Goal: Task Accomplishment & Management: Use online tool/utility

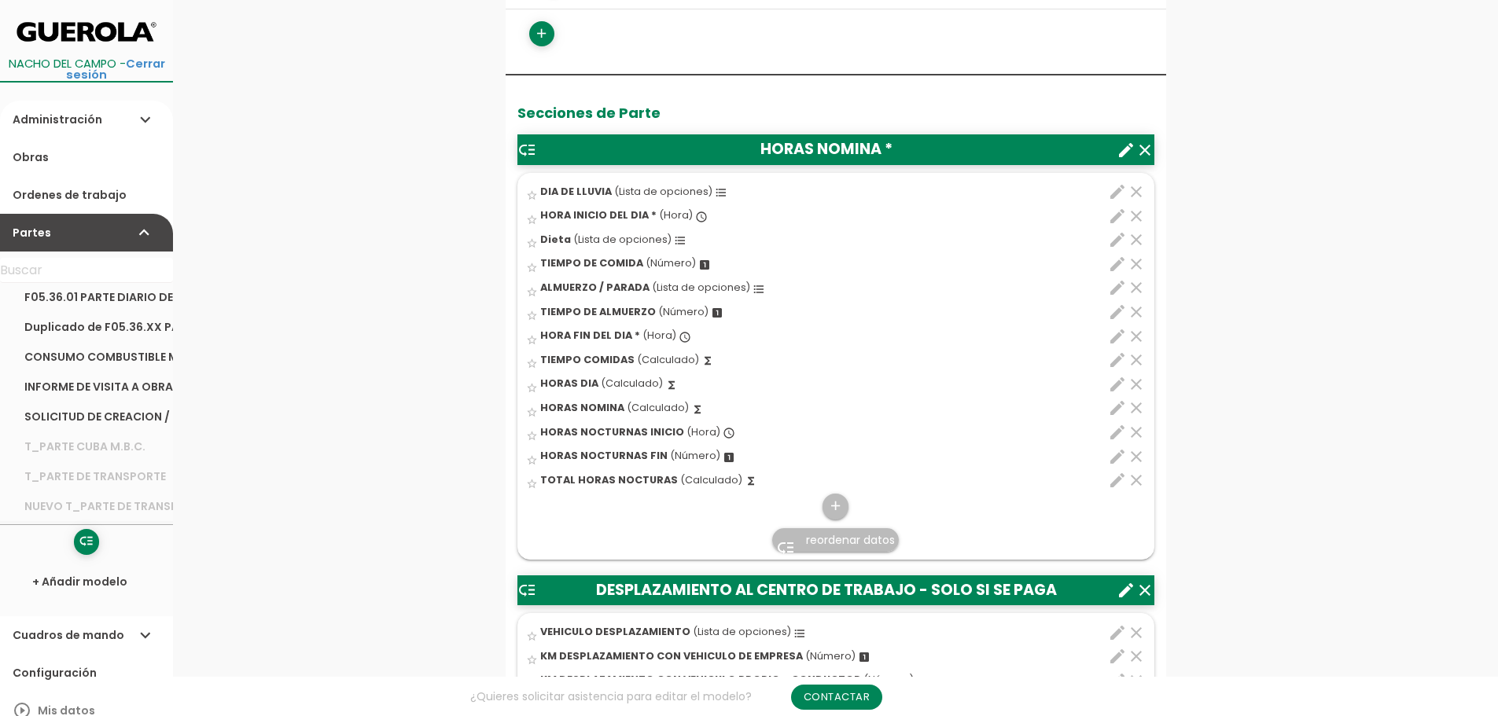
scroll to position [157, 0]
click at [74, 417] on link "Duplicado de F05.36.XX PARTE DIARIO DE TRABAJO STANDARIZADO" at bounding box center [86, 416] width 173 height 30
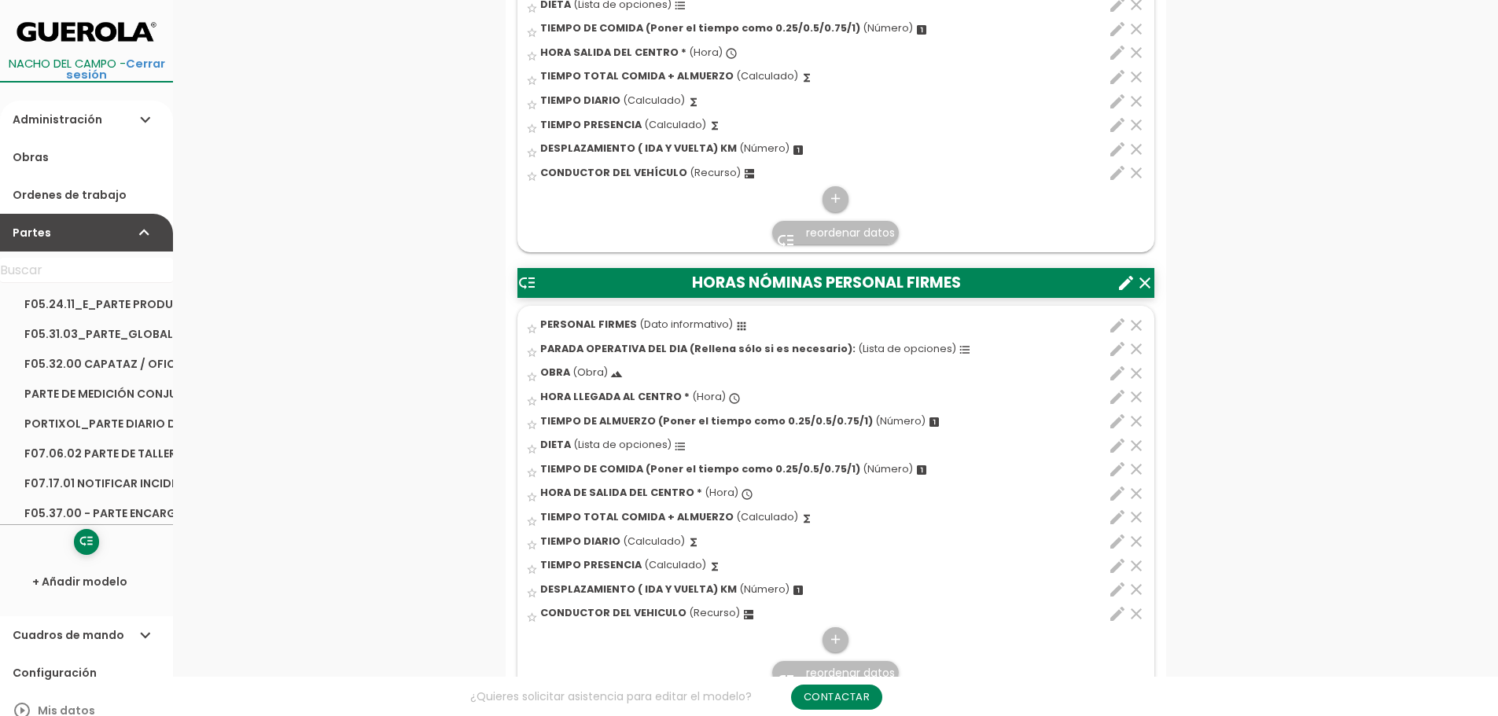
scroll to position [865, 0]
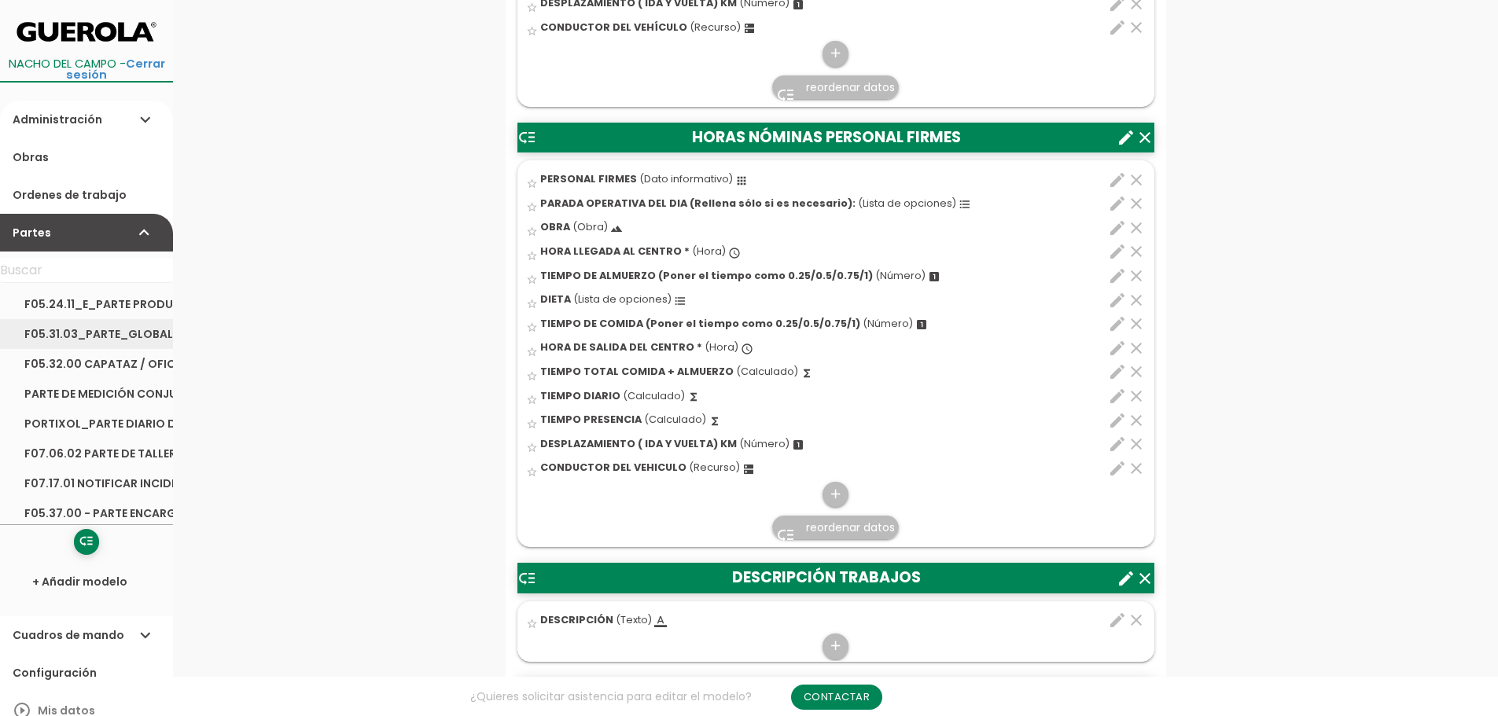
click at [79, 332] on link "F05.31.03_PARTE_GLOBAL TRANSPORTE_HORMIGON_Y_PLANTA_ASFALTO" at bounding box center [86, 334] width 173 height 30
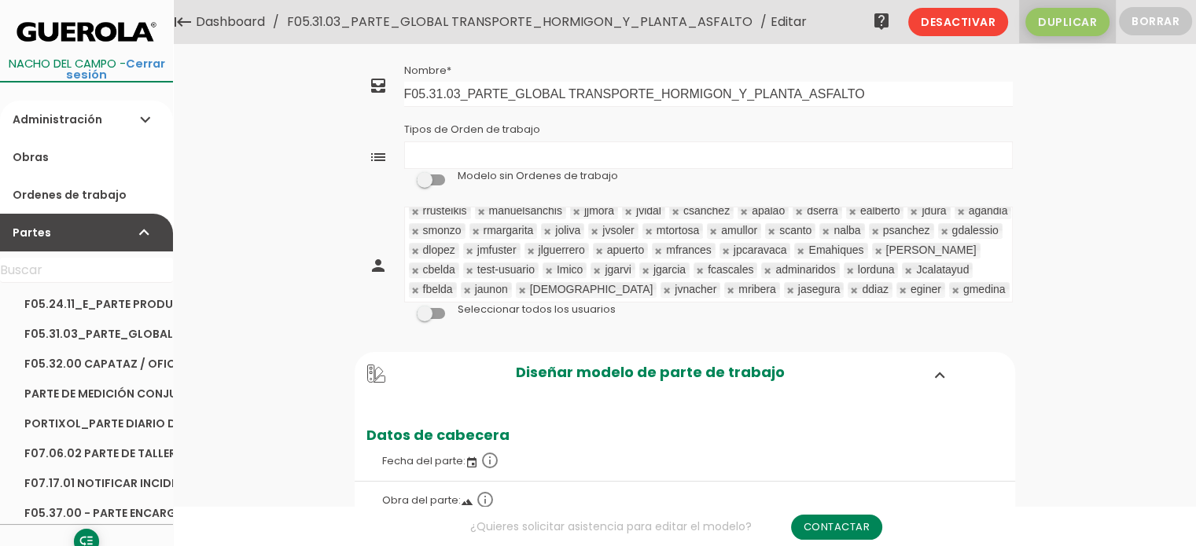
click at [1077, 18] on span "Duplicar" at bounding box center [1067, 22] width 84 height 28
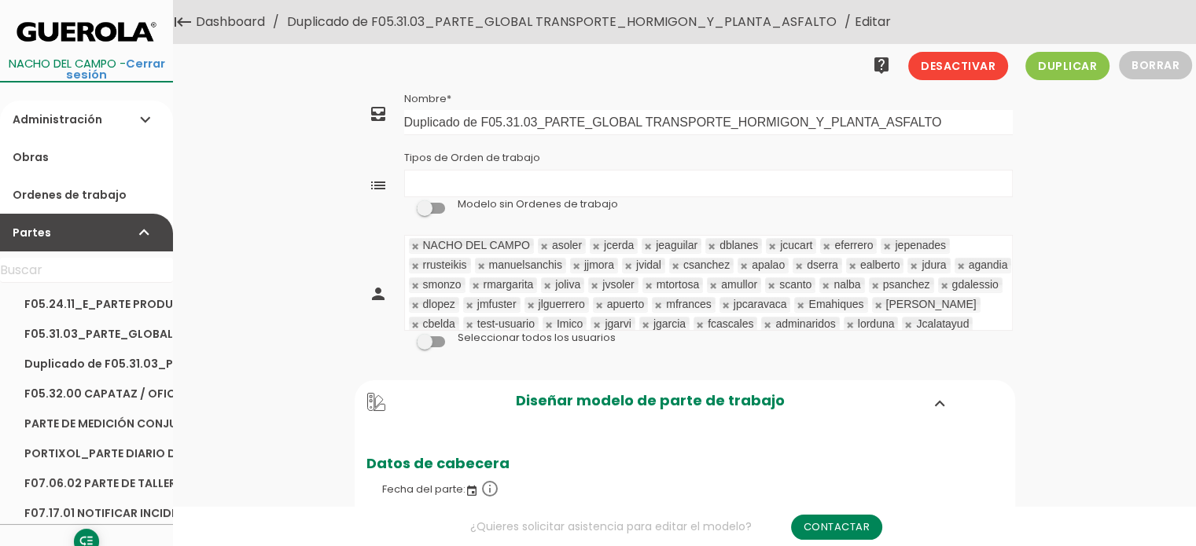
click at [544, 244] on link at bounding box center [544, 246] width 9 height 10
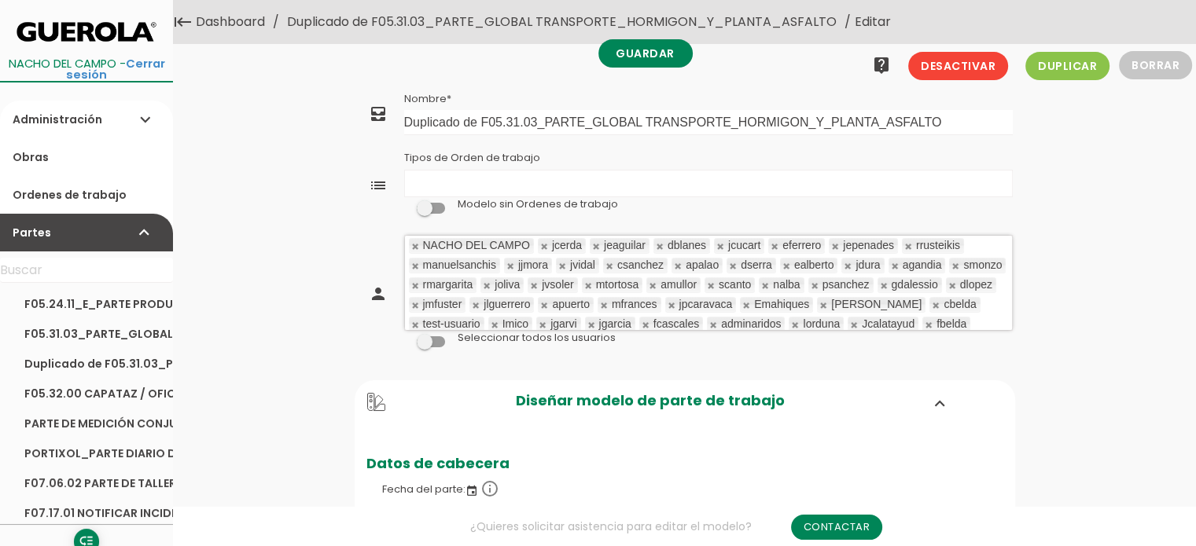
scroll to position [45, 0]
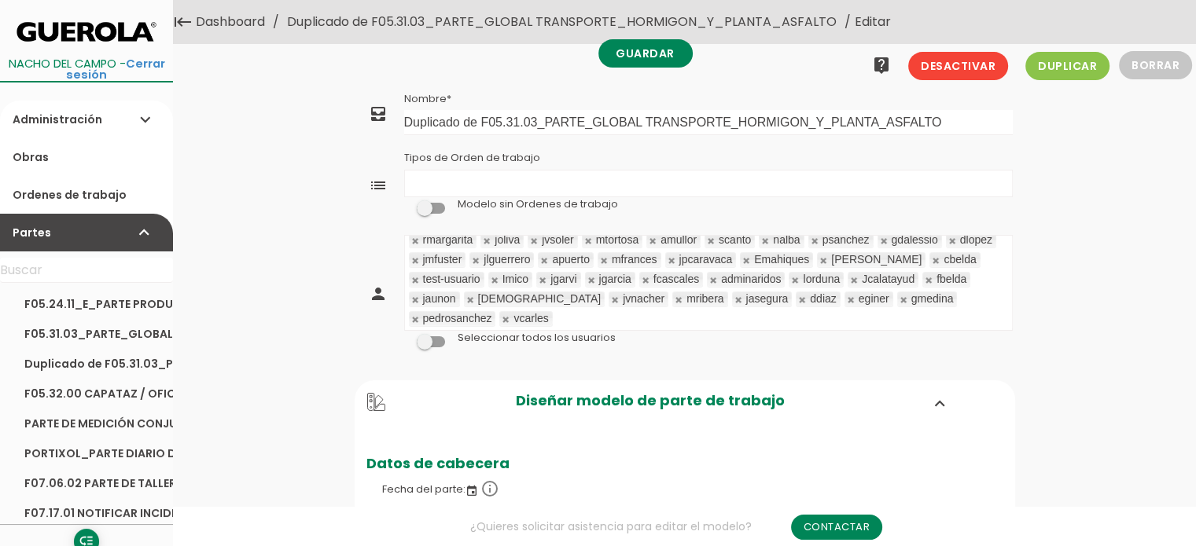
drag, startPoint x: 621, startPoint y: 320, endPoint x: 462, endPoint y: 245, distance: 176.6
click at [462, 245] on ul "NACHO DEL CAMPO jcerda jeaguilar dblanes jcucart eferrero jepenades rrusteikis …" at bounding box center [708, 283] width 607 height 94
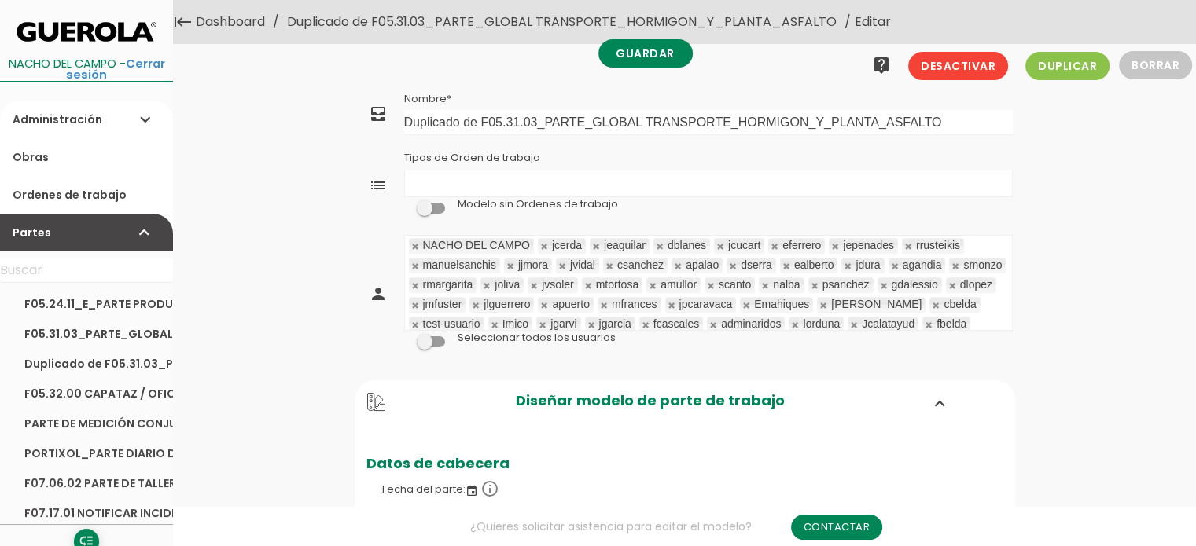
drag, startPoint x: 536, startPoint y: 245, endPoint x: 543, endPoint y: 329, distance: 85.2
click at [543, 330] on td "NACHO DEL CAMPO jcerda jeaguilar dblanes jcucart eferrero jepenades rrusteikis …" at bounding box center [708, 294] width 613 height 126
click at [544, 244] on link at bounding box center [544, 246] width 9 height 10
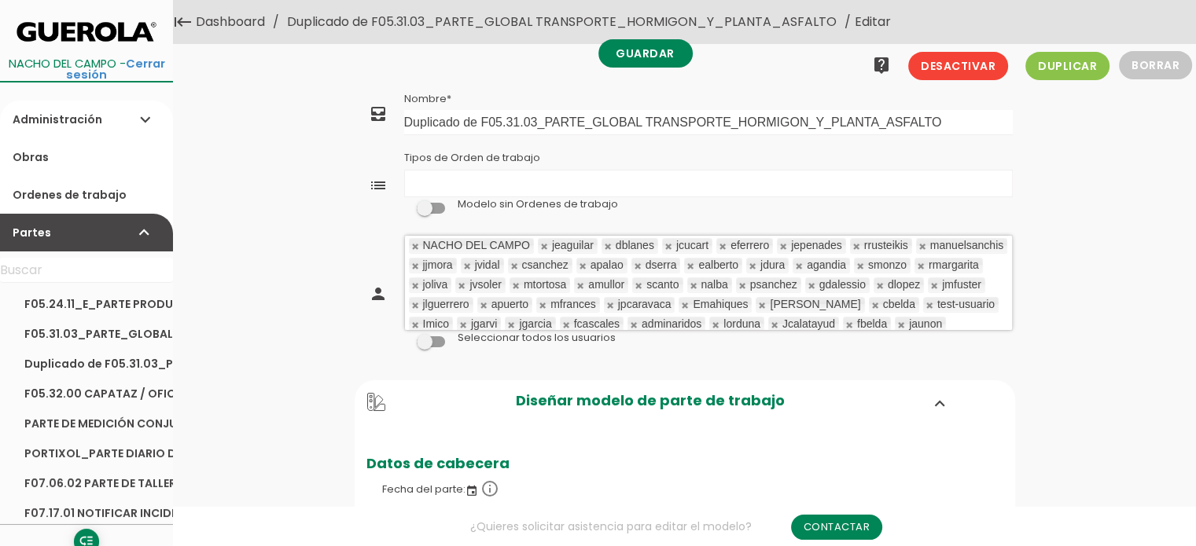
scroll to position [46, 0]
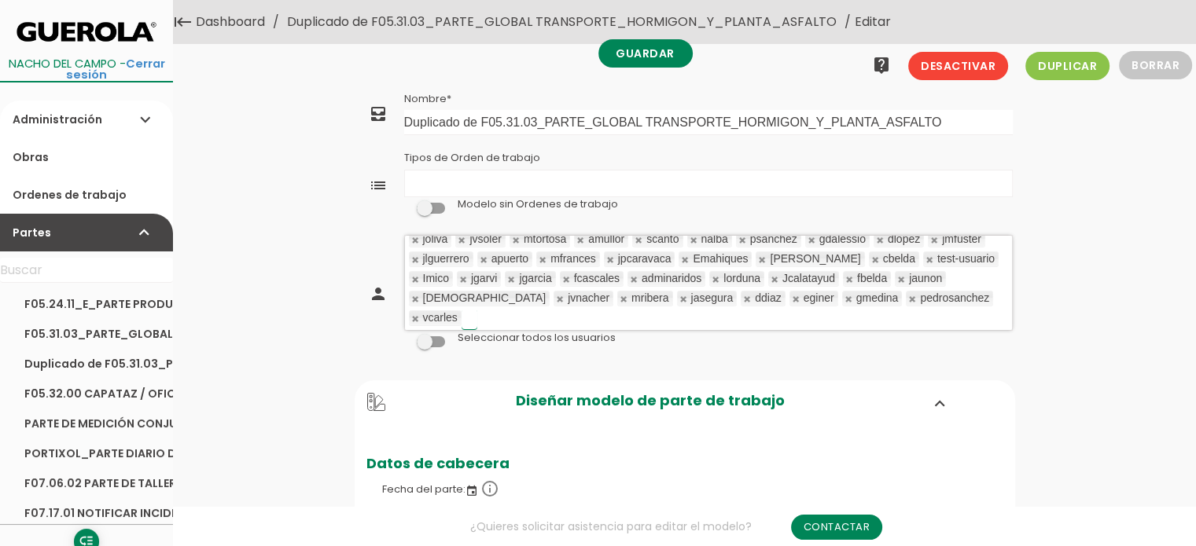
click at [421, 237] on link at bounding box center [415, 240] width 9 height 10
click at [421, 241] on link at bounding box center [415, 240] width 9 height 10
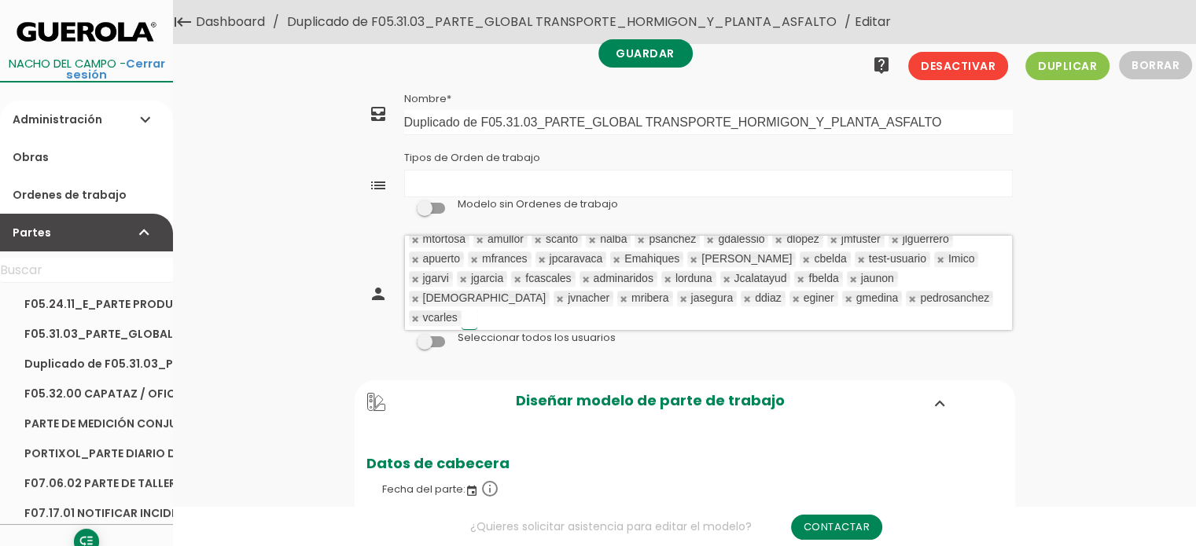
click at [421, 241] on link at bounding box center [415, 240] width 9 height 10
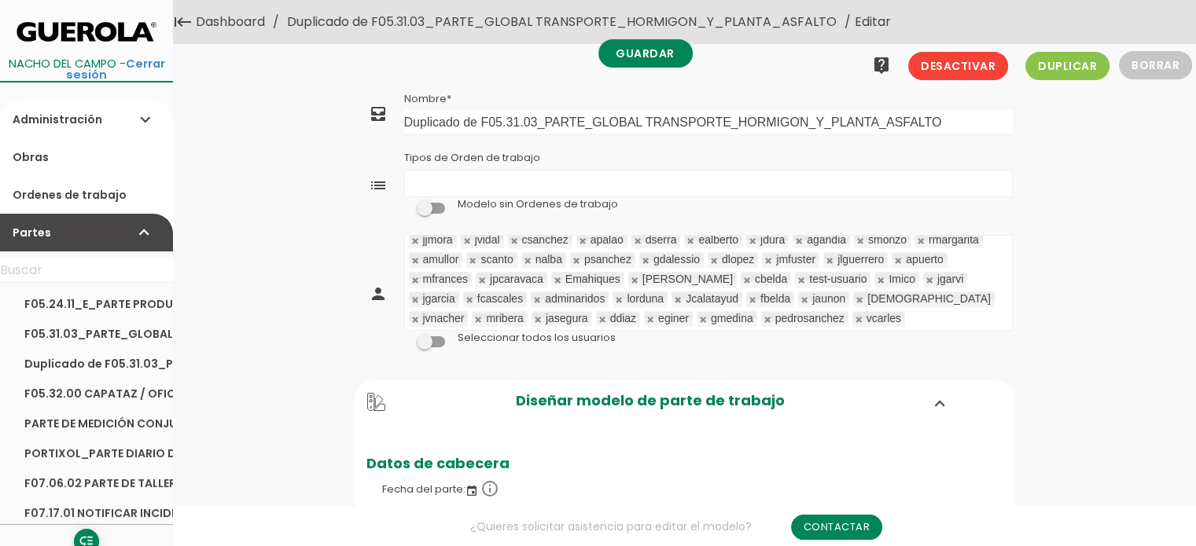
click at [453, 241] on div "jjmora" at bounding box center [438, 240] width 30 height 10
click at [421, 237] on link at bounding box center [415, 241] width 9 height 10
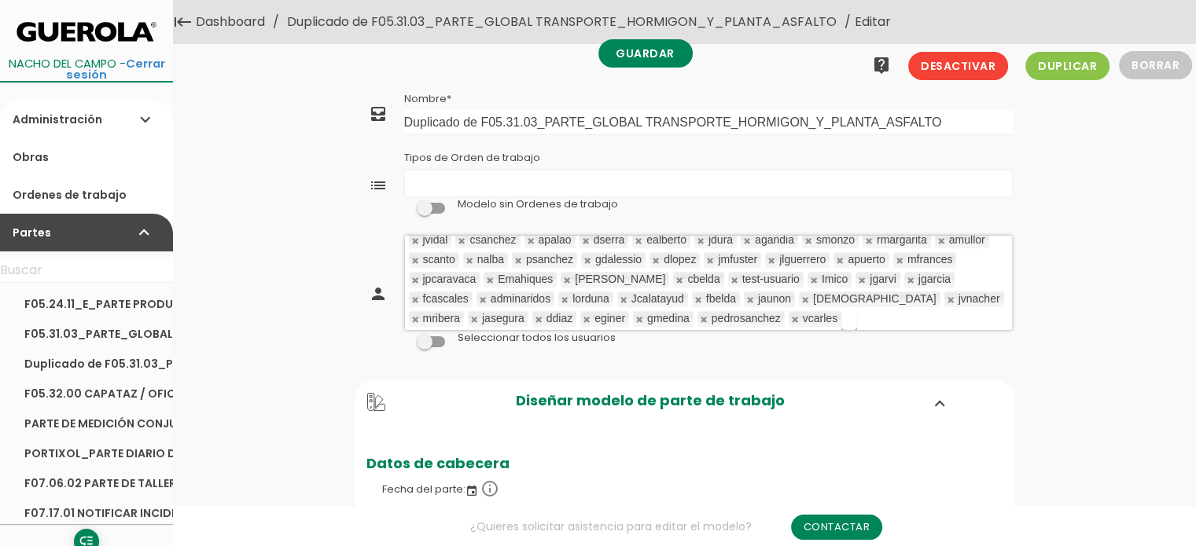
click at [421, 237] on link at bounding box center [415, 241] width 9 height 10
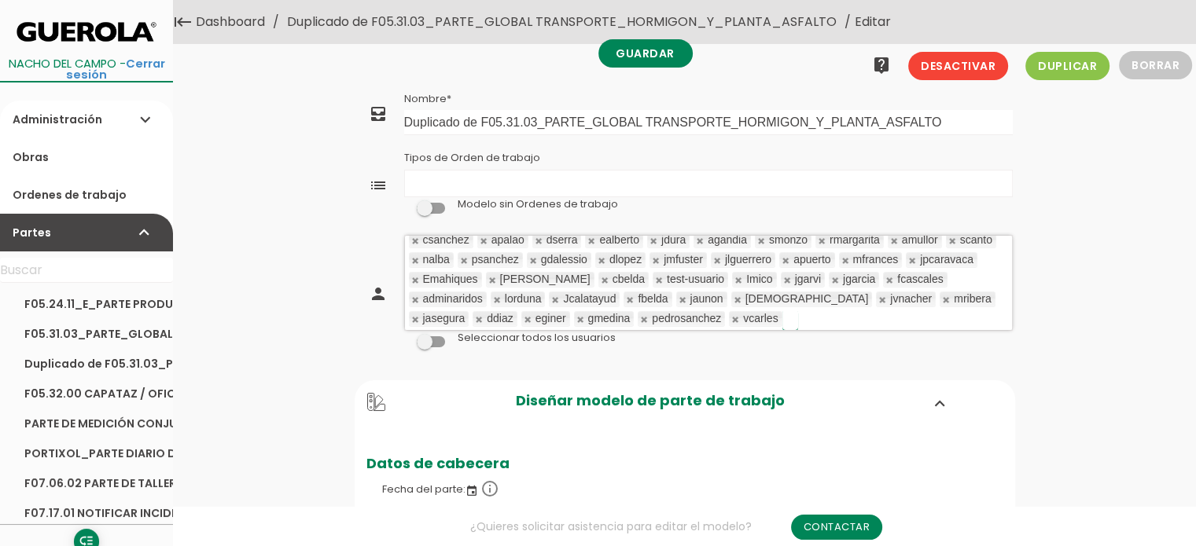
click at [421, 238] on link at bounding box center [415, 241] width 9 height 10
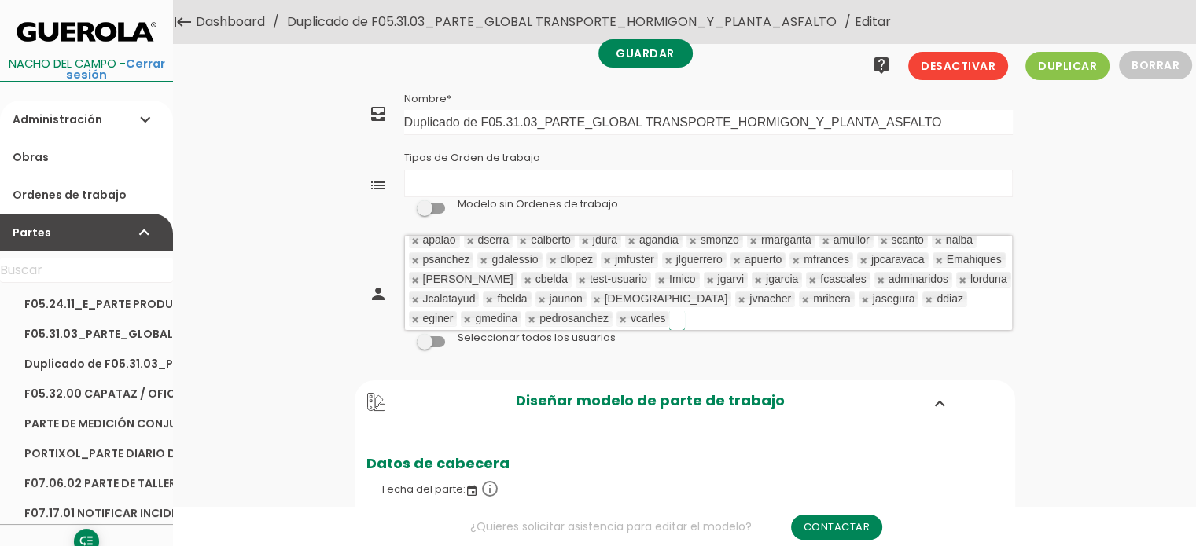
click at [421, 238] on link at bounding box center [415, 241] width 9 height 10
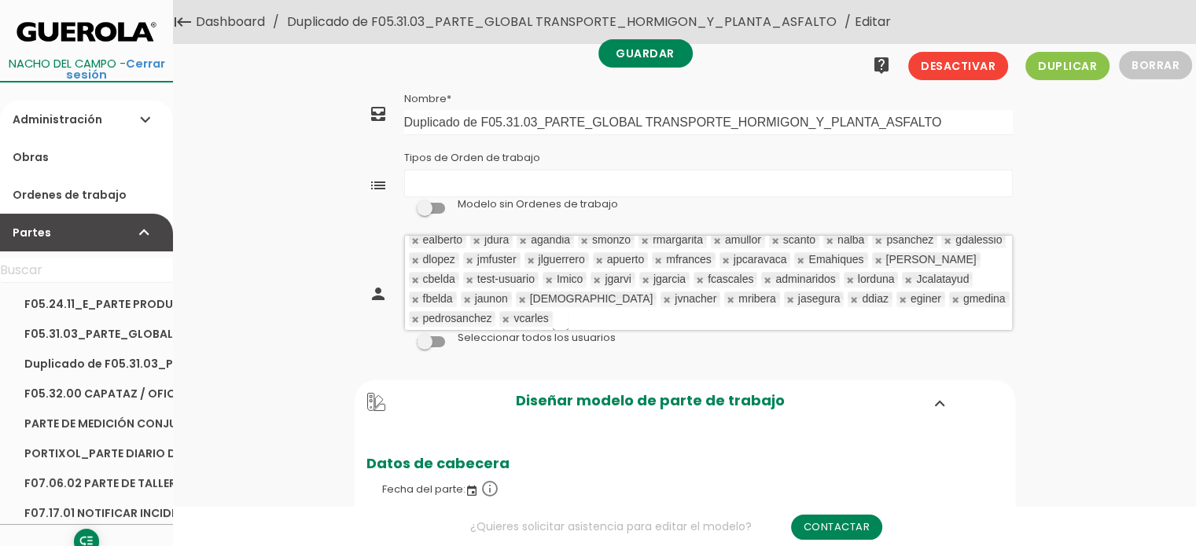
click at [421, 238] on link at bounding box center [415, 241] width 9 height 10
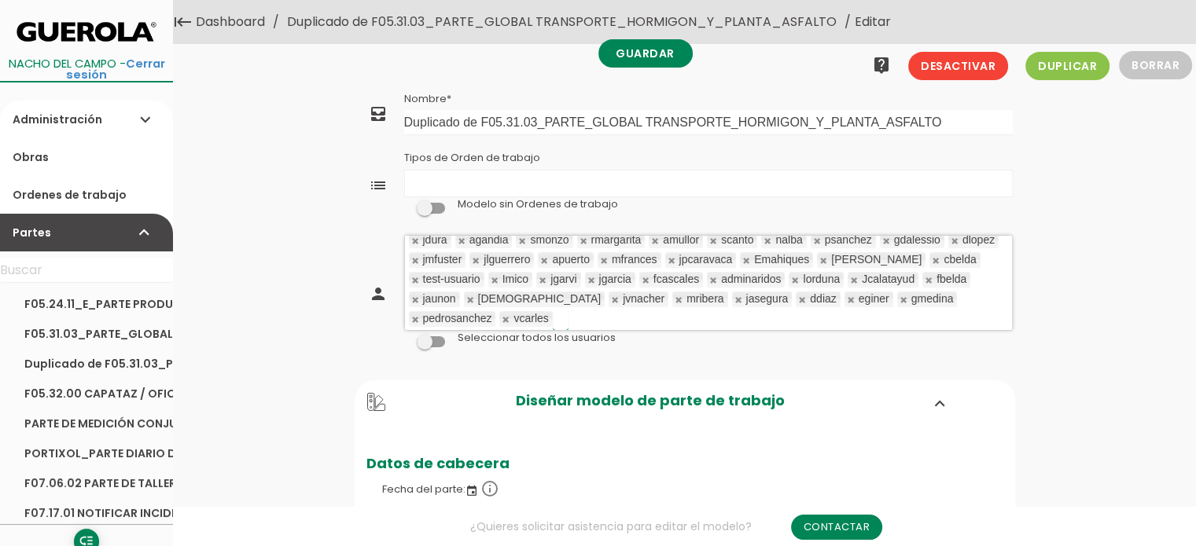
click at [421, 238] on link at bounding box center [415, 241] width 9 height 10
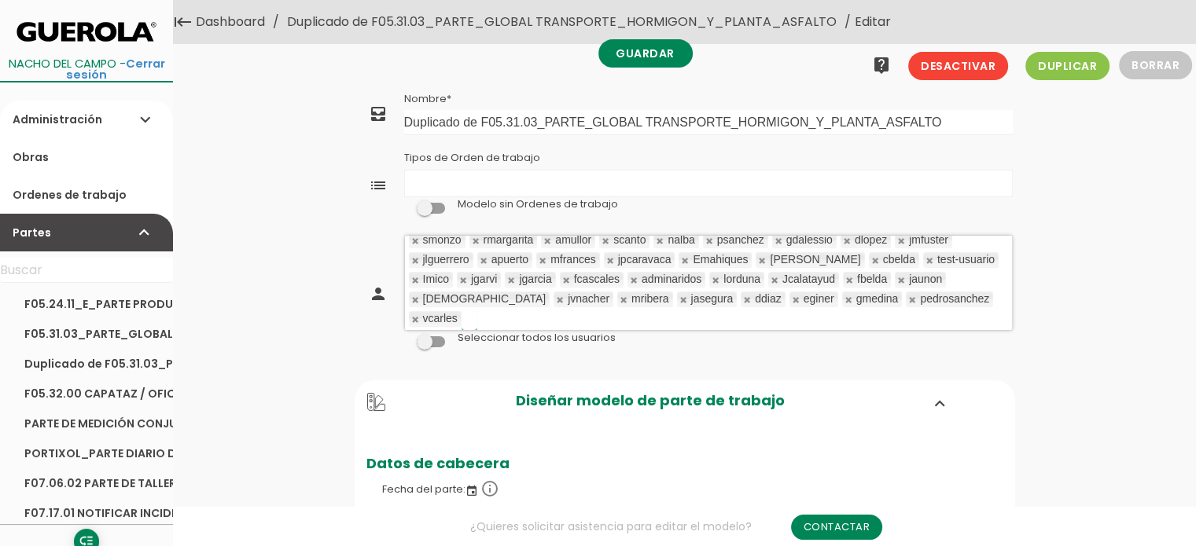
click at [421, 238] on link at bounding box center [415, 241] width 9 height 10
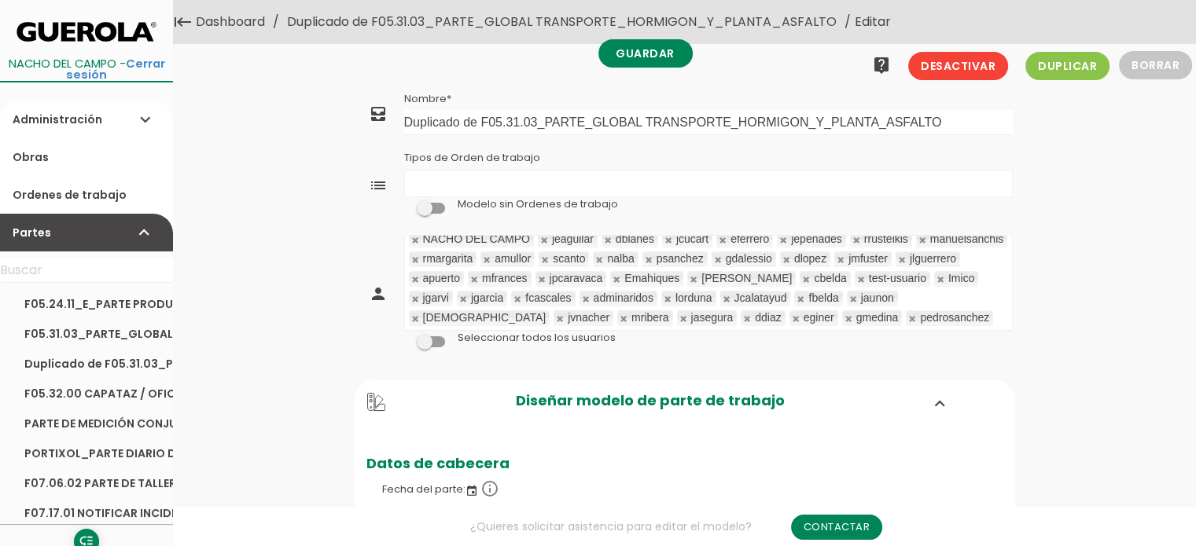
click at [509, 238] on div "NACHO DEL CAMPO" at bounding box center [476, 239] width 107 height 10
click at [542, 239] on link at bounding box center [544, 240] width 9 height 10
click at [542, 240] on link at bounding box center [544, 240] width 9 height 10
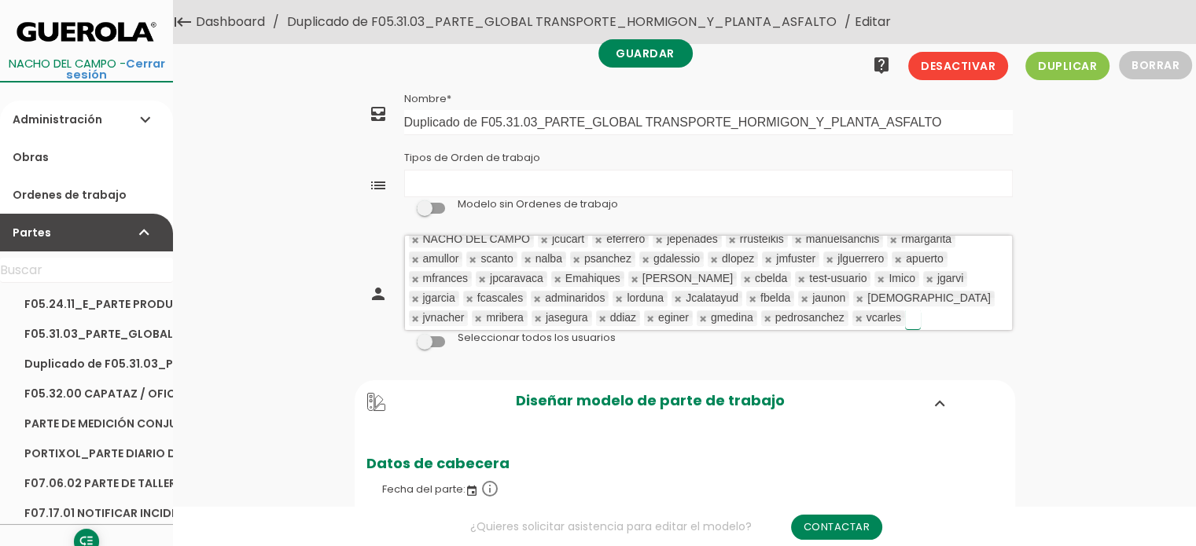
click at [542, 240] on link at bounding box center [544, 240] width 9 height 10
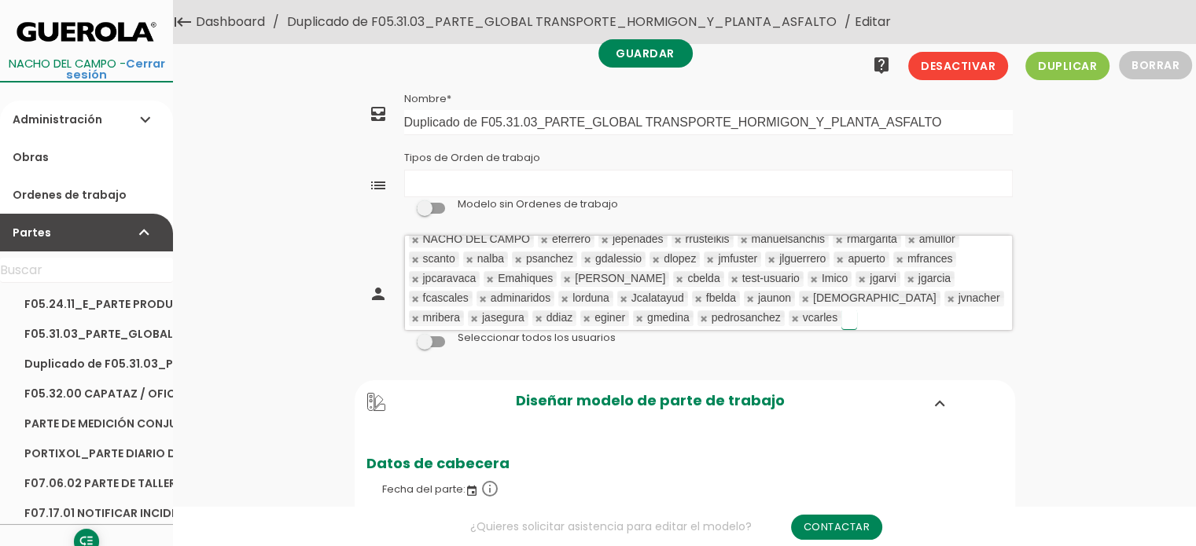
click at [542, 240] on link at bounding box center [544, 240] width 9 height 10
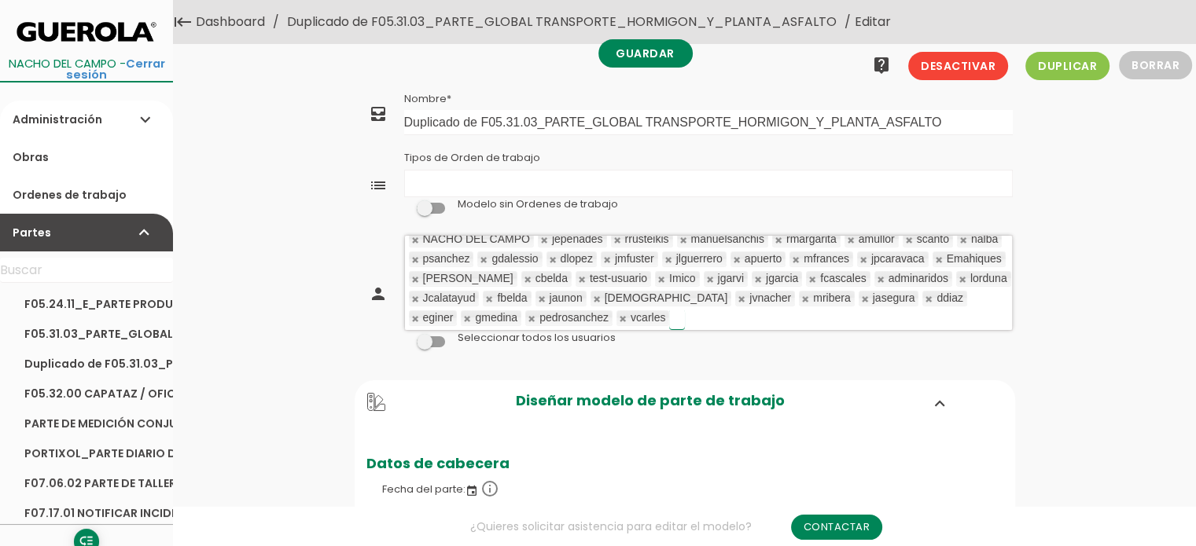
click at [542, 240] on link at bounding box center [544, 240] width 9 height 10
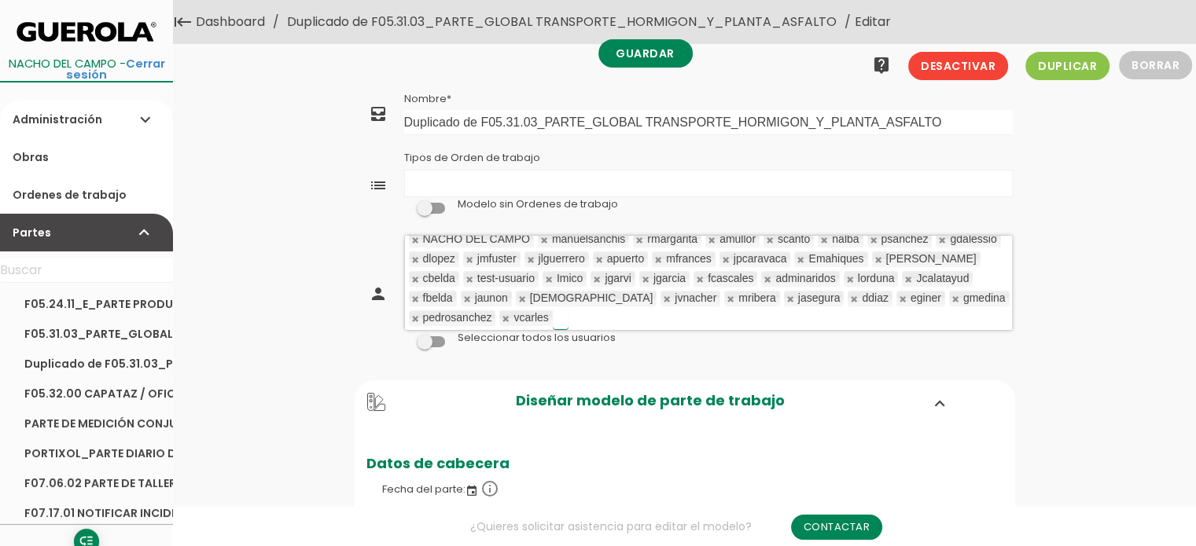
click at [542, 240] on link at bounding box center [544, 240] width 9 height 10
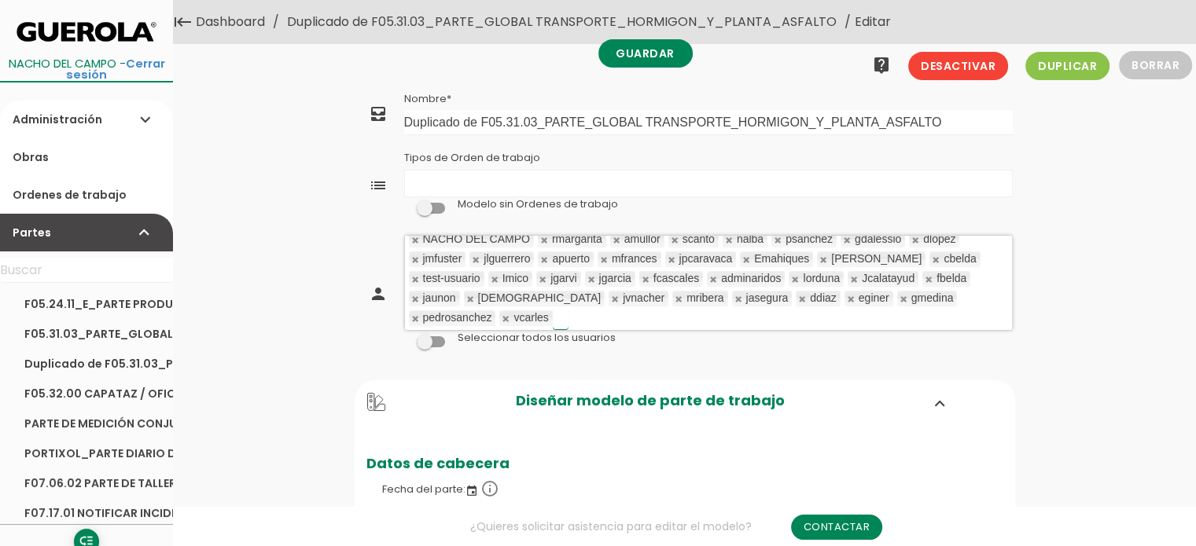
click at [542, 240] on link at bounding box center [544, 240] width 9 height 10
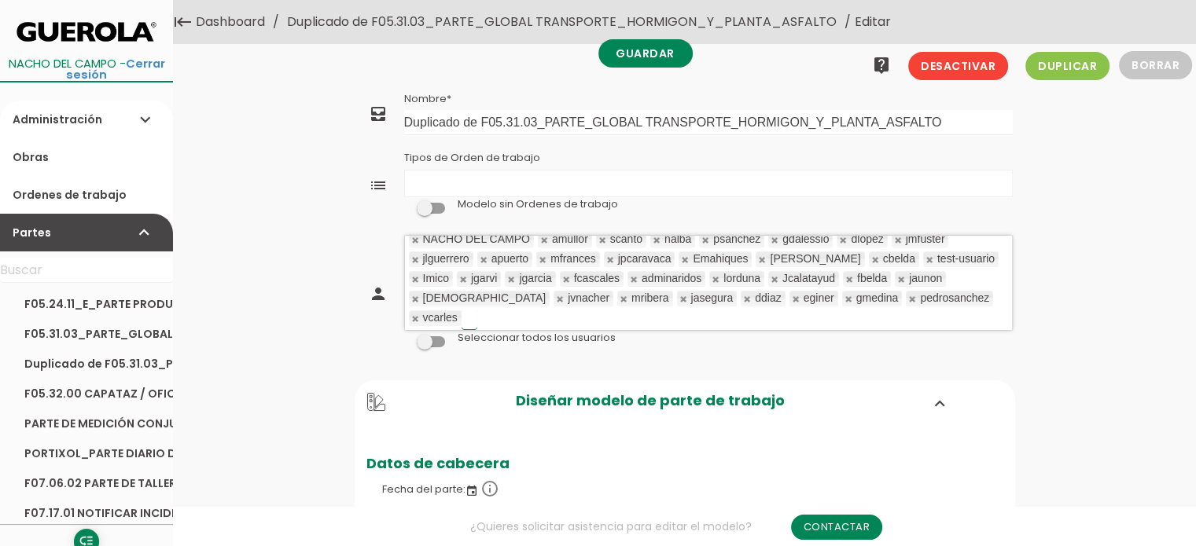
scroll to position [0, 0]
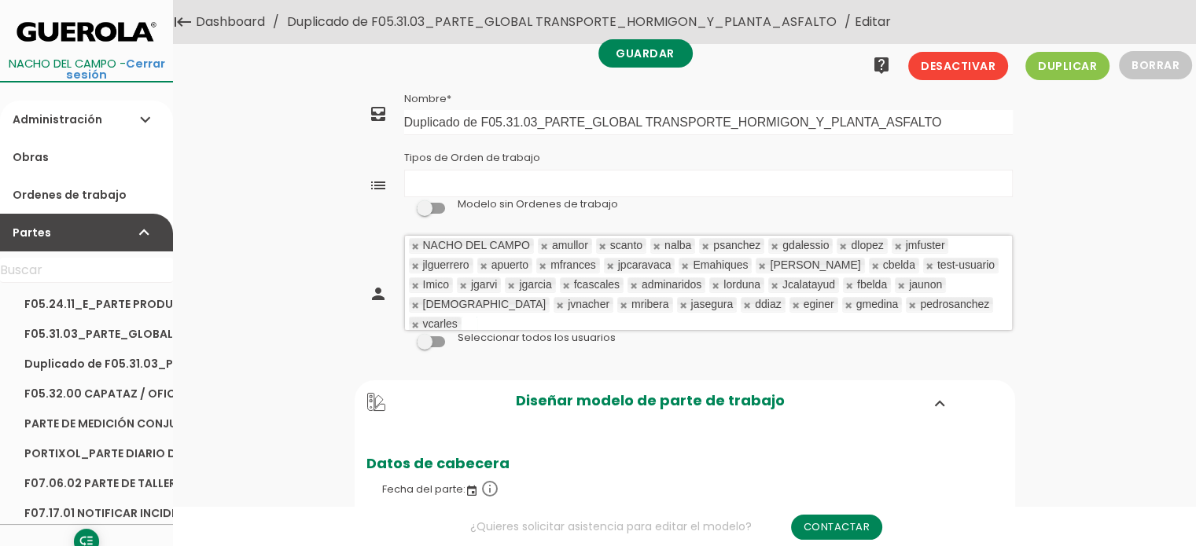
click at [542, 241] on link at bounding box center [544, 246] width 9 height 10
click at [543, 245] on link at bounding box center [544, 246] width 9 height 10
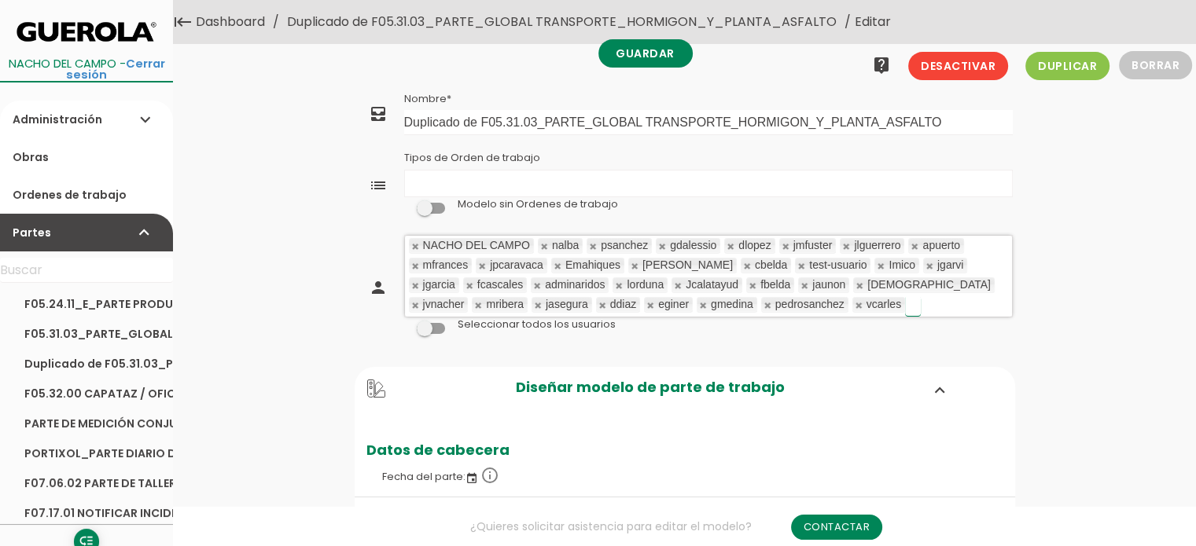
click at [543, 245] on link at bounding box center [544, 246] width 9 height 10
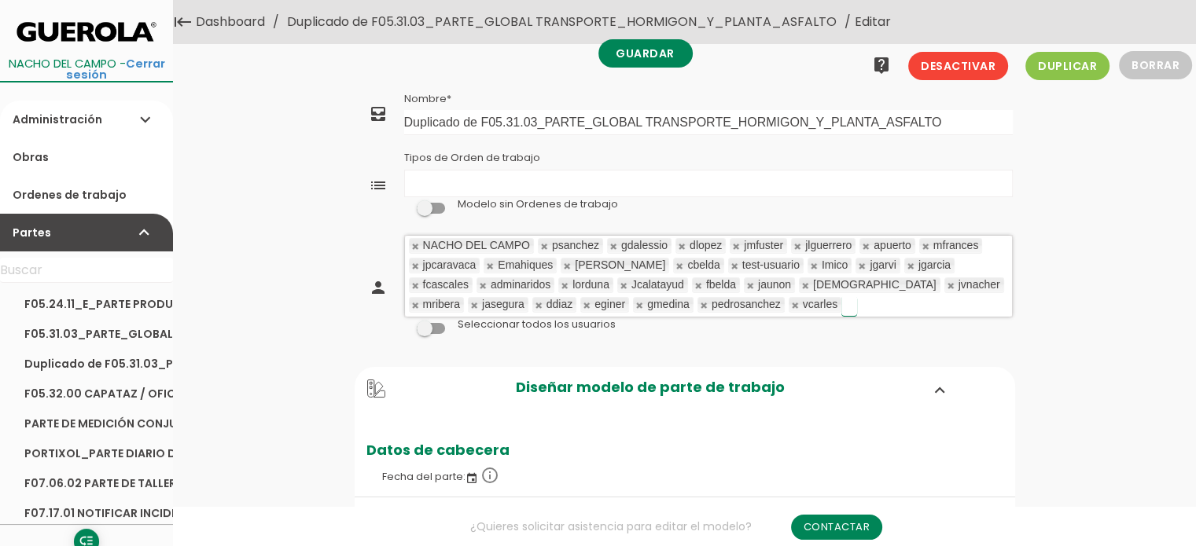
click at [543, 245] on link at bounding box center [544, 246] width 9 height 10
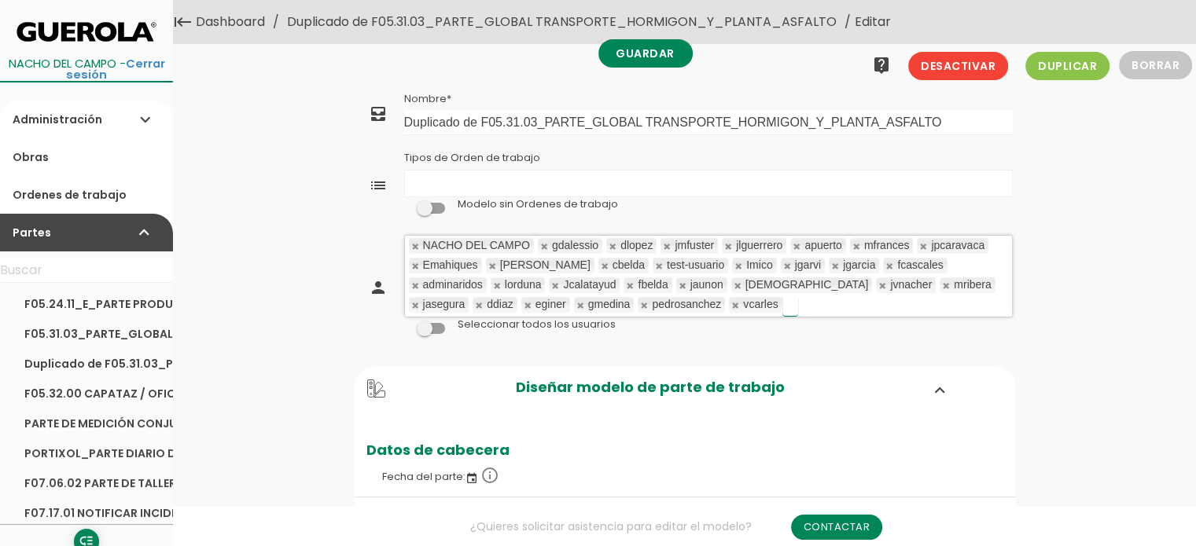
click at [543, 245] on link at bounding box center [544, 246] width 9 height 10
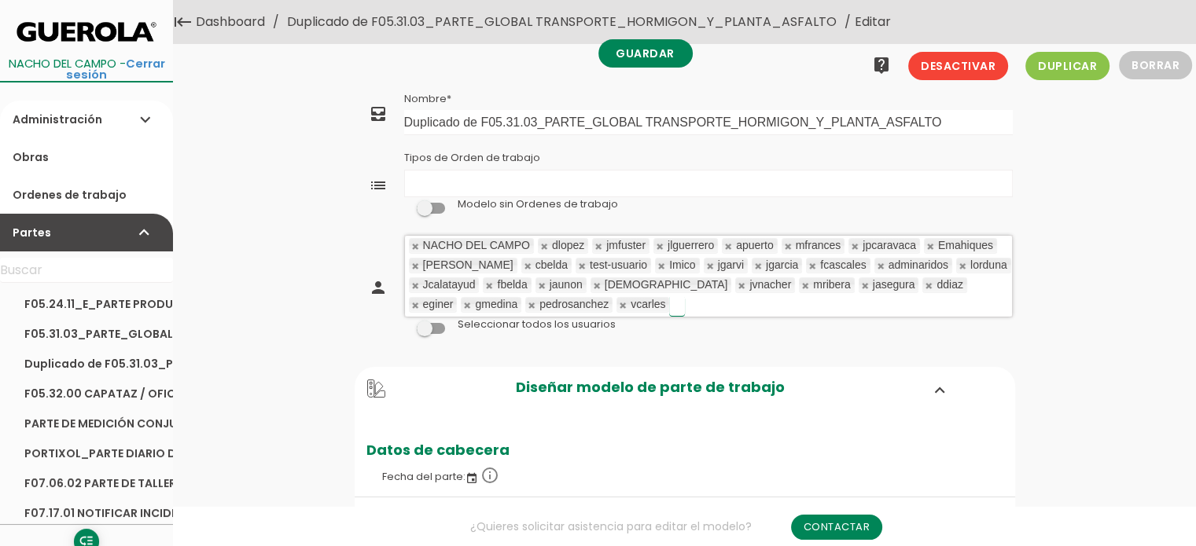
click at [543, 245] on link at bounding box center [544, 246] width 9 height 10
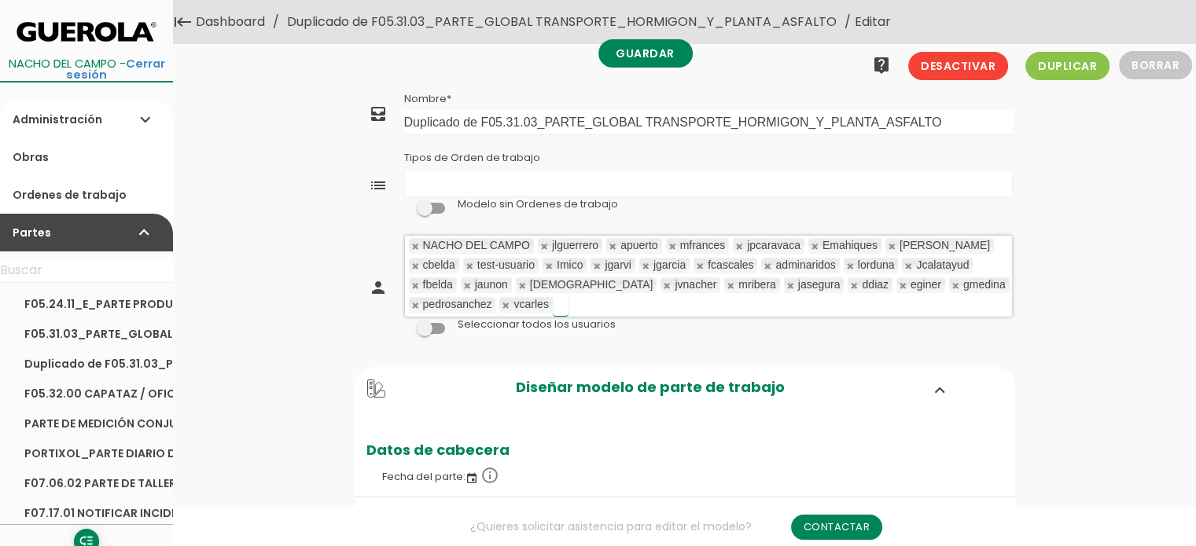
click at [543, 244] on link at bounding box center [544, 246] width 9 height 10
click at [543, 243] on link at bounding box center [544, 246] width 9 height 10
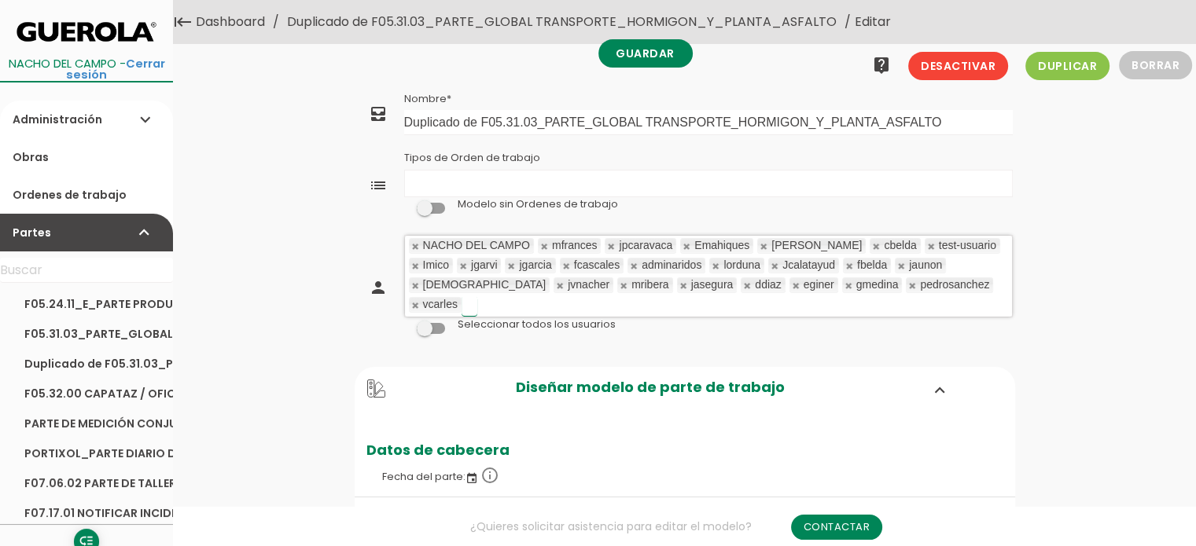
click at [543, 243] on link at bounding box center [544, 246] width 9 height 10
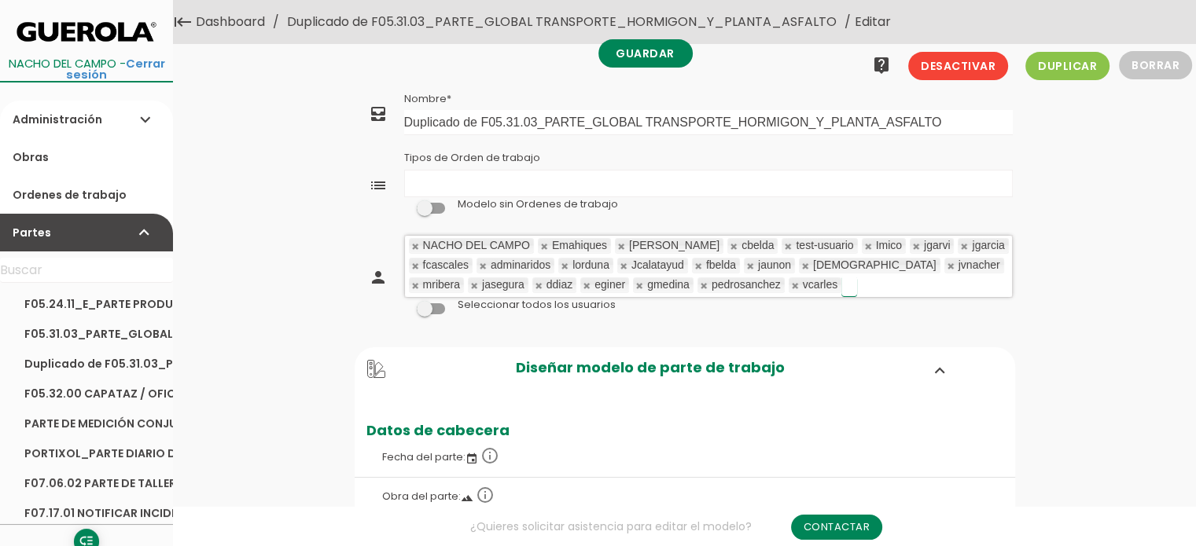
click at [543, 243] on link at bounding box center [544, 246] width 9 height 10
click at [617, 243] on link at bounding box center [621, 246] width 9 height 10
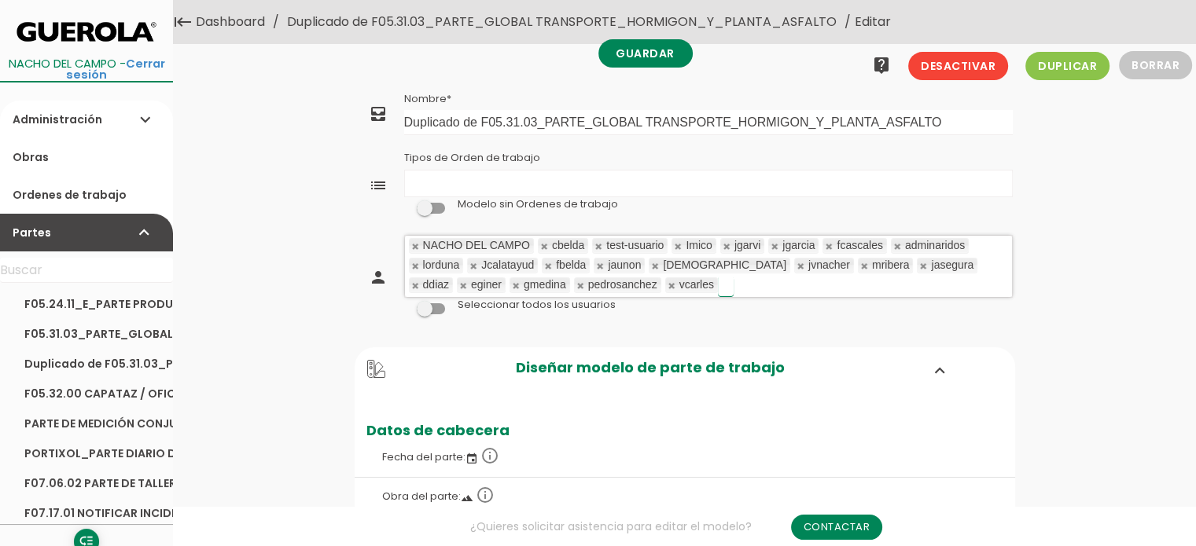
click at [543, 243] on link at bounding box center [544, 246] width 9 height 10
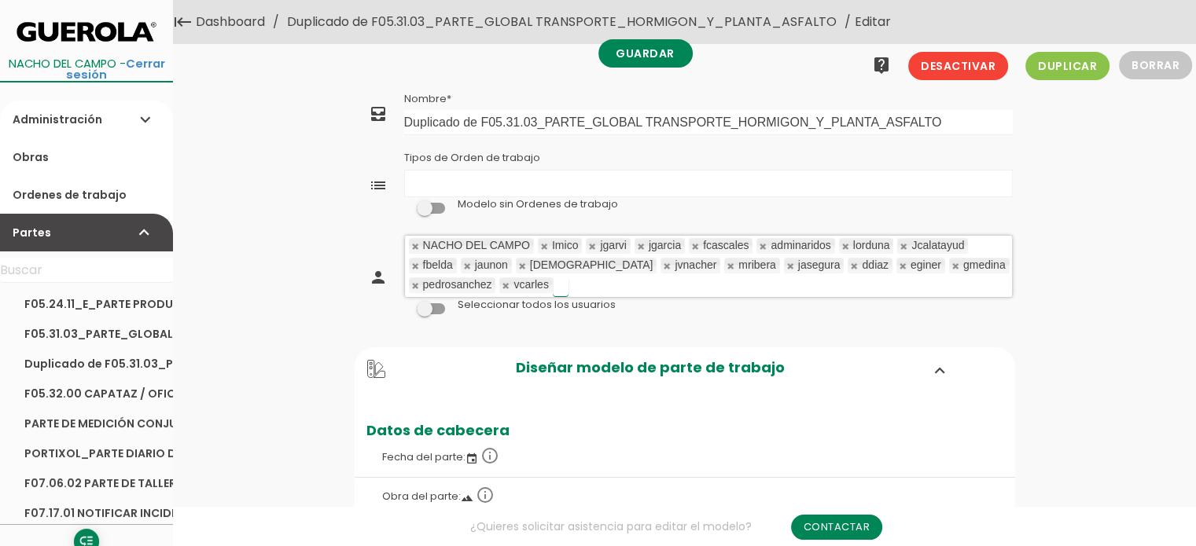
click at [543, 243] on link at bounding box center [544, 246] width 9 height 10
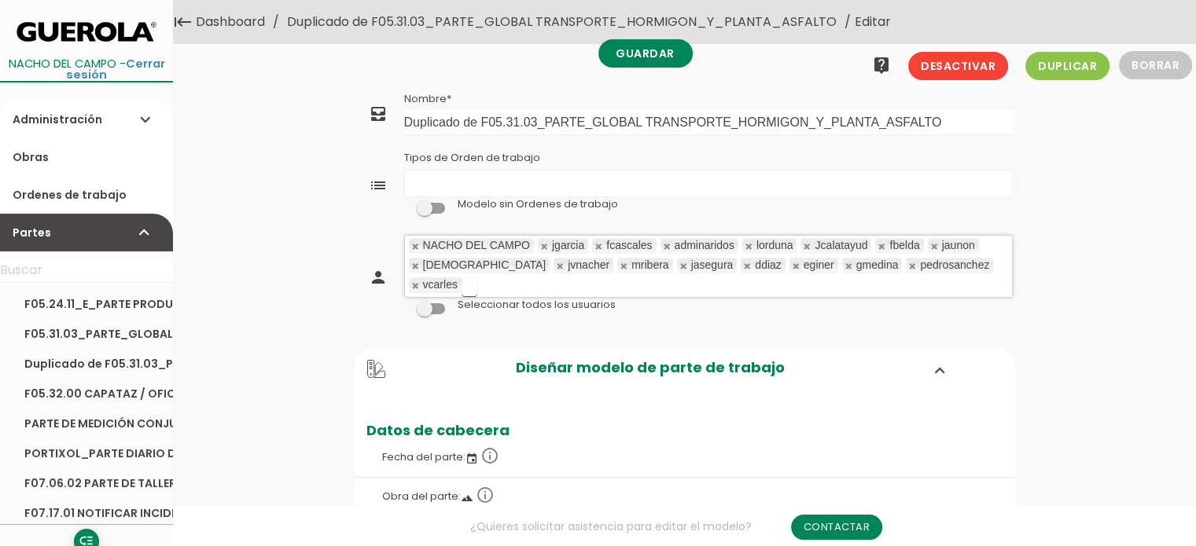
click at [543, 243] on link at bounding box center [544, 246] width 9 height 10
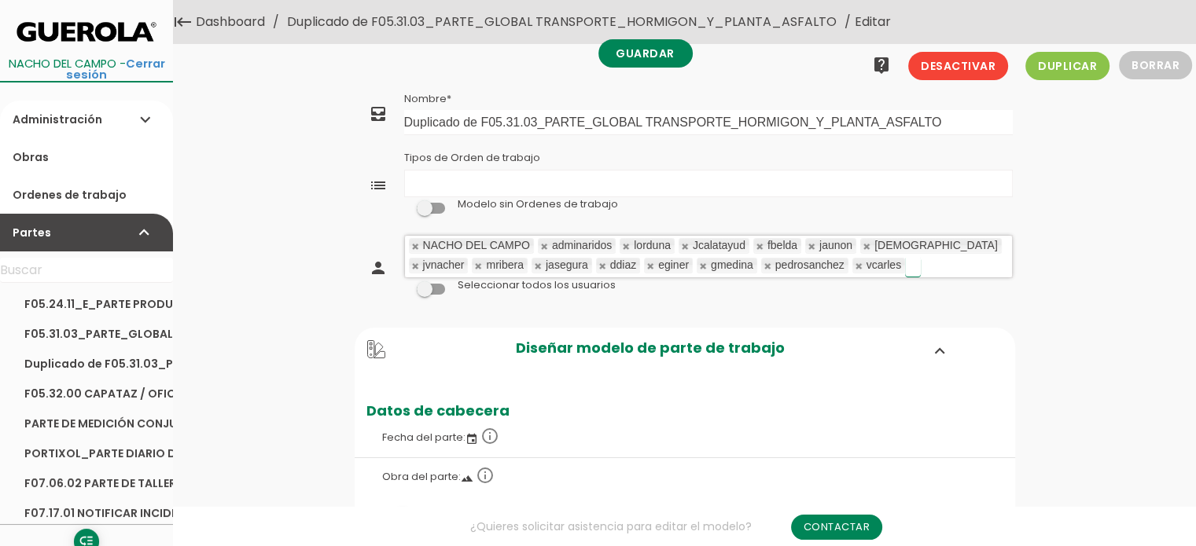
click at [543, 243] on link at bounding box center [544, 246] width 9 height 10
click at [622, 243] on link at bounding box center [626, 246] width 9 height 10
click at [543, 243] on link at bounding box center [544, 246] width 9 height 10
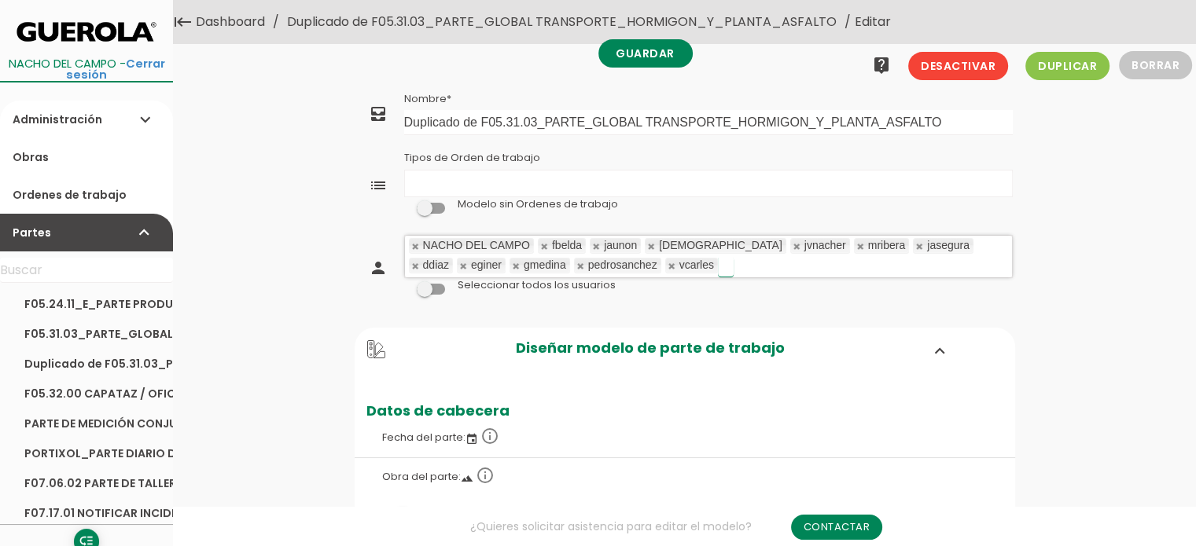
click at [543, 243] on link at bounding box center [544, 246] width 9 height 10
click at [542, 243] on link at bounding box center [544, 246] width 9 height 10
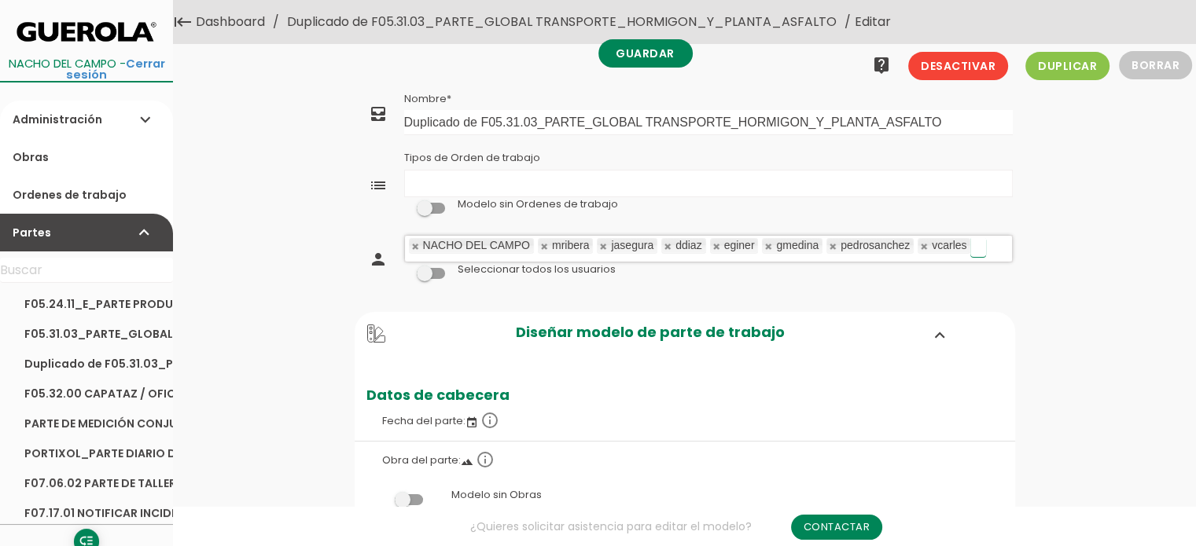
click at [542, 243] on link at bounding box center [544, 246] width 9 height 10
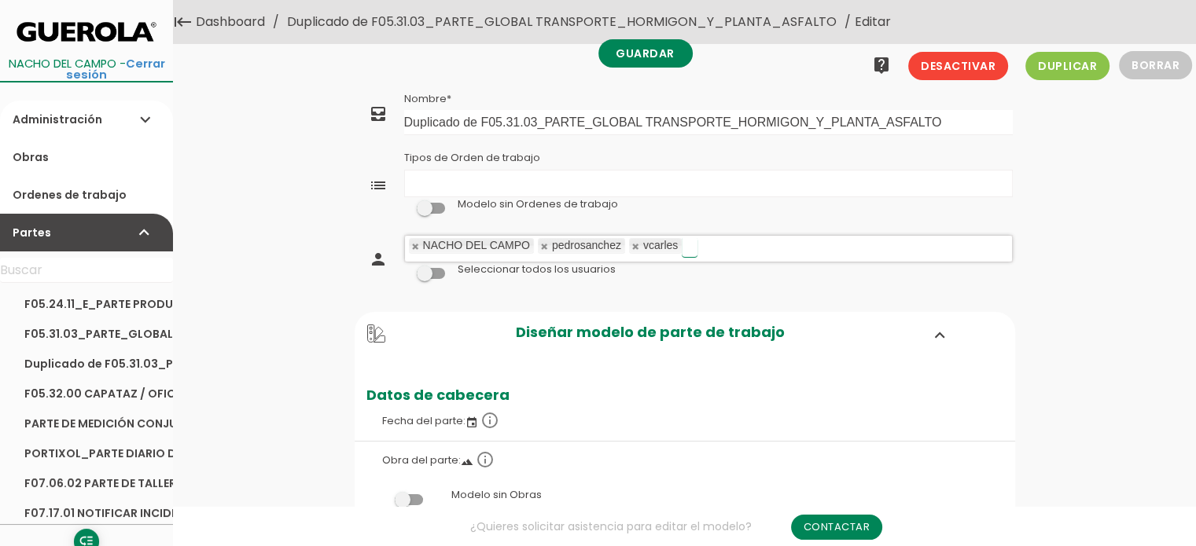
click at [542, 243] on link at bounding box center [544, 246] width 9 height 10
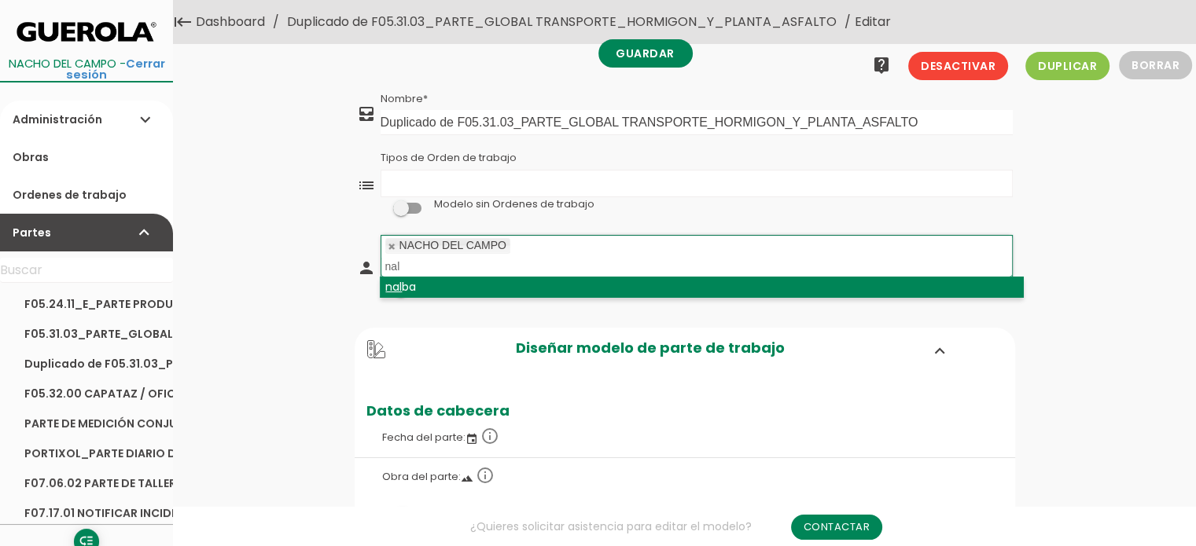
type input "nal"
type input "m"
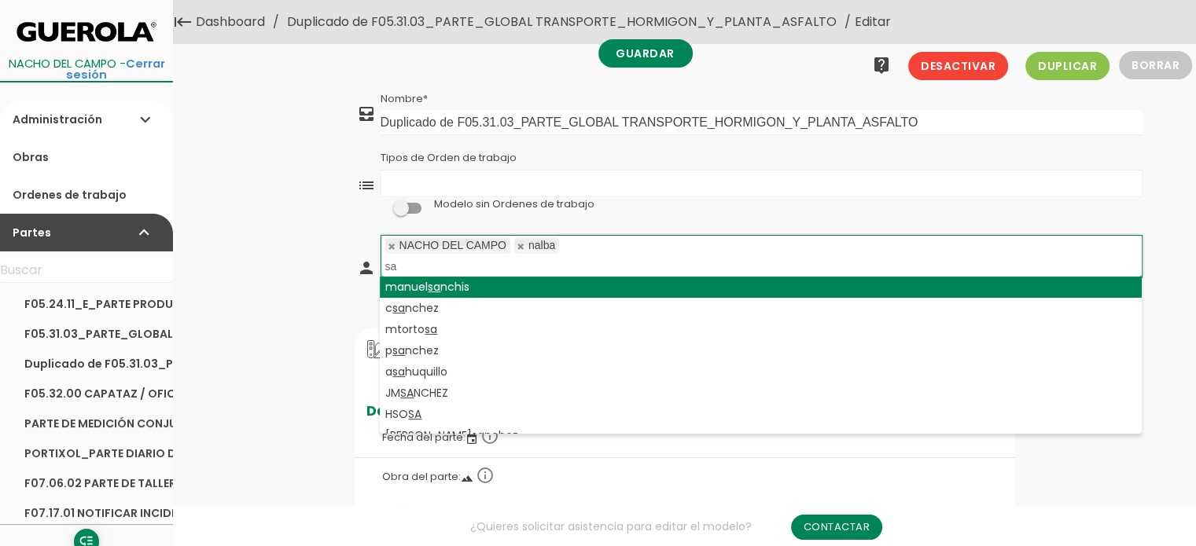
type input "s"
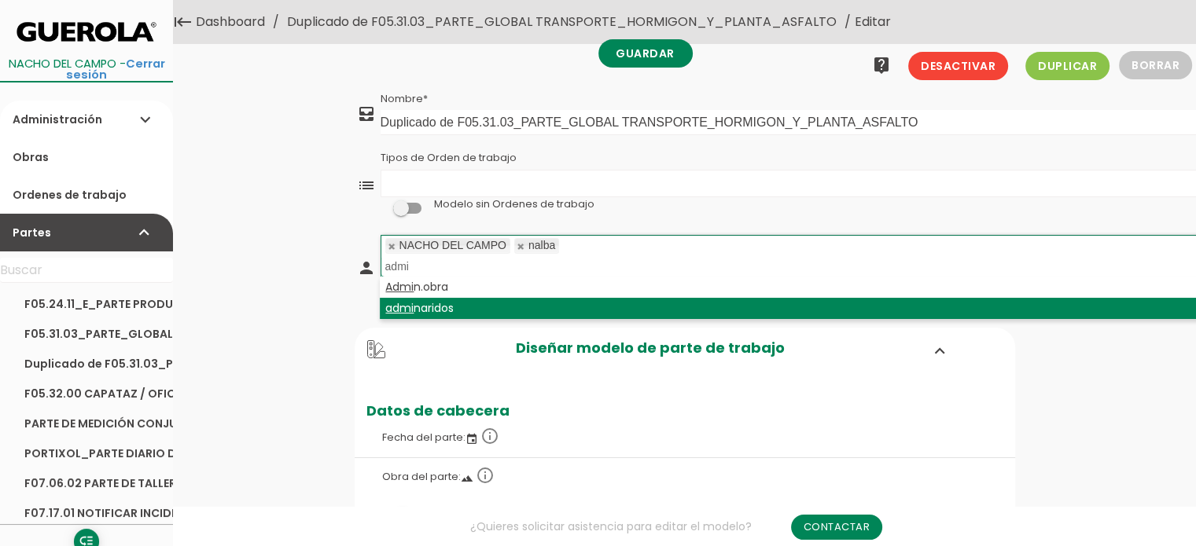
type input "admi"
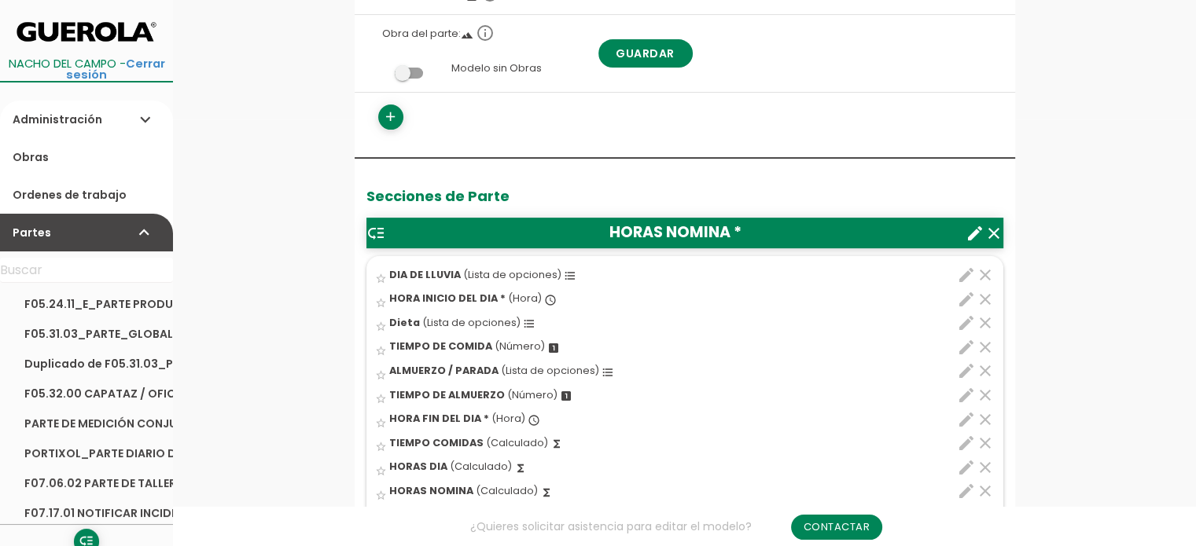
scroll to position [550, 0]
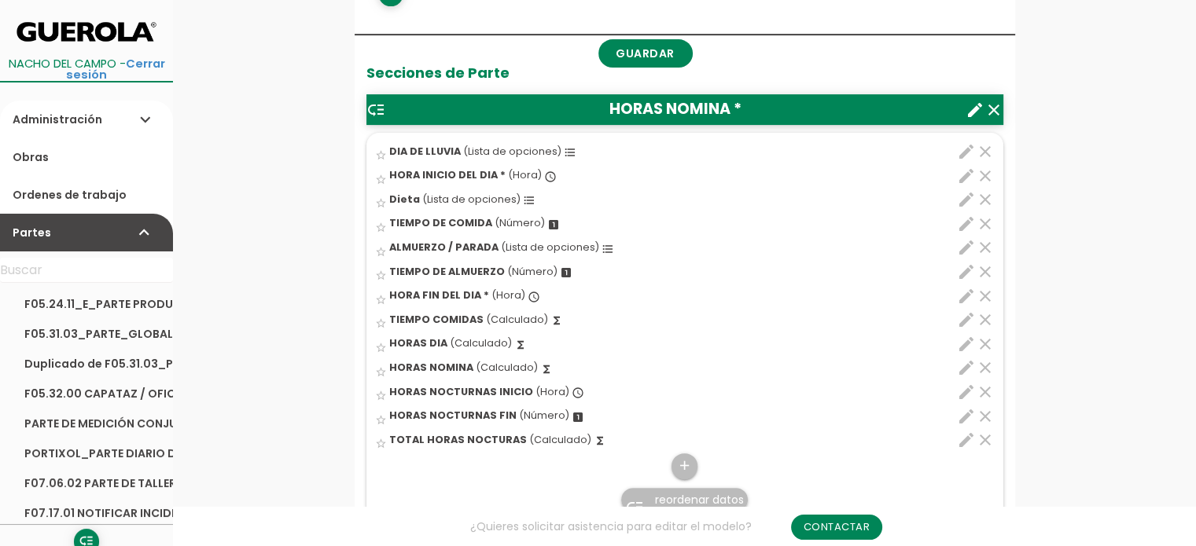
click at [971, 245] on icon "edit" at bounding box center [966, 247] width 19 height 19
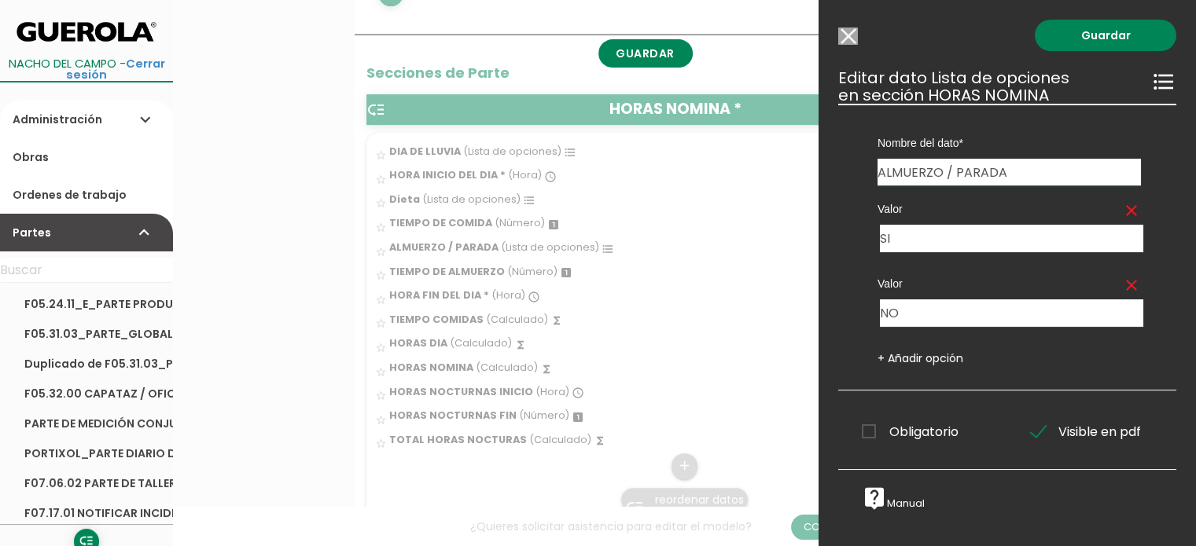
click at [845, 34] on input "Modelo sin Ordenes de trabajo" at bounding box center [848, 36] width 20 height 17
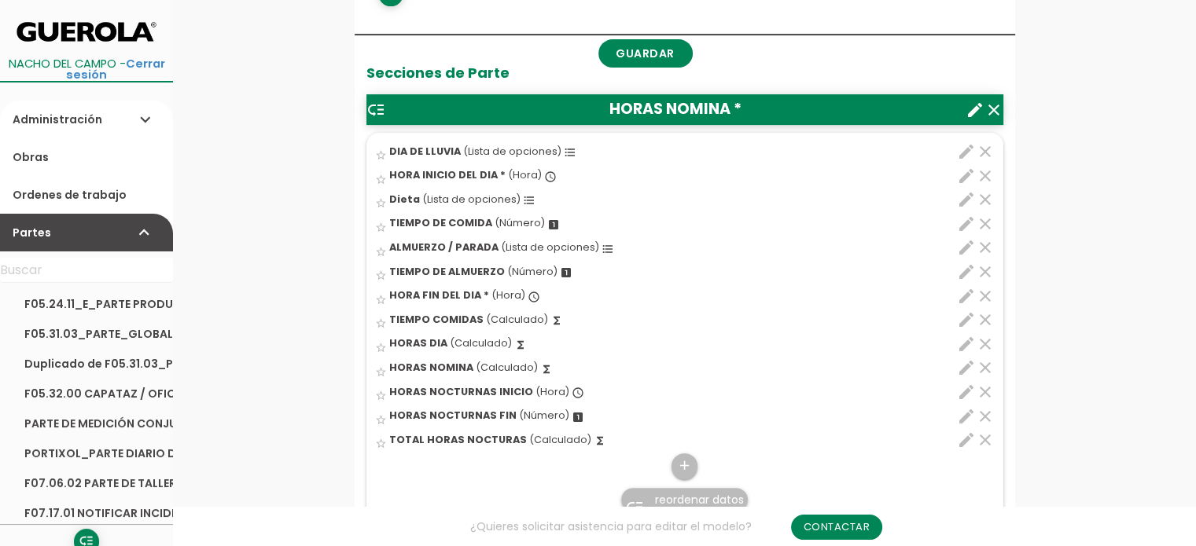
click at [984, 245] on icon "clear" at bounding box center [985, 247] width 19 height 19
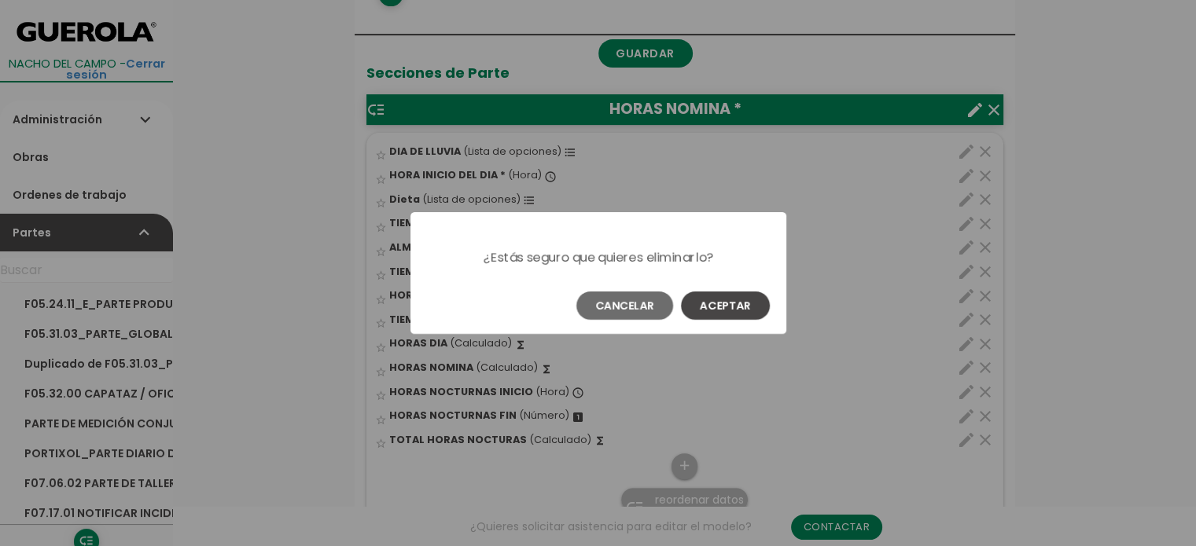
scroll to position [0, 0]
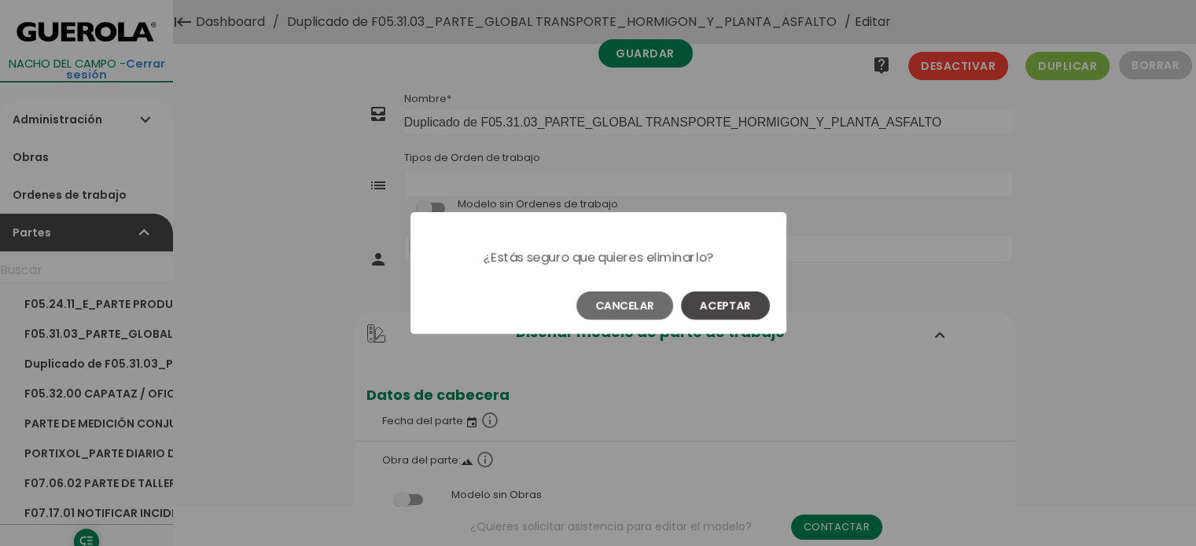
click at [738, 304] on button "Aceptar" at bounding box center [725, 306] width 89 height 28
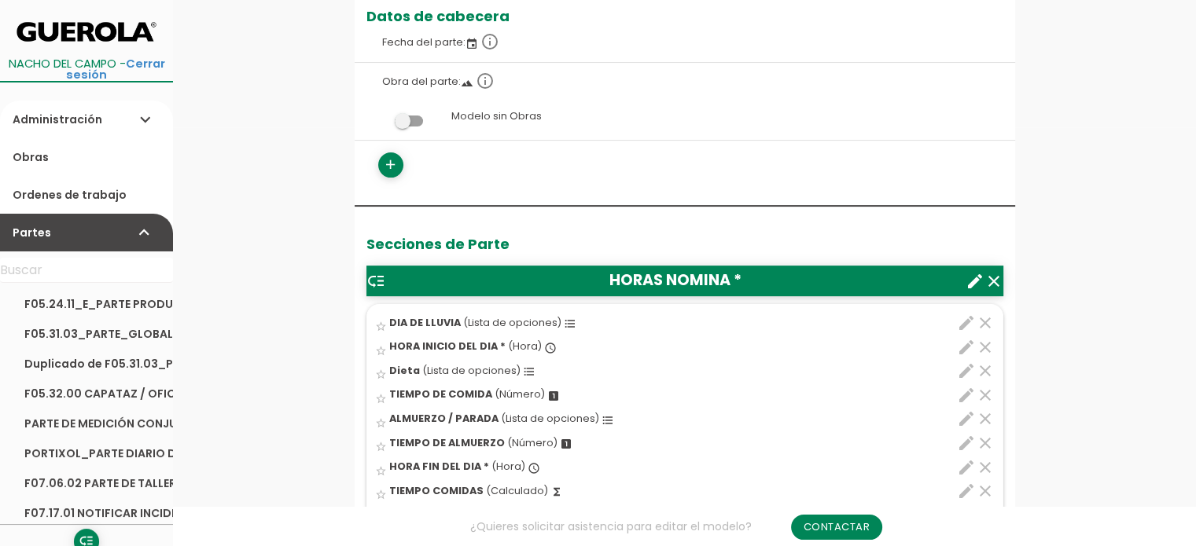
scroll to position [550, 0]
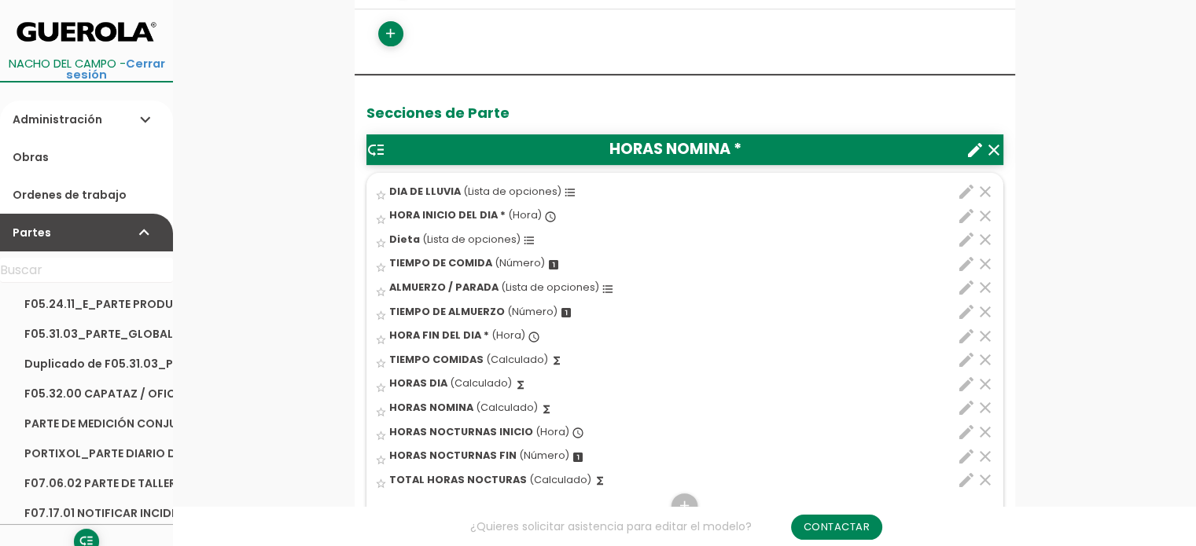
click at [63, 364] on link "Duplicado de F05.31.03_PARTE_GLOBAL TRANSPORTE_HORMIGON_Y_PLANTA_ASFALTO" at bounding box center [86, 364] width 173 height 30
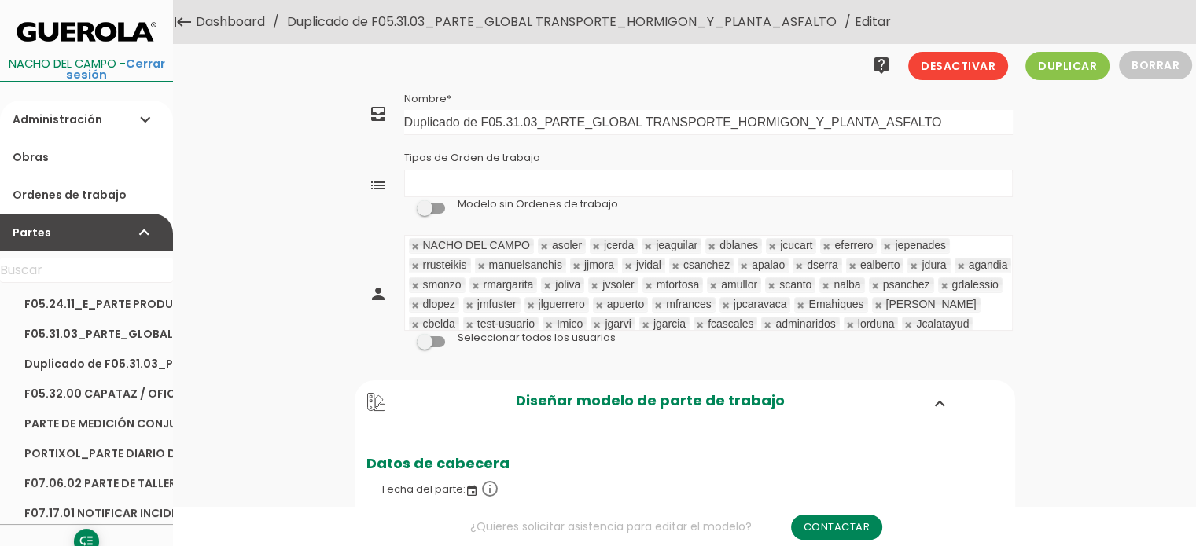
click at [543, 247] on link at bounding box center [544, 246] width 9 height 10
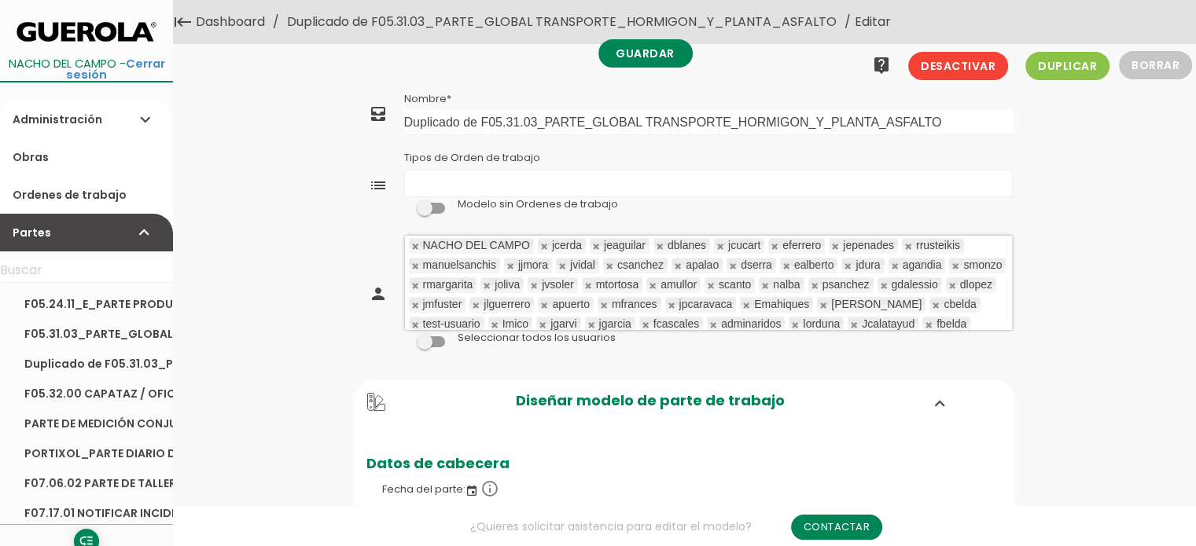
click at [544, 246] on link at bounding box center [544, 246] width 9 height 10
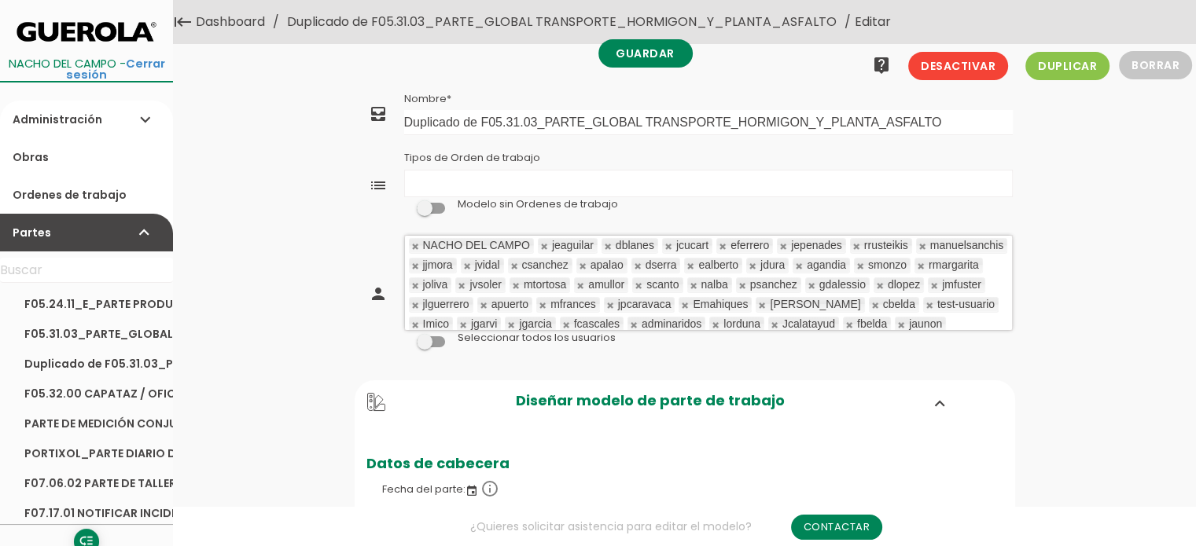
click at [544, 246] on link at bounding box center [544, 246] width 9 height 10
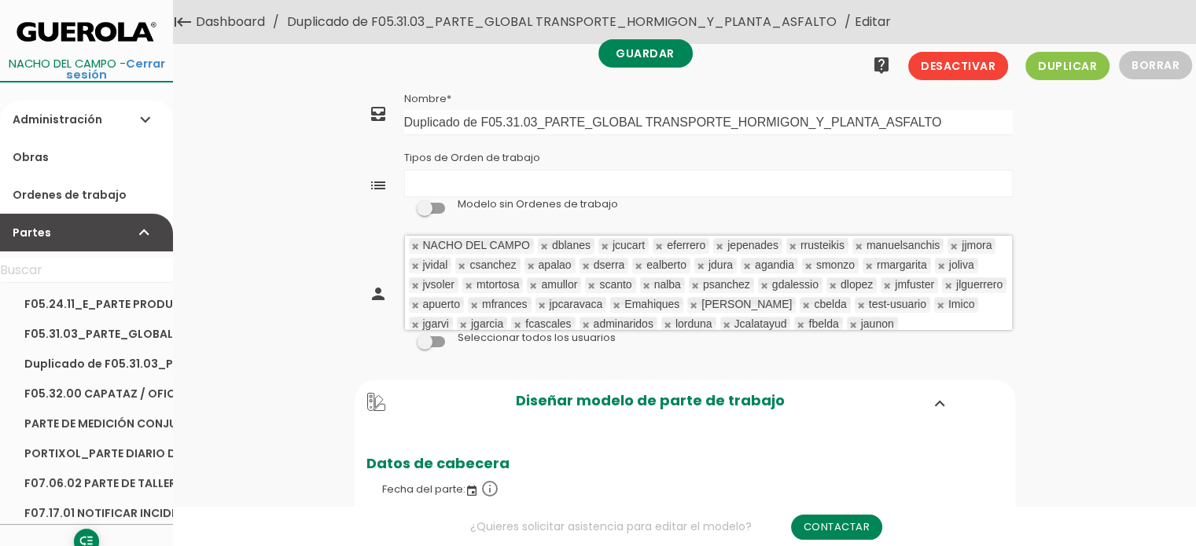
click at [544, 246] on link at bounding box center [544, 246] width 9 height 10
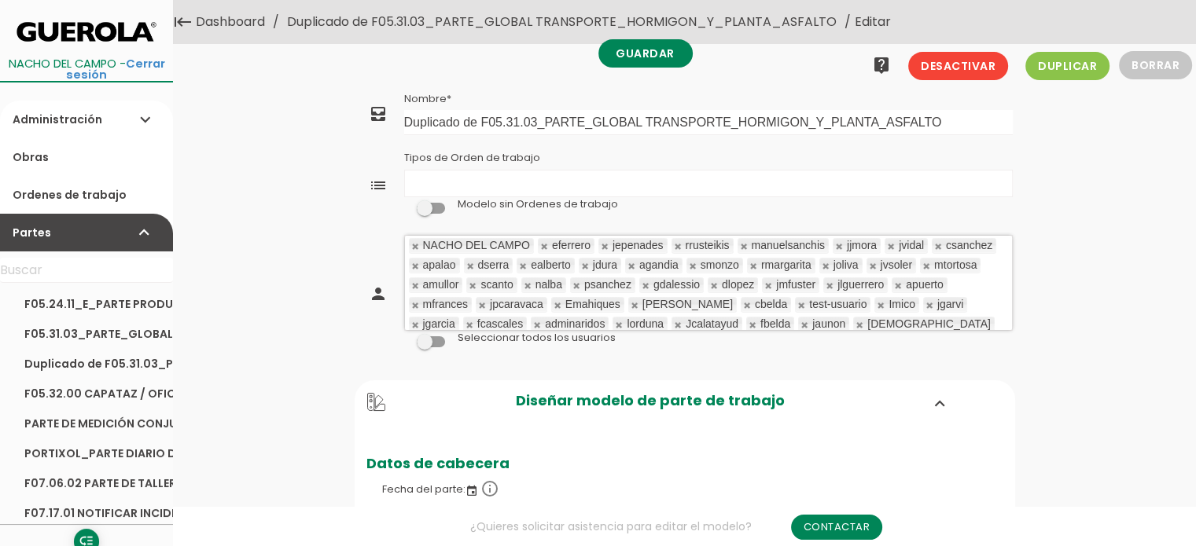
click at [544, 246] on link at bounding box center [544, 246] width 9 height 10
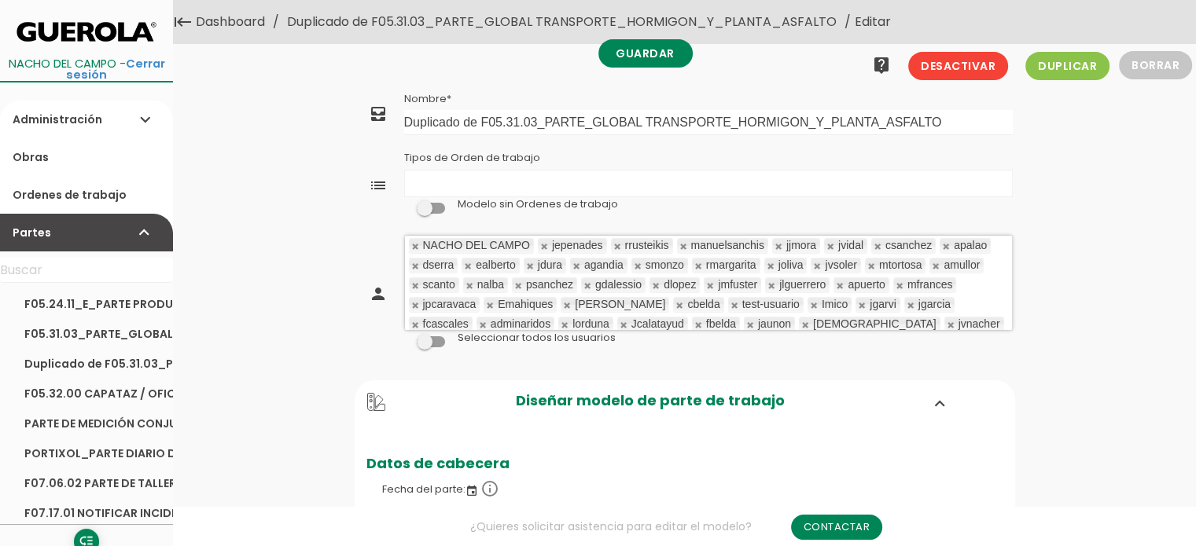
click at [544, 246] on link at bounding box center [544, 246] width 9 height 10
click at [613, 246] on link at bounding box center [617, 246] width 9 height 10
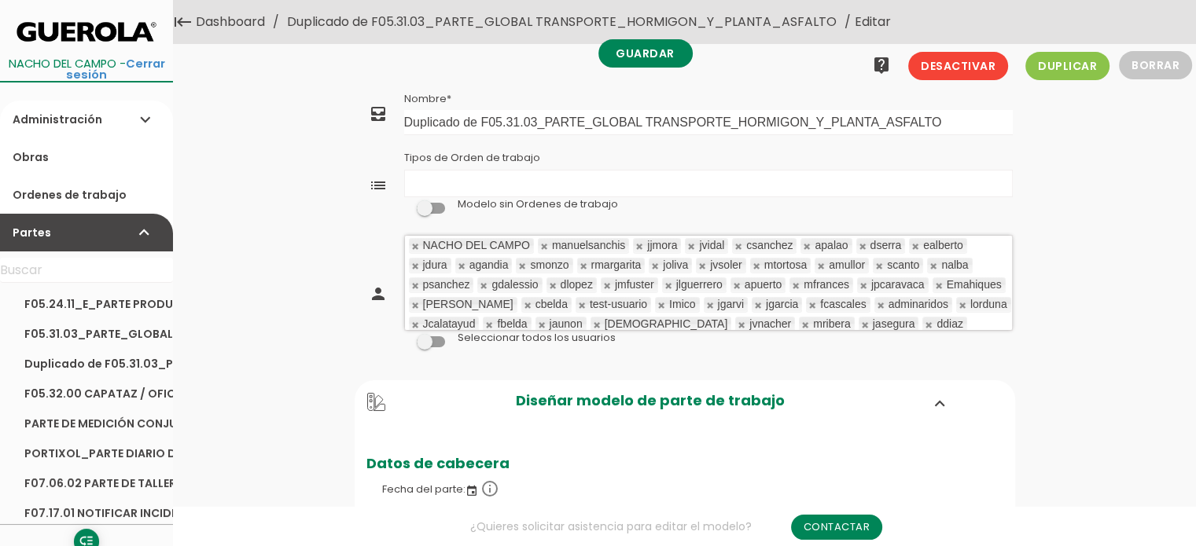
click at [544, 246] on link at bounding box center [544, 246] width 9 height 10
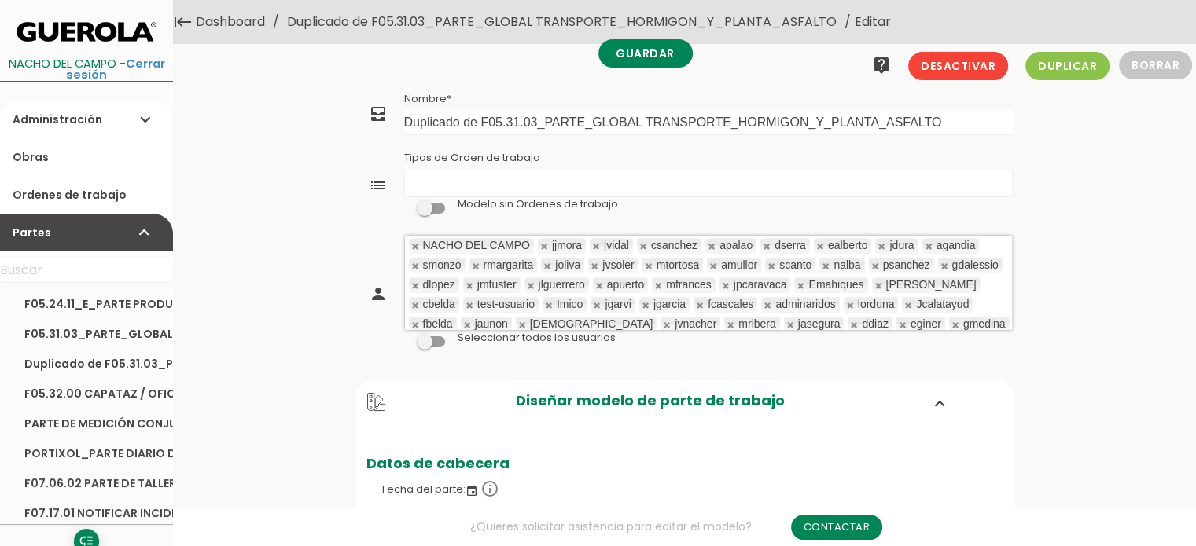
click at [544, 246] on link at bounding box center [544, 246] width 9 height 10
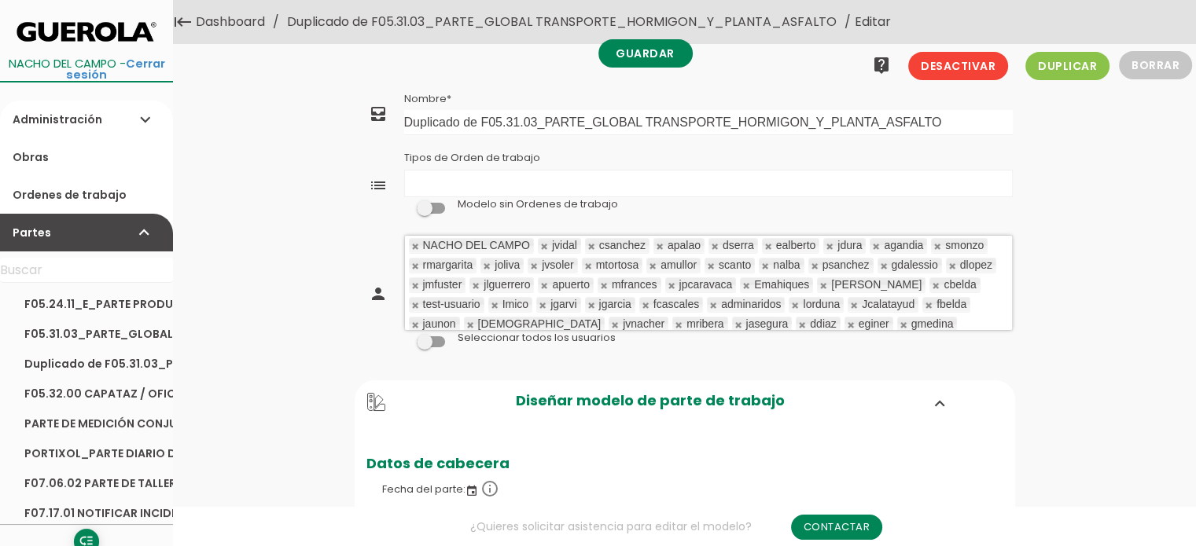
click at [544, 246] on link at bounding box center [544, 246] width 9 height 10
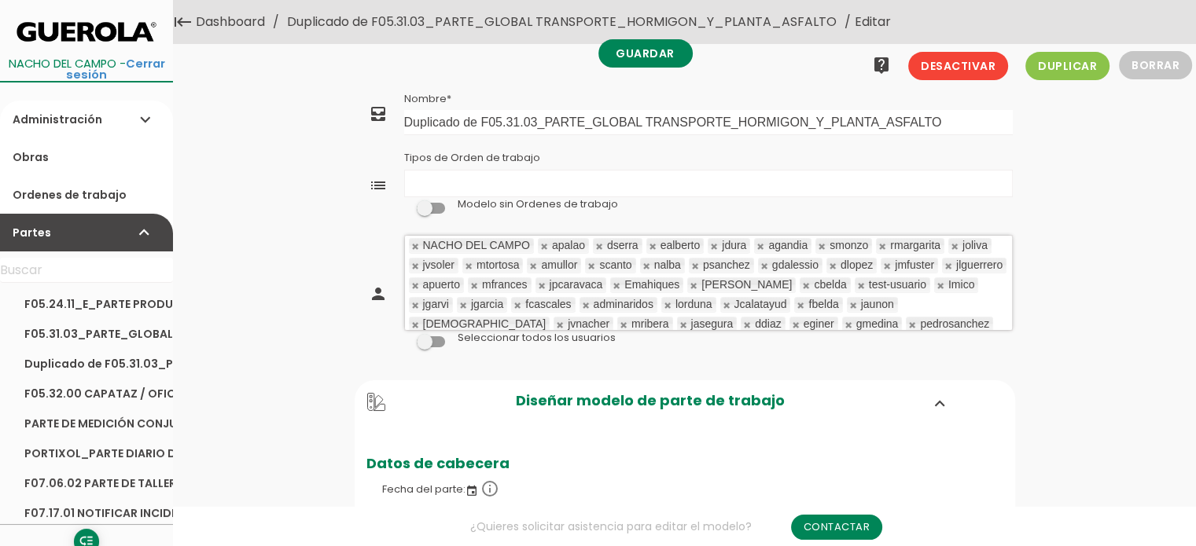
click at [544, 246] on link at bounding box center [544, 246] width 9 height 10
click at [594, 246] on link at bounding box center [598, 246] width 9 height 10
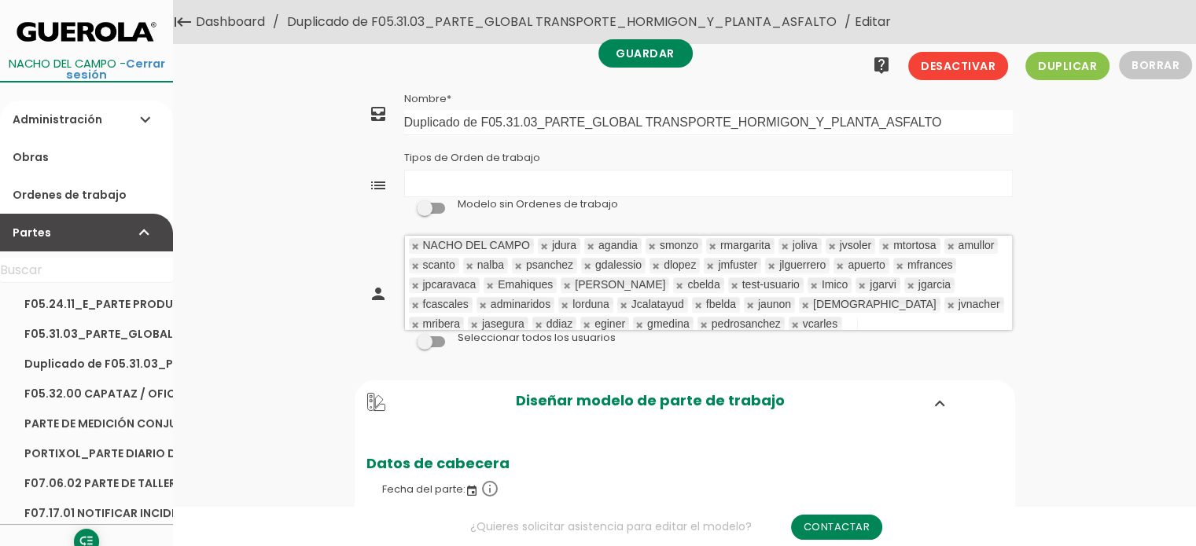
click at [544, 246] on link at bounding box center [544, 246] width 9 height 10
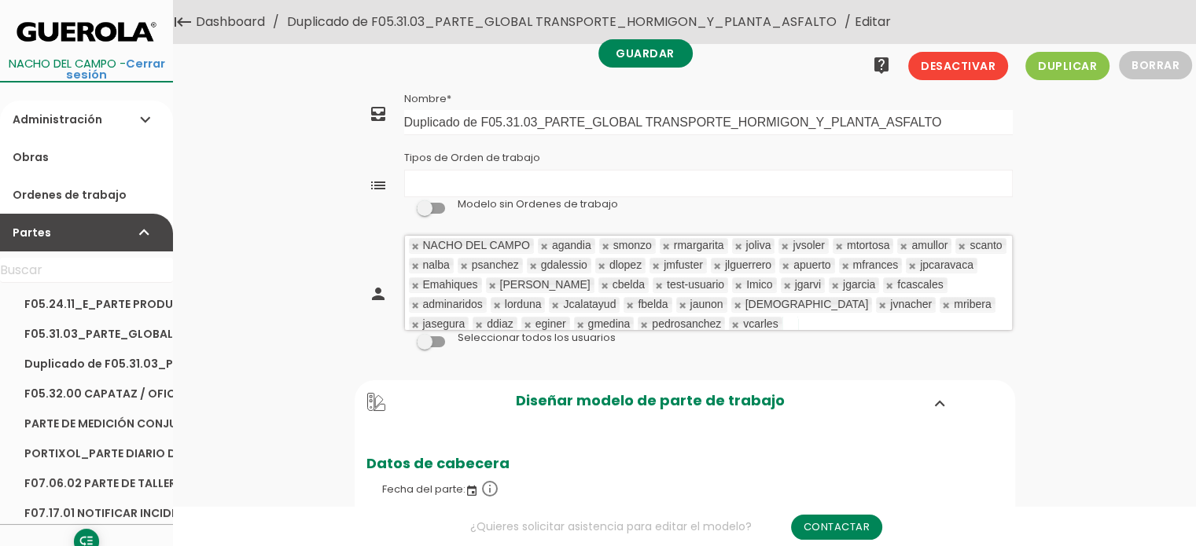
click at [544, 246] on link at bounding box center [544, 246] width 9 height 10
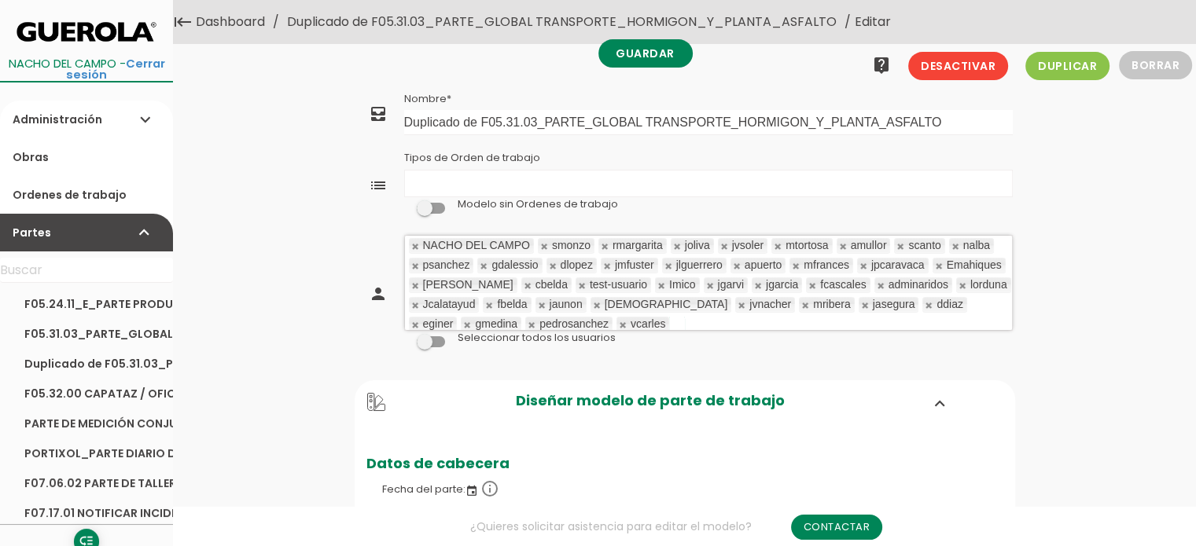
click at [544, 246] on link at bounding box center [544, 246] width 9 height 10
click at [612, 246] on link at bounding box center [616, 246] width 9 height 10
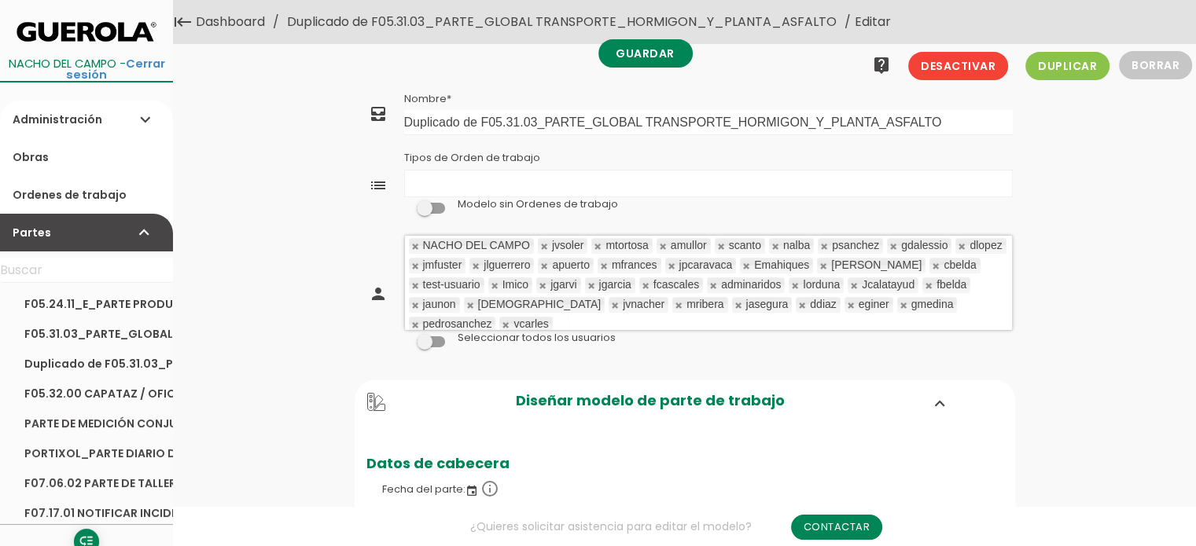
click at [544, 246] on link at bounding box center [544, 246] width 9 height 10
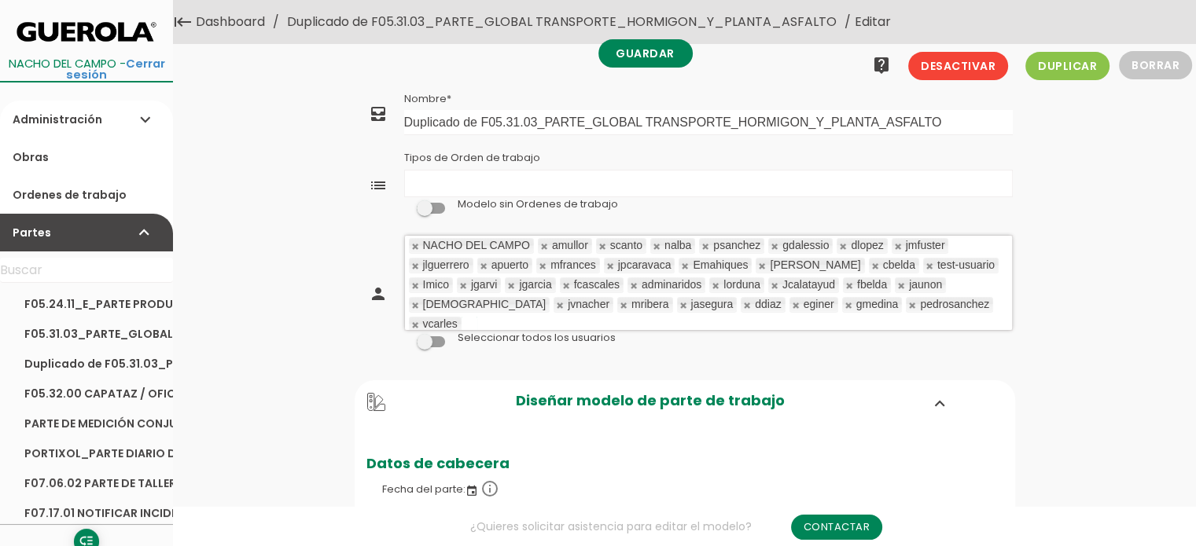
click at [544, 246] on link at bounding box center [544, 246] width 9 height 10
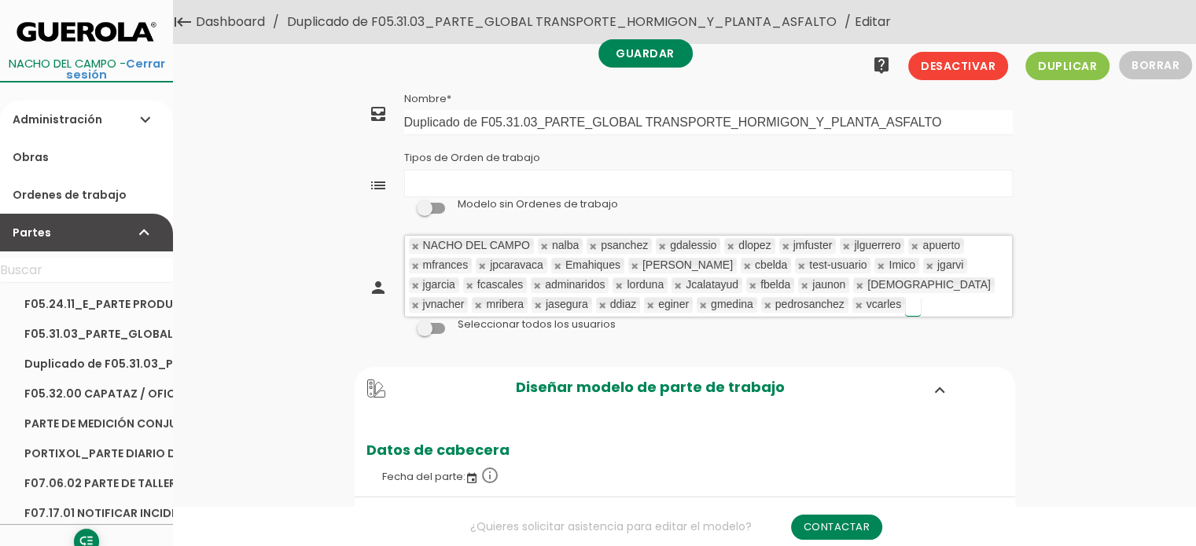
click at [544, 246] on link at bounding box center [544, 246] width 9 height 10
click at [589, 246] on link at bounding box center [593, 246] width 9 height 10
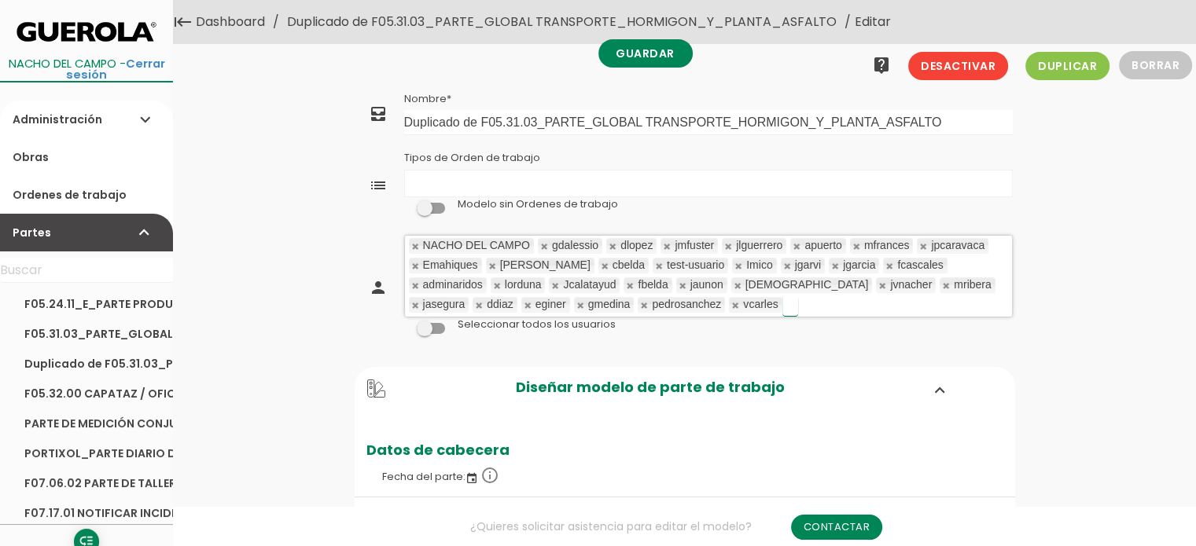
click at [544, 246] on link at bounding box center [544, 246] width 9 height 10
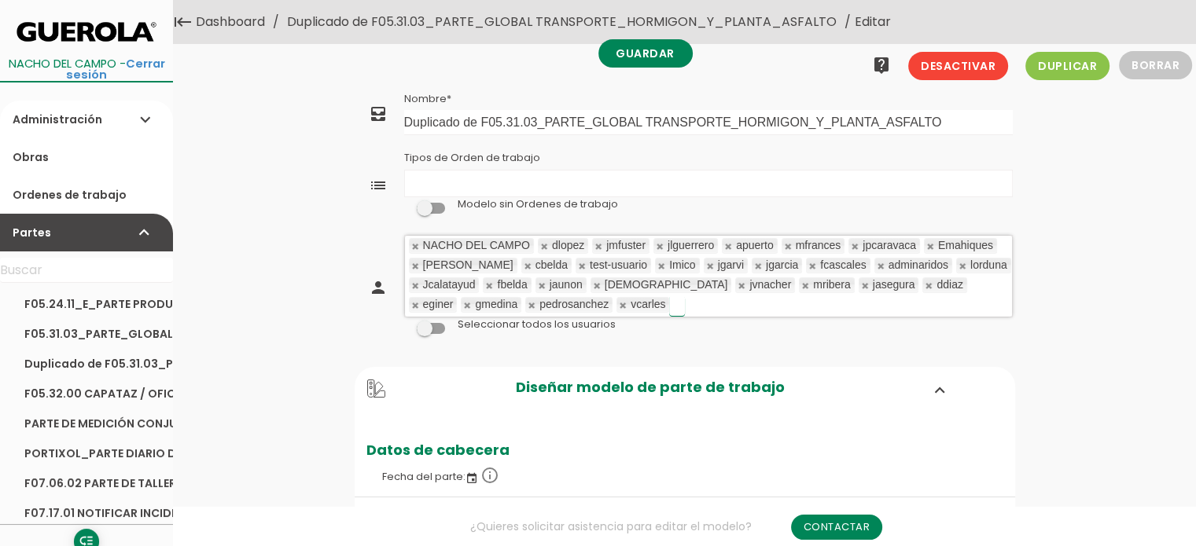
click at [544, 246] on link at bounding box center [544, 246] width 9 height 10
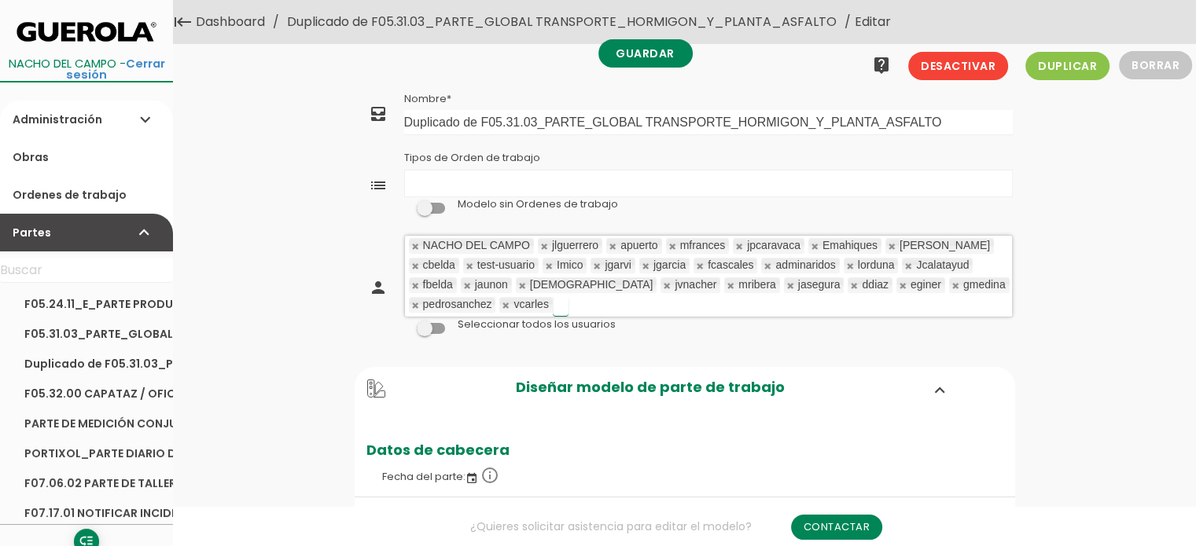
click at [544, 246] on link at bounding box center [544, 246] width 9 height 10
click at [609, 246] on link at bounding box center [613, 246] width 9 height 10
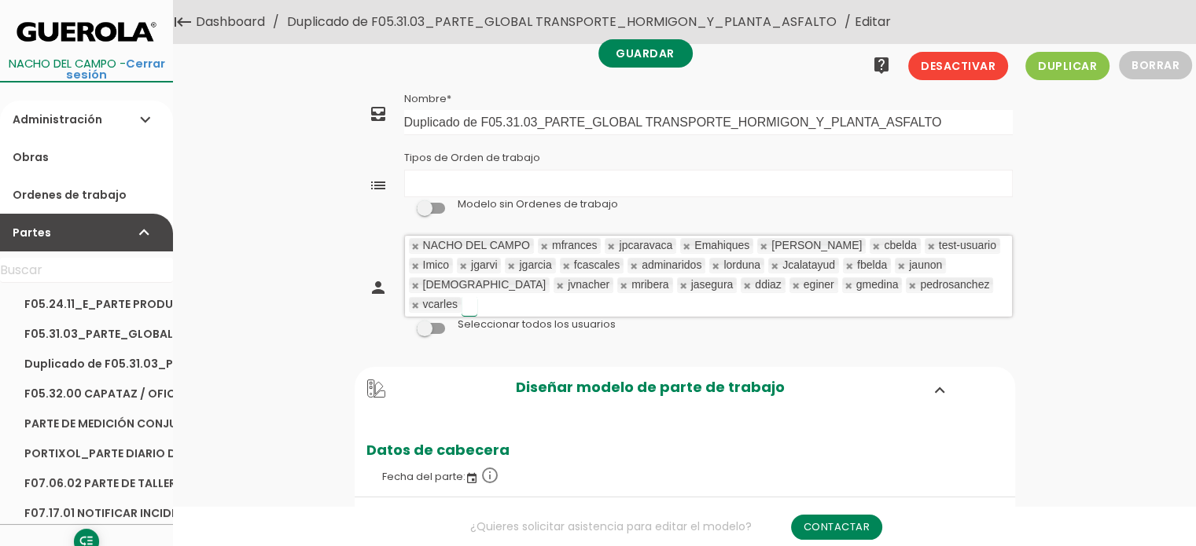
click at [544, 246] on link at bounding box center [544, 246] width 9 height 10
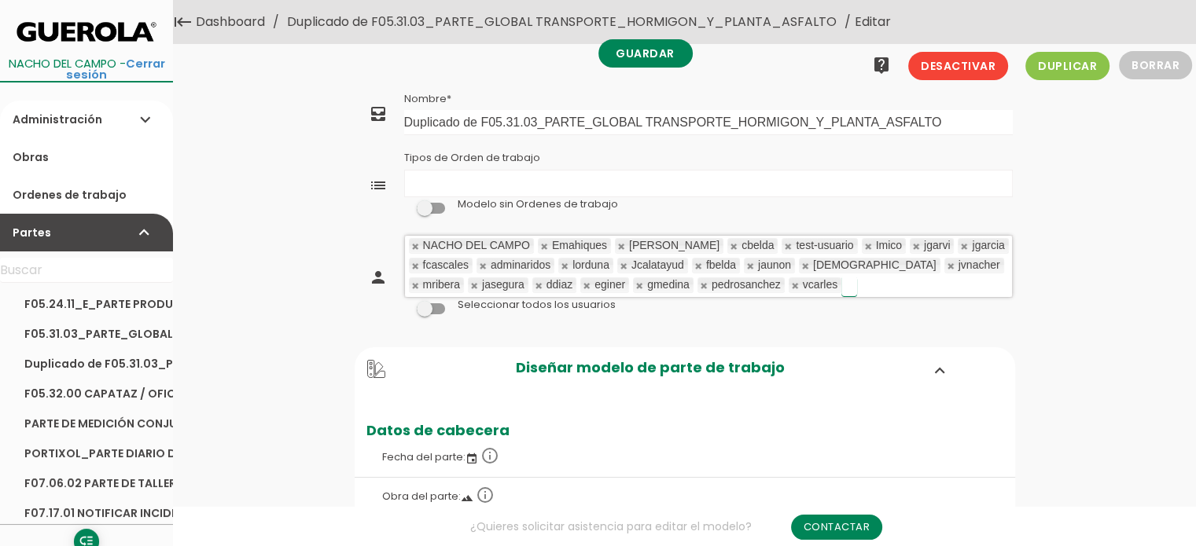
click at [544, 246] on link at bounding box center [544, 246] width 9 height 10
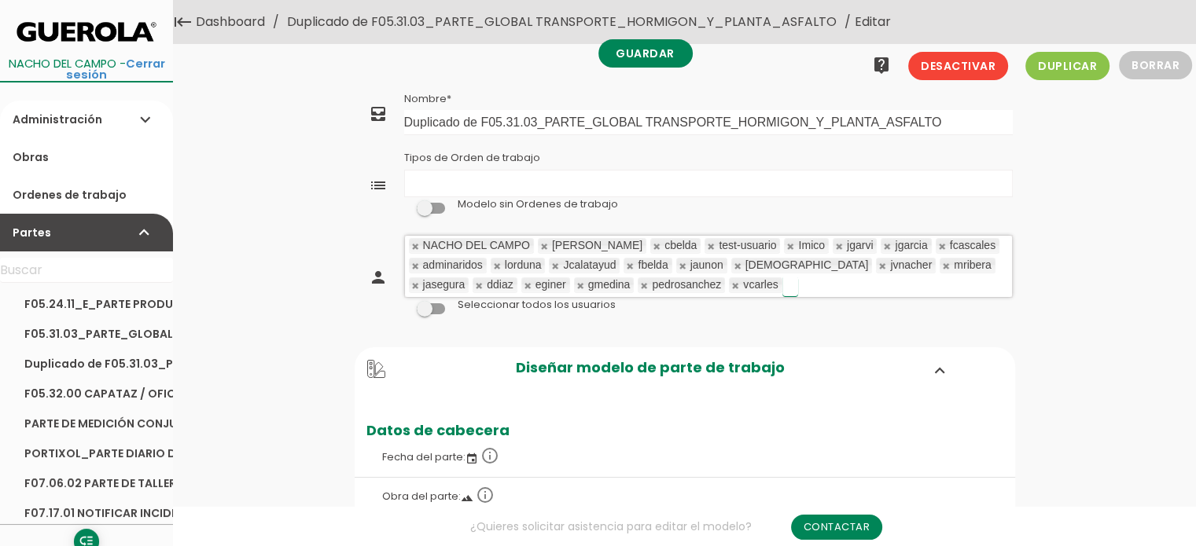
click at [544, 246] on link at bounding box center [544, 246] width 9 height 10
click at [653, 246] on link at bounding box center [657, 246] width 9 height 10
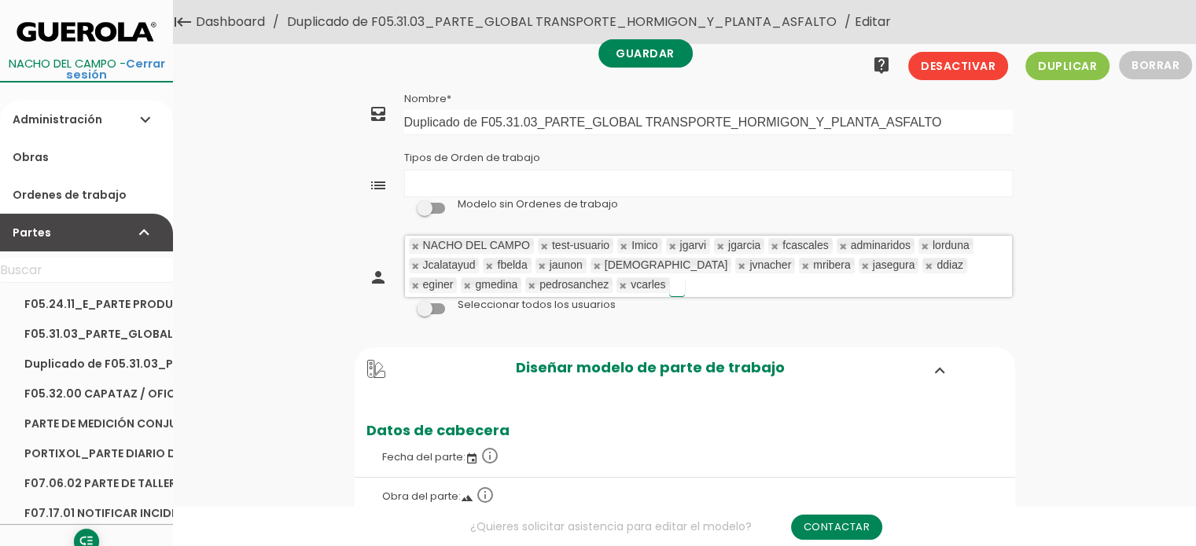
click at [544, 246] on link at bounding box center [544, 246] width 9 height 10
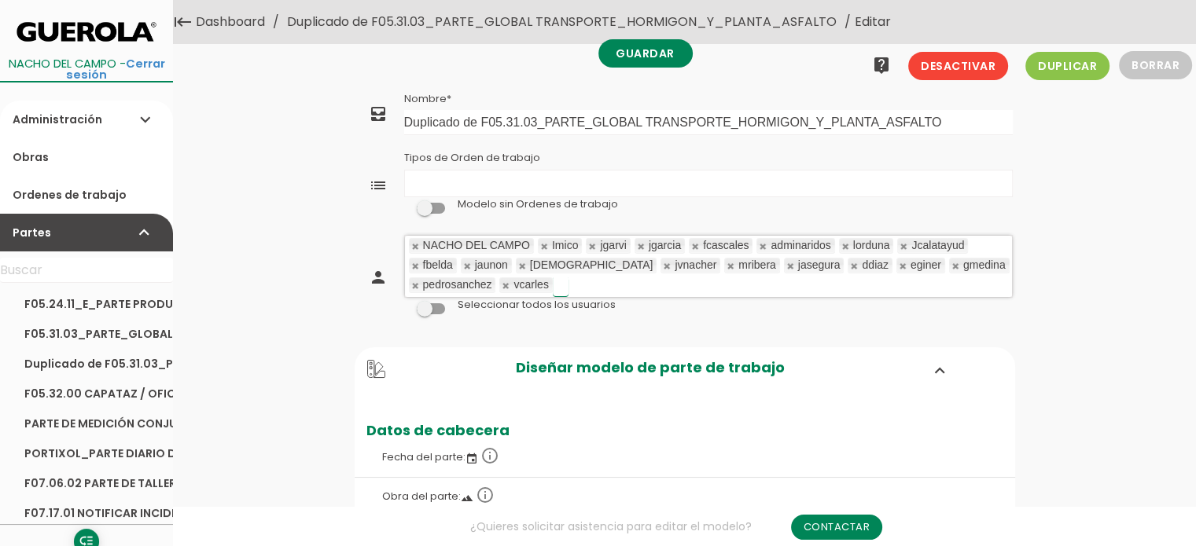
click at [544, 246] on link at bounding box center [544, 246] width 9 height 10
click at [588, 246] on link at bounding box center [592, 246] width 9 height 10
click at [544, 246] on link at bounding box center [544, 246] width 9 height 10
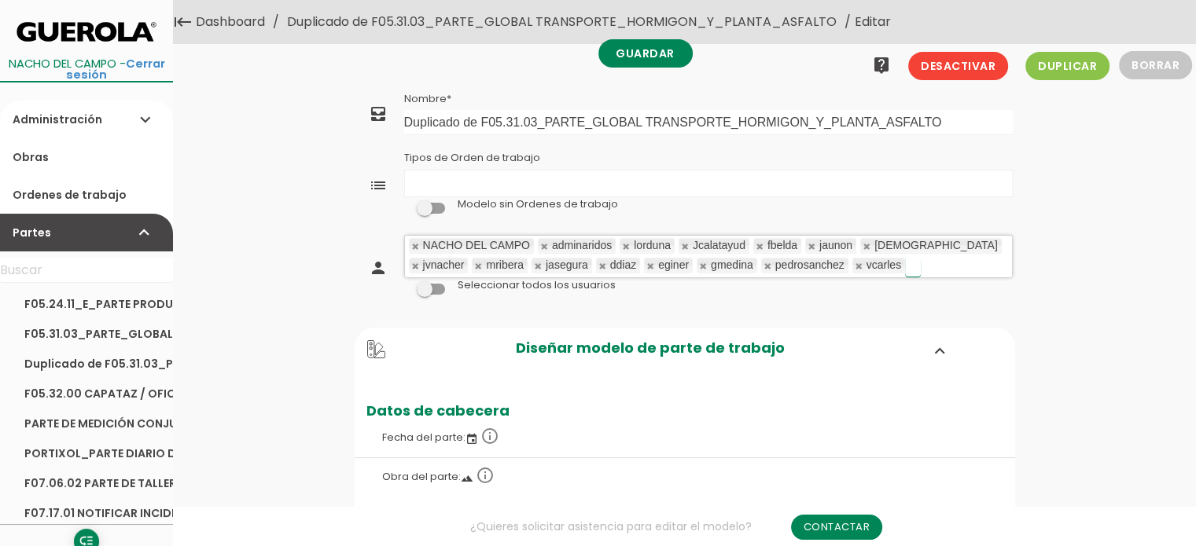
click at [544, 246] on link at bounding box center [544, 246] width 9 height 10
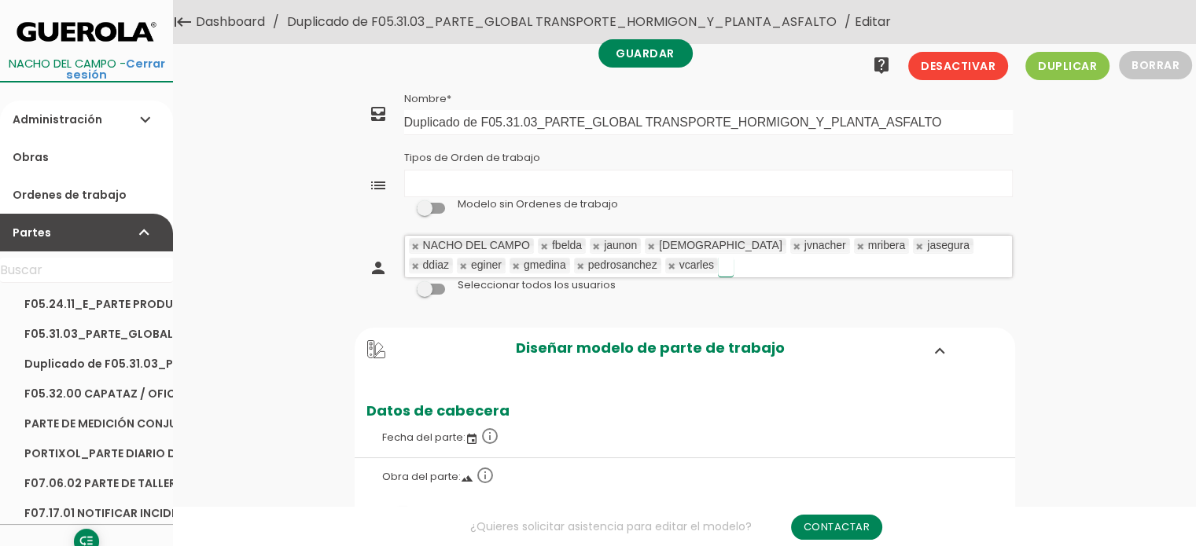
click at [544, 246] on link at bounding box center [544, 246] width 9 height 10
click at [592, 246] on link at bounding box center [596, 246] width 9 height 10
click at [544, 246] on link at bounding box center [544, 246] width 9 height 10
click at [686, 246] on link at bounding box center [690, 246] width 9 height 10
click at [749, 246] on link at bounding box center [753, 246] width 9 height 10
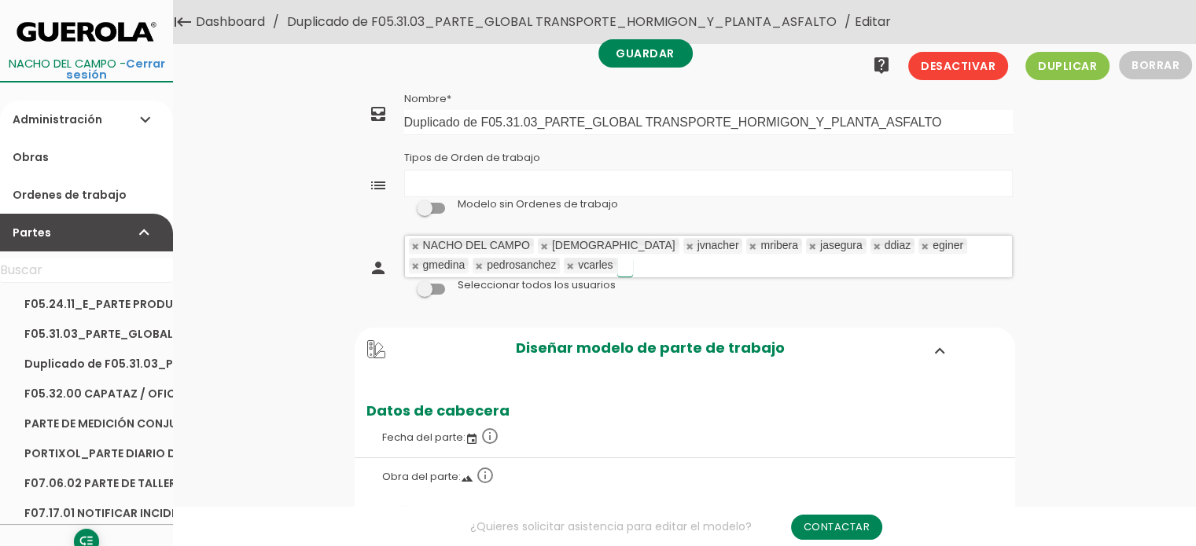
click at [808, 246] on link at bounding box center [812, 246] width 9 height 10
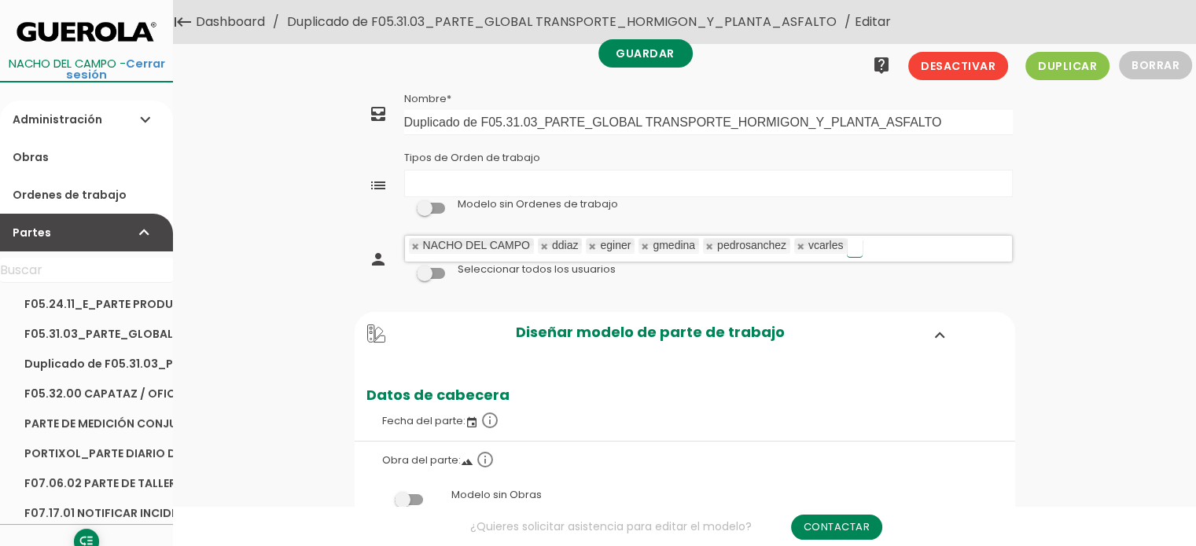
click at [543, 246] on link at bounding box center [544, 246] width 9 height 10
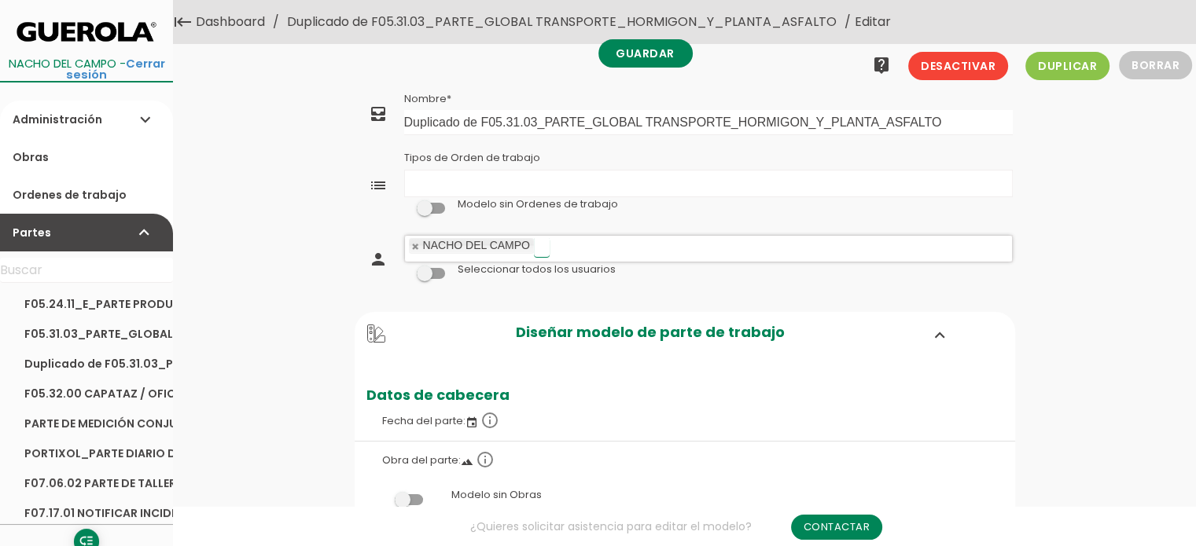
click at [543, 246] on input "text" at bounding box center [542, 247] width 16 height 20
click at [660, 53] on link "Guardar" at bounding box center [645, 53] width 94 height 28
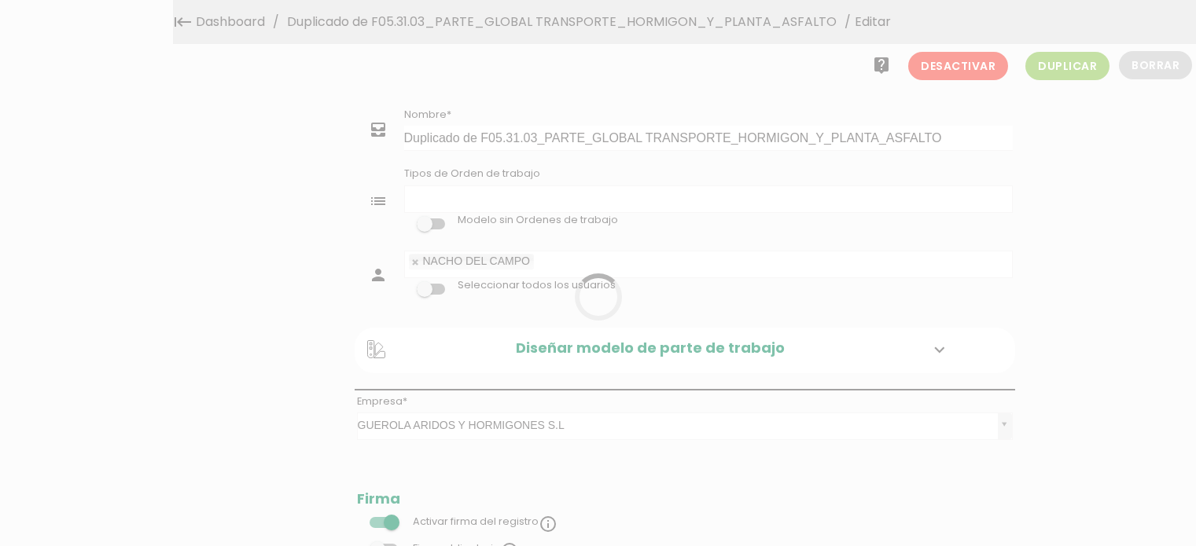
select select
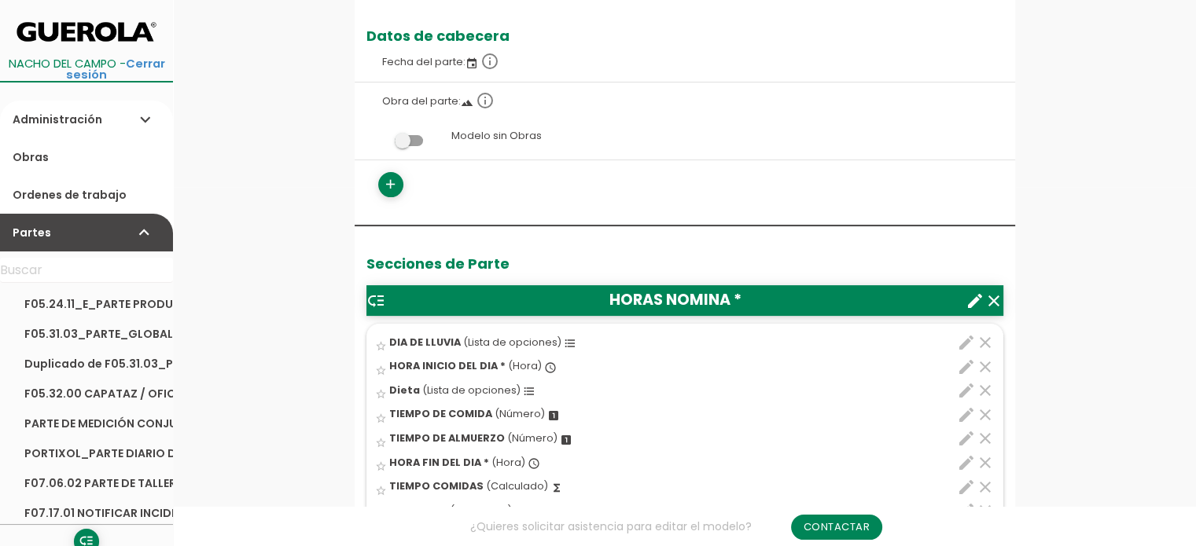
scroll to position [472, 0]
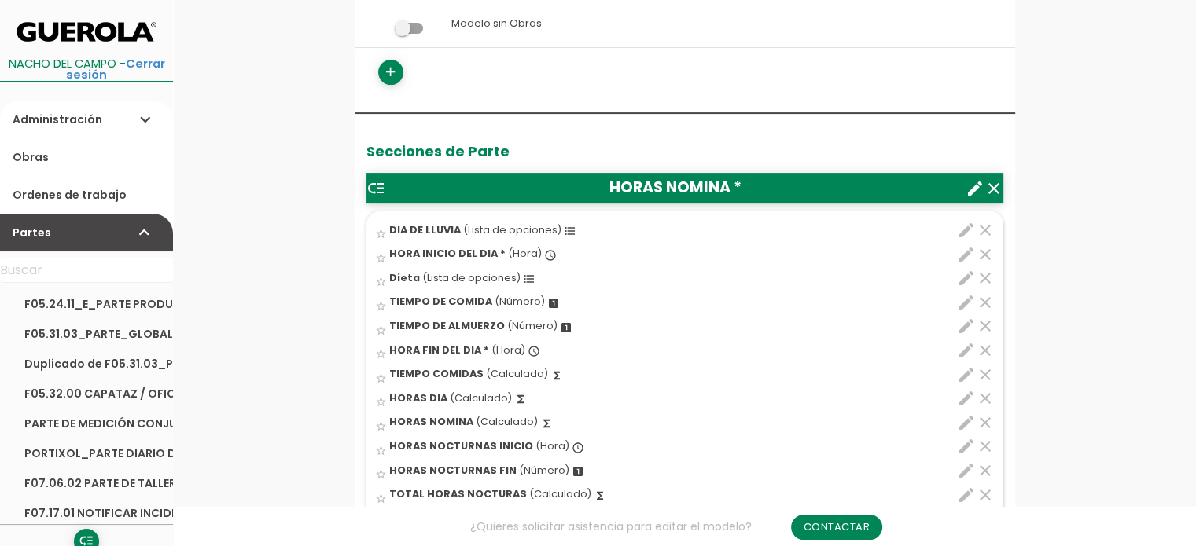
click at [961, 325] on icon "edit" at bounding box center [966, 326] width 19 height 19
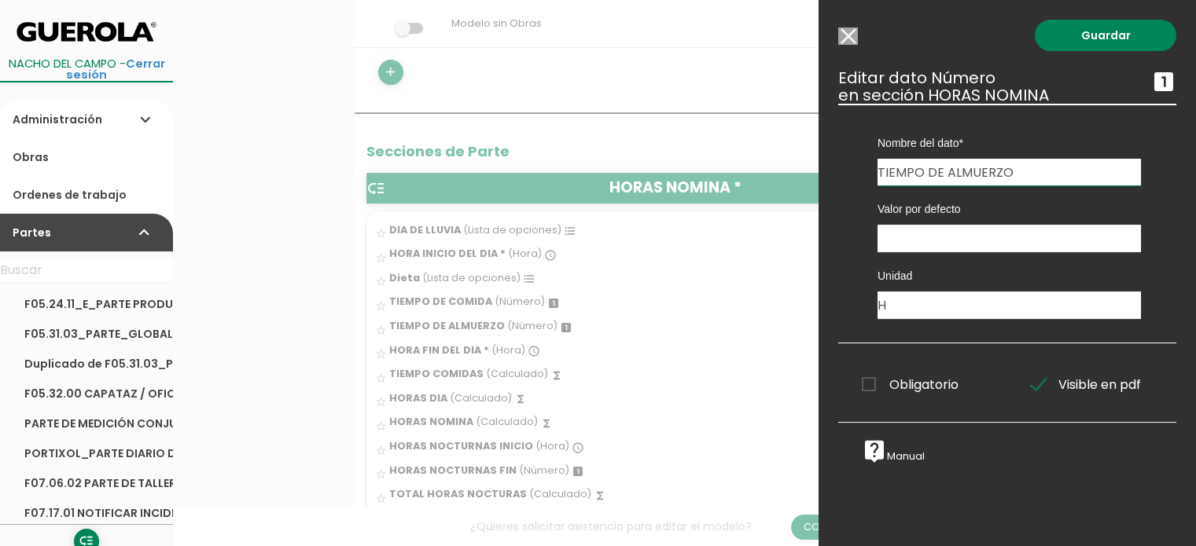
drag, startPoint x: 1021, startPoint y: 169, endPoint x: 925, endPoint y: 178, distance: 97.1
click at [925, 178] on input "TIEMPO DE ALMUERZO" at bounding box center [1008, 172] width 263 height 27
drag, startPoint x: 879, startPoint y: 169, endPoint x: 1128, endPoint y: 173, distance: 249.3
click at [1128, 173] on input "TIEMPO PARADA OBLIGATORIA (Artículo 7 del Reglamento (CE) nº 561/2006)(Poner el…" at bounding box center [1008, 172] width 263 height 27
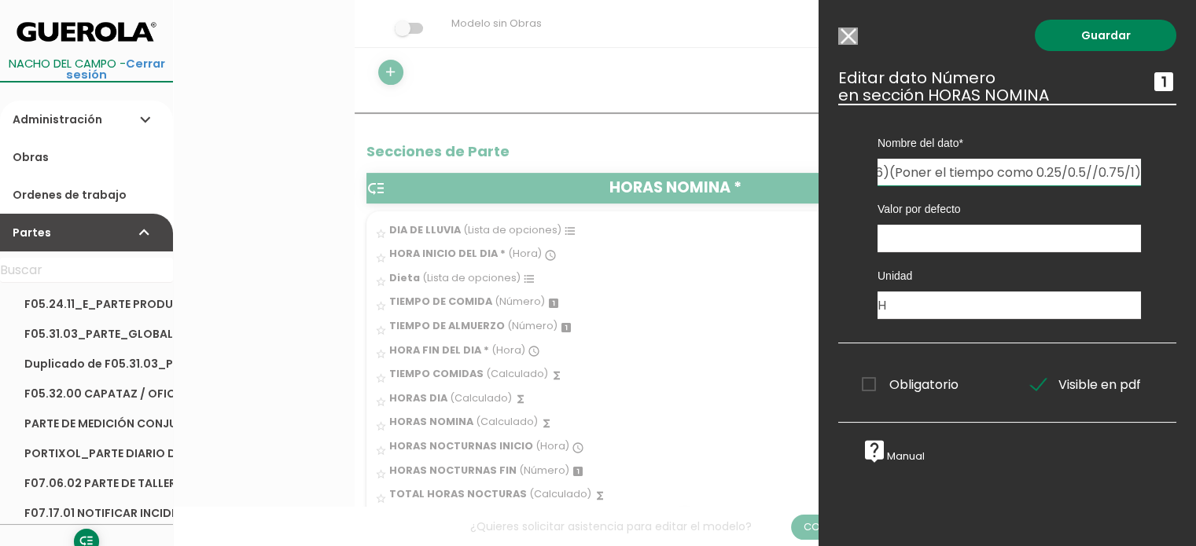
click at [1086, 170] on input "TIEMPO PARADA OBLIGATORIA (Artículo 7 del Reglamento (CE) nº 561/2006)(Poner el…" at bounding box center [1008, 172] width 263 height 27
click at [1082, 172] on input "TIEMPO PARADA OBLIGATORIA (Artículo 7 del Reglamento (CE) nº 561/2006)(Poner el…" at bounding box center [1008, 172] width 263 height 27
drag, startPoint x: 1128, startPoint y: 171, endPoint x: 951, endPoint y: 172, distance: 176.9
click at [951, 172] on input "TIEMPO PARADA OBLIGATORIA (Artículo 7 del Reglamento (CE) nº 561/2006)(Poner el…" at bounding box center [1008, 172] width 263 height 27
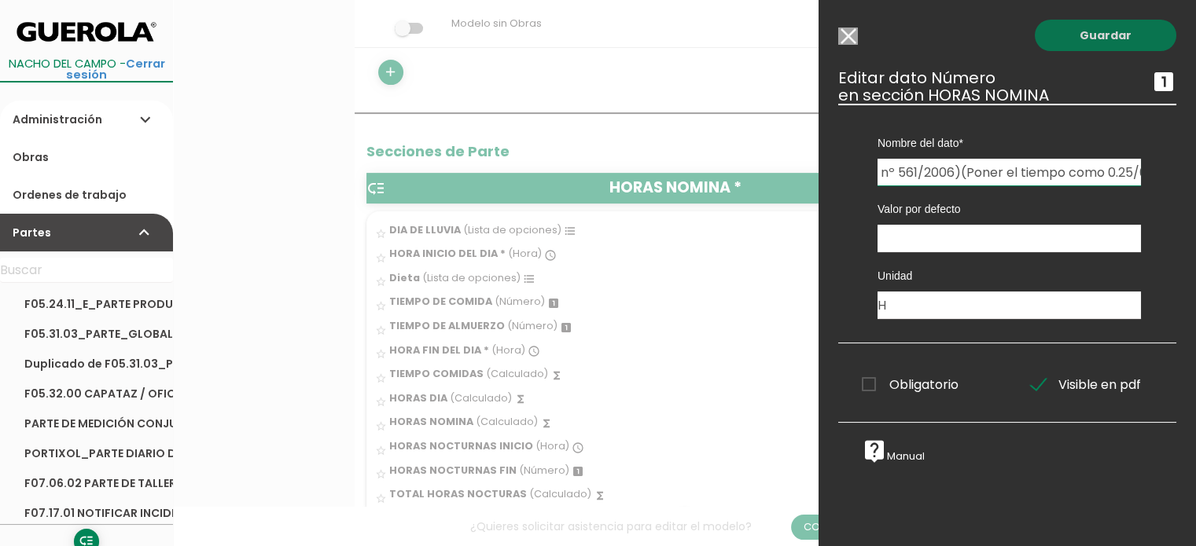
type input "TIEMPO PARADA OBLIGATORIA (Artículo 7 del Reglamento (CE) nº 561/2006)(Poner el…"
click at [1113, 31] on link "Guardar" at bounding box center [1106, 35] width 142 height 31
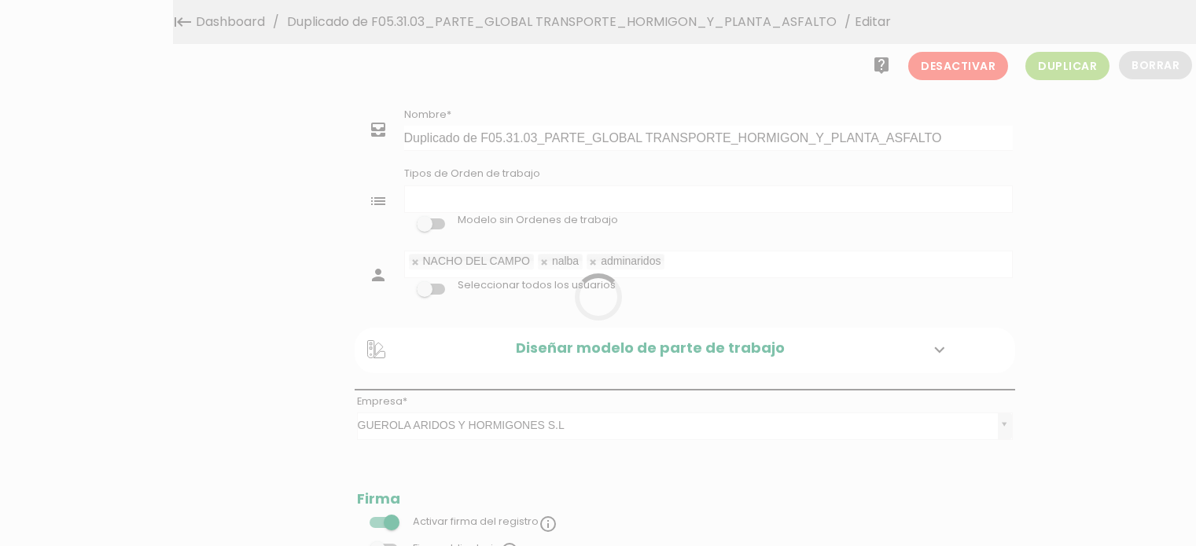
select select
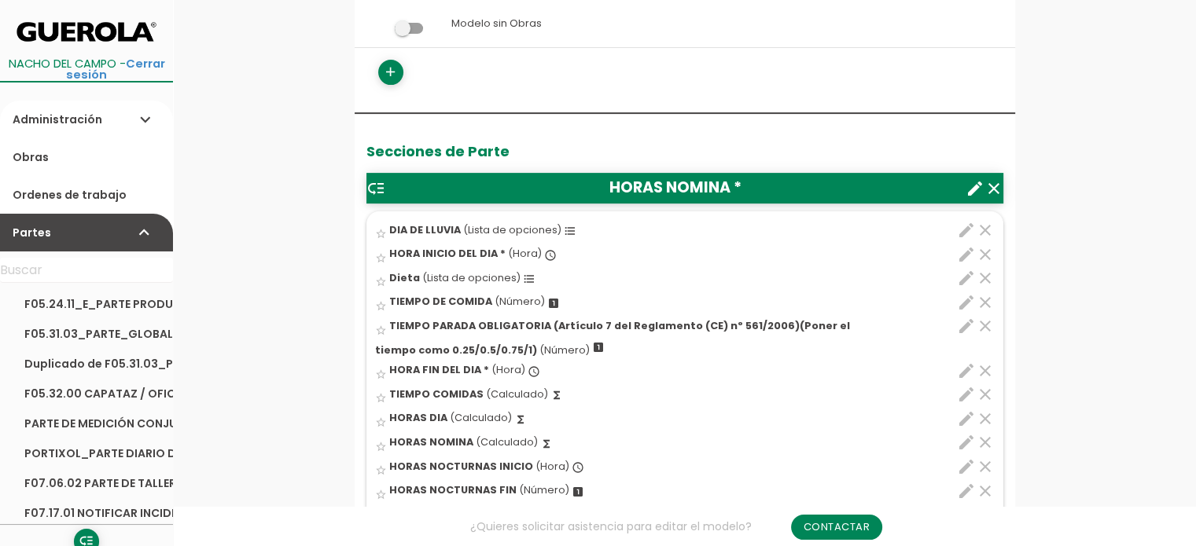
click at [966, 299] on icon "edit" at bounding box center [966, 302] width 19 height 19
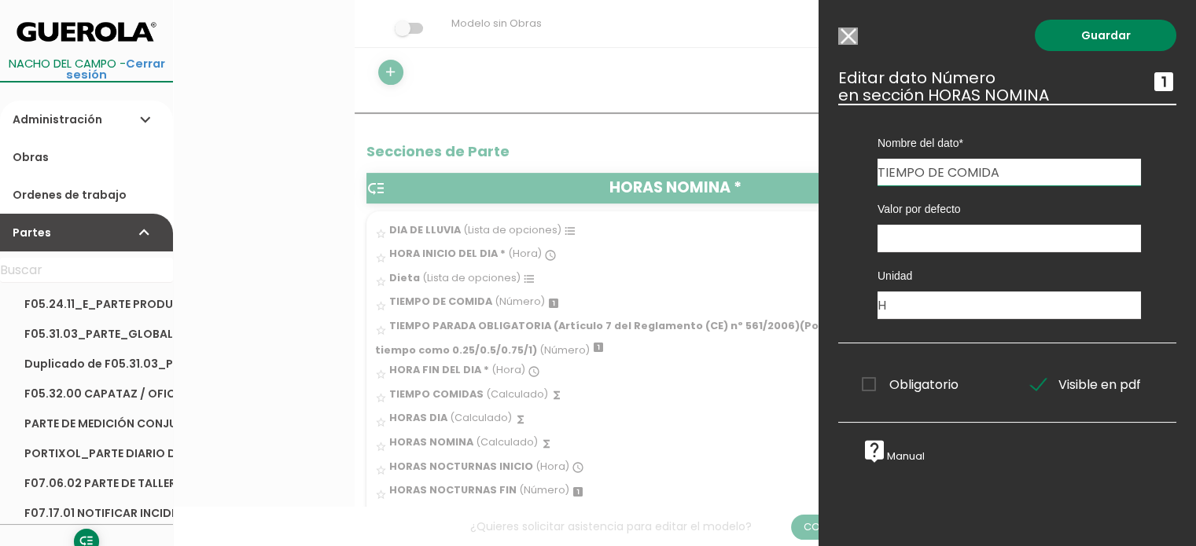
click at [1040, 166] on input "TIEMPO DE COMIDA" at bounding box center [1008, 172] width 263 height 27
paste input "(Poner el tiempo como 0.25/0.5/0.75/1)"
type input "TIEMPO DE COMIDA (Poner el tiempo como 0.25/0.5/0.75/1)"
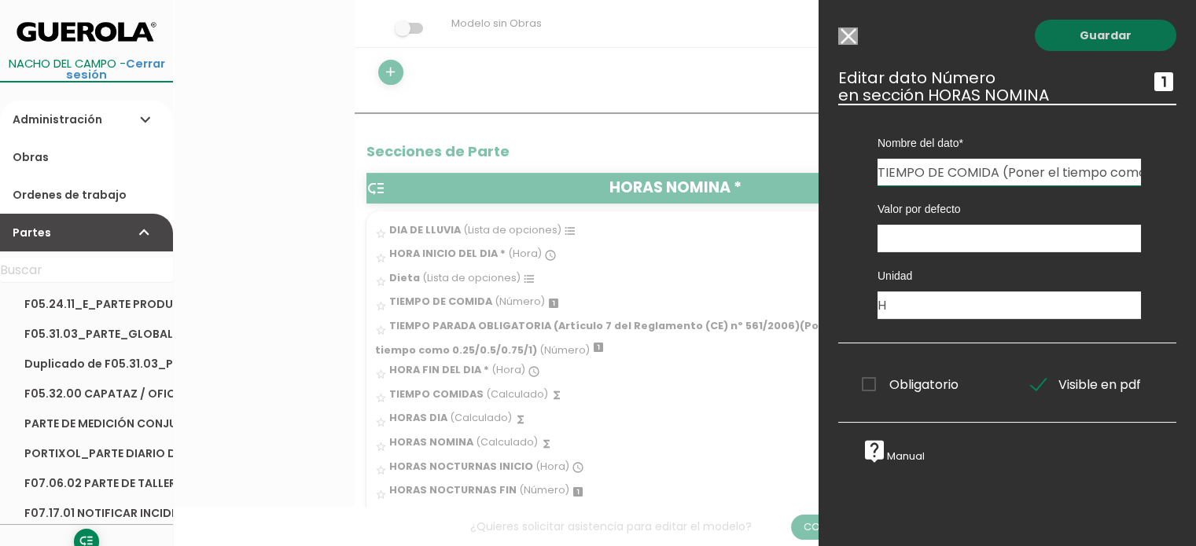
click at [1100, 28] on link "Guardar" at bounding box center [1106, 35] width 142 height 31
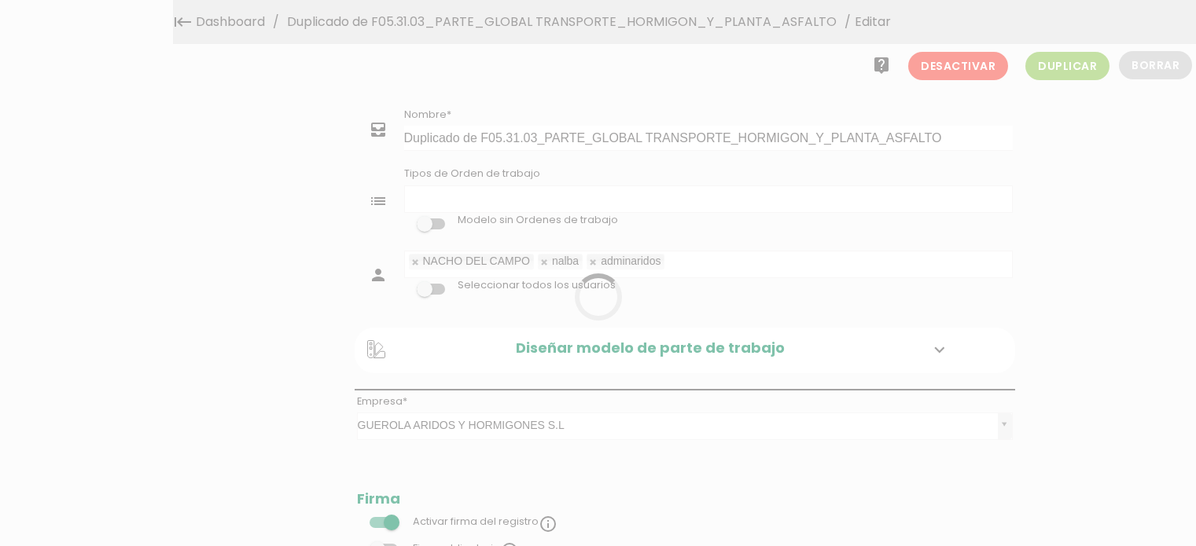
select select
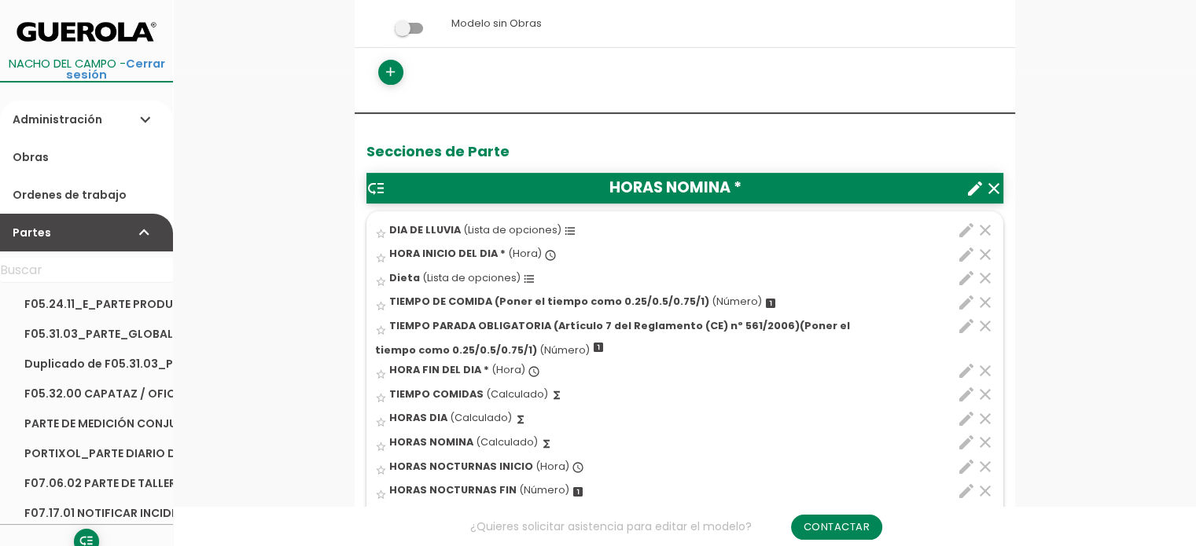
click at [960, 392] on icon "edit" at bounding box center [966, 394] width 19 height 19
select select "1"
select select "9911_pos4"
select select "+"
select select "9911_pos6"
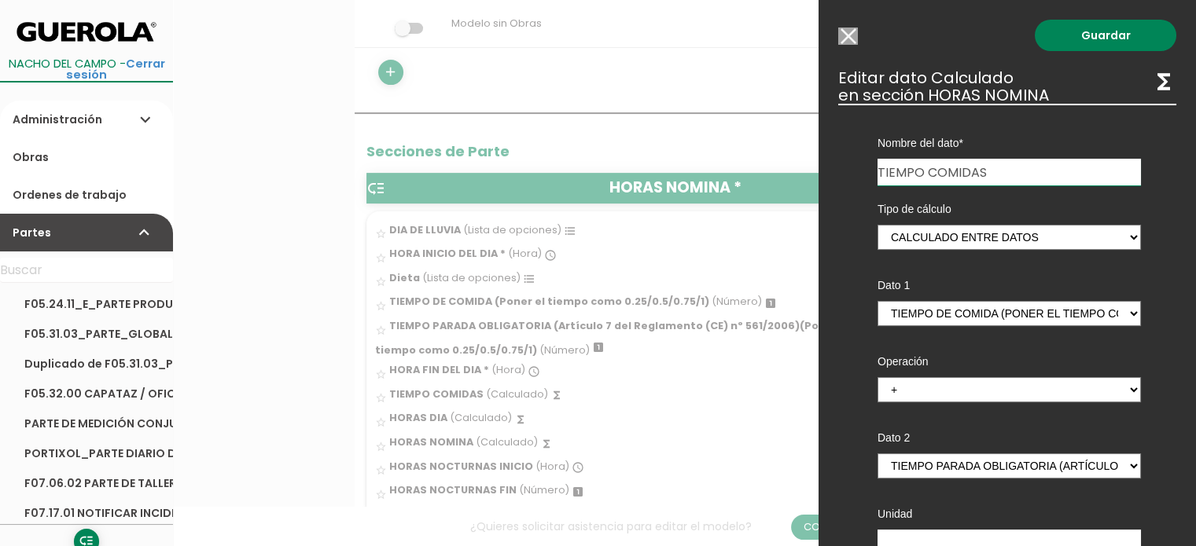
click at [855, 37] on input "Modelo sin Ordenes de trabajo" at bounding box center [848, 36] width 20 height 17
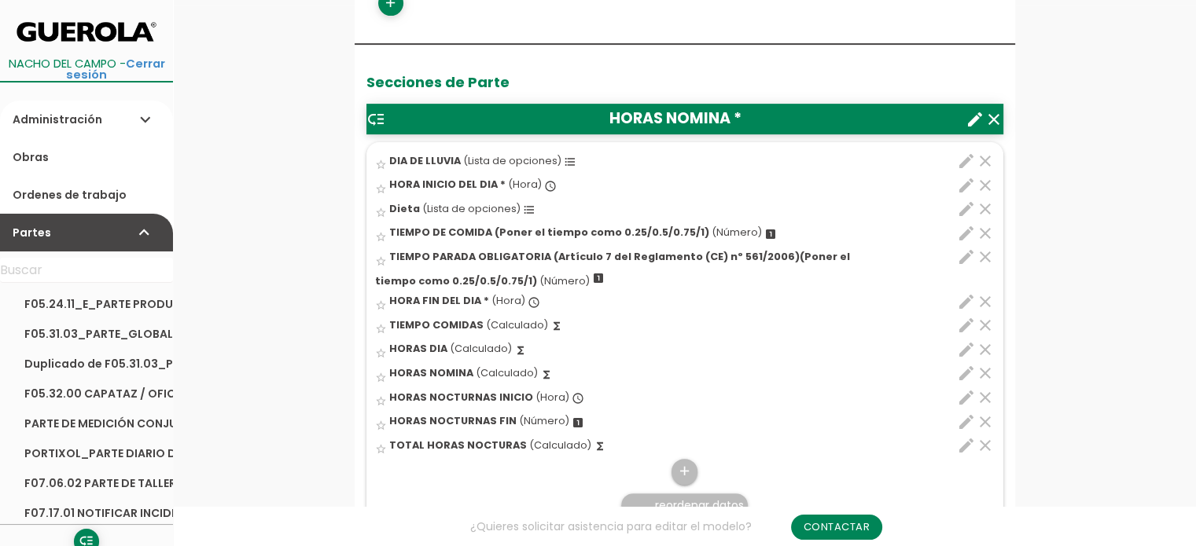
scroll to position [550, 0]
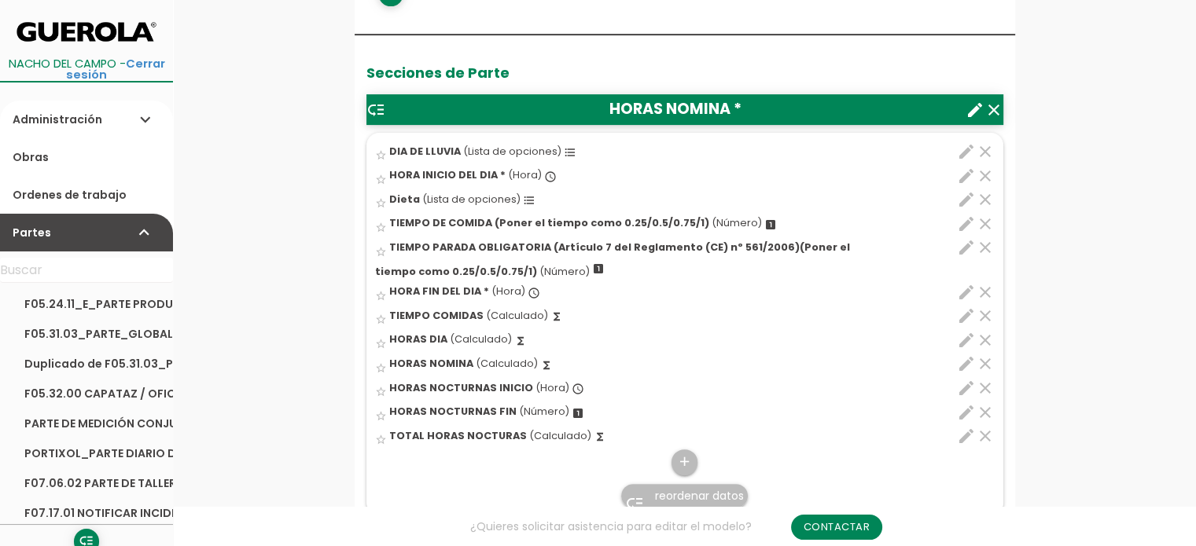
click at [962, 311] on icon "edit" at bounding box center [966, 316] width 19 height 19
select select "1"
select select "9911_pos4"
select select "+"
select select "9911_pos6"
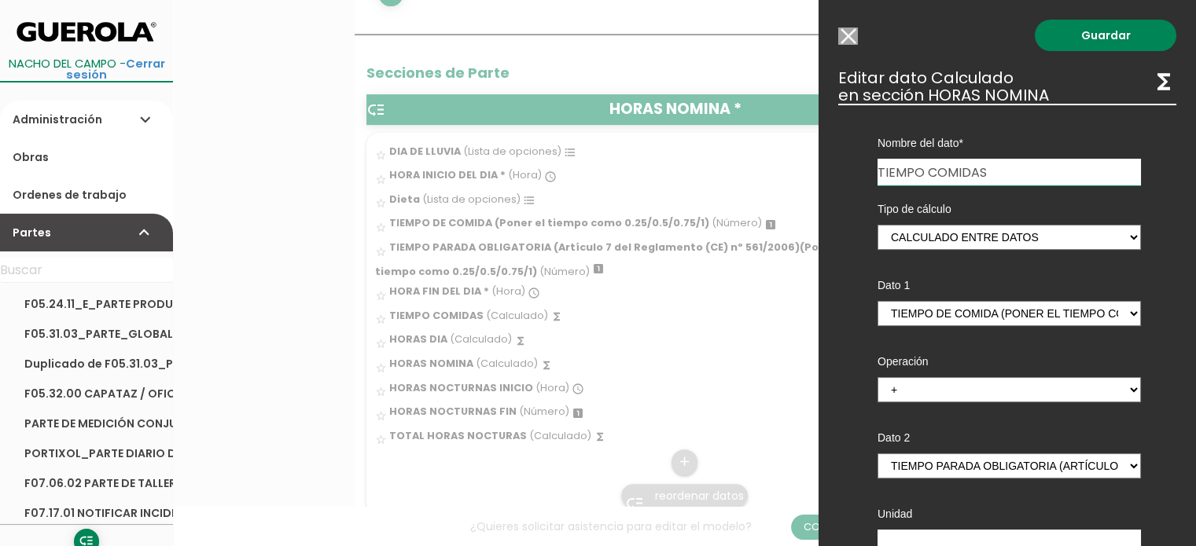
click at [855, 37] on input "Modelo sin Ordenes de trabajo" at bounding box center [848, 36] width 20 height 17
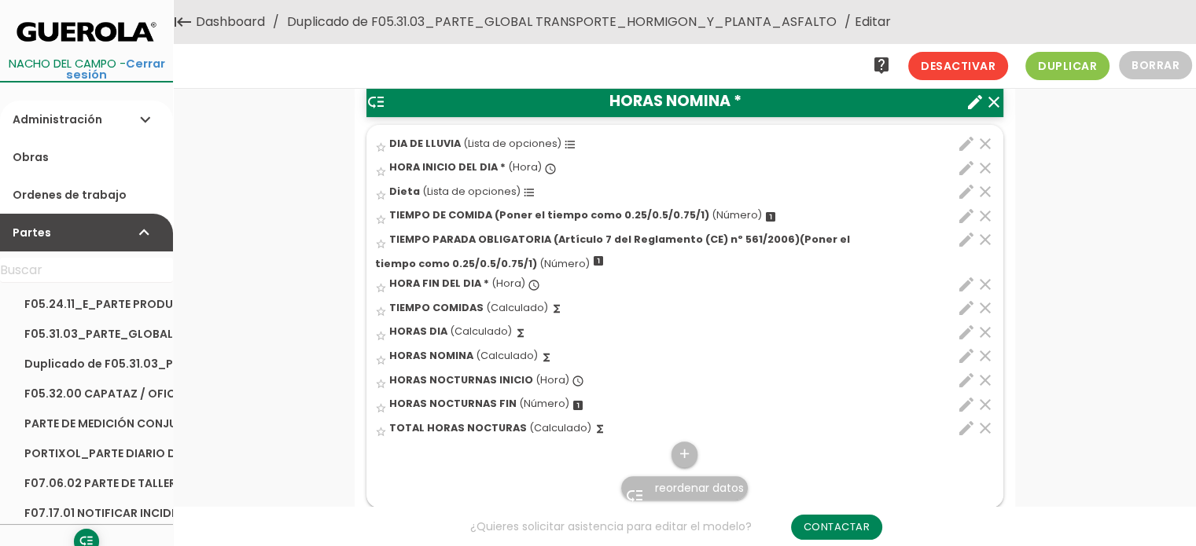
scroll to position [629, 0]
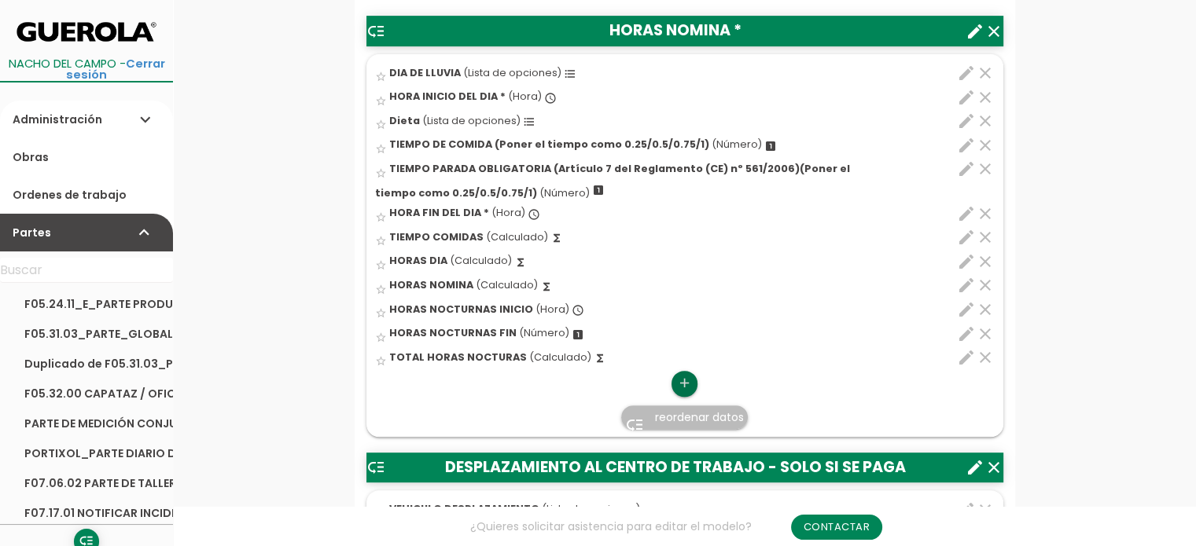
click at [682, 381] on icon "add" at bounding box center [684, 383] width 15 height 25
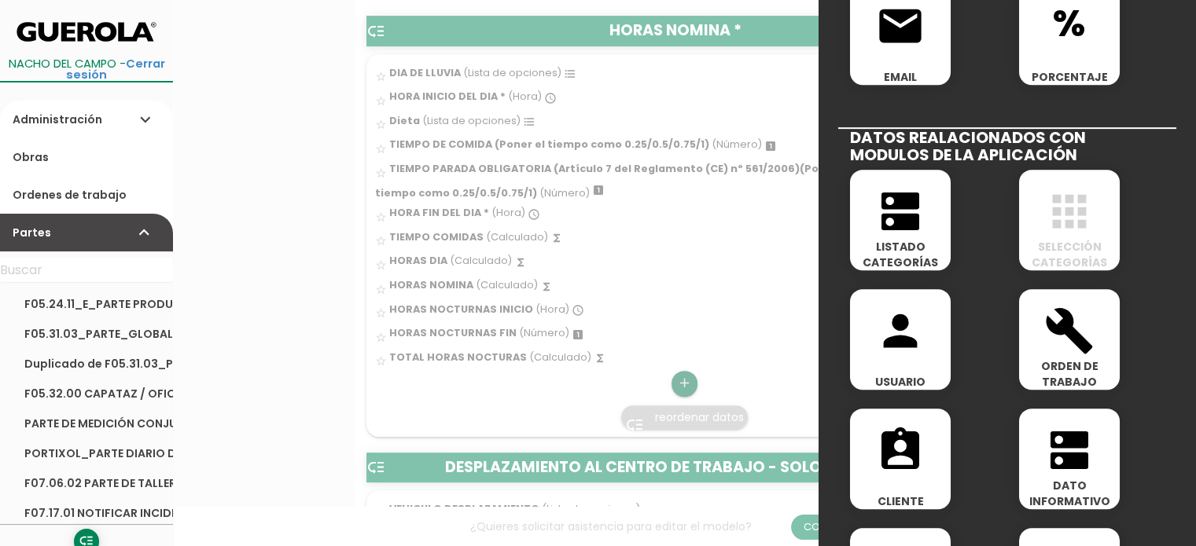
scroll to position [786, 0]
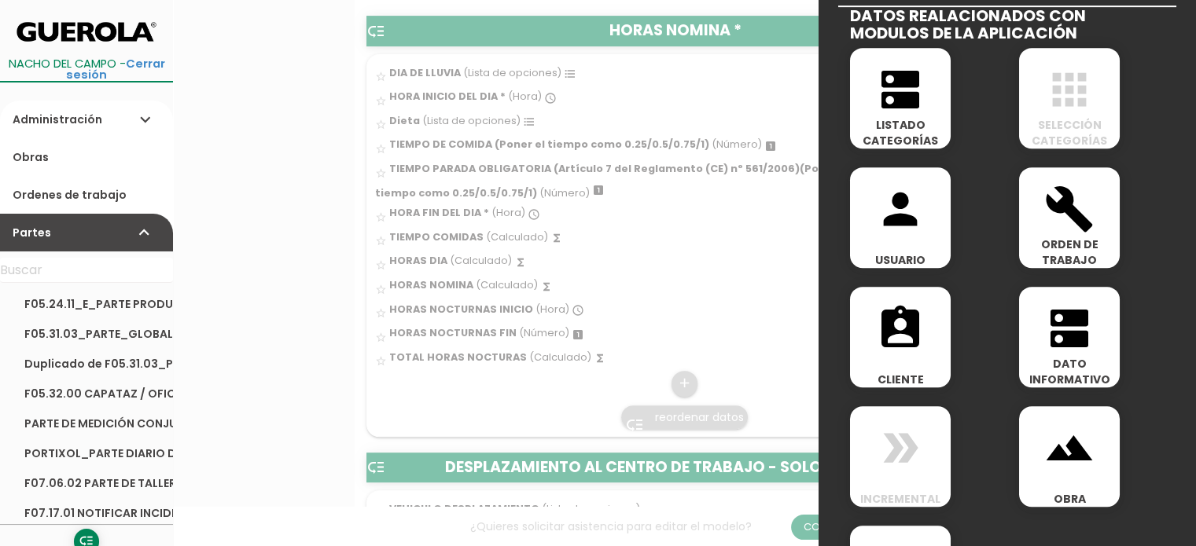
click at [1064, 457] on icon "landscape" at bounding box center [1069, 448] width 50 height 50
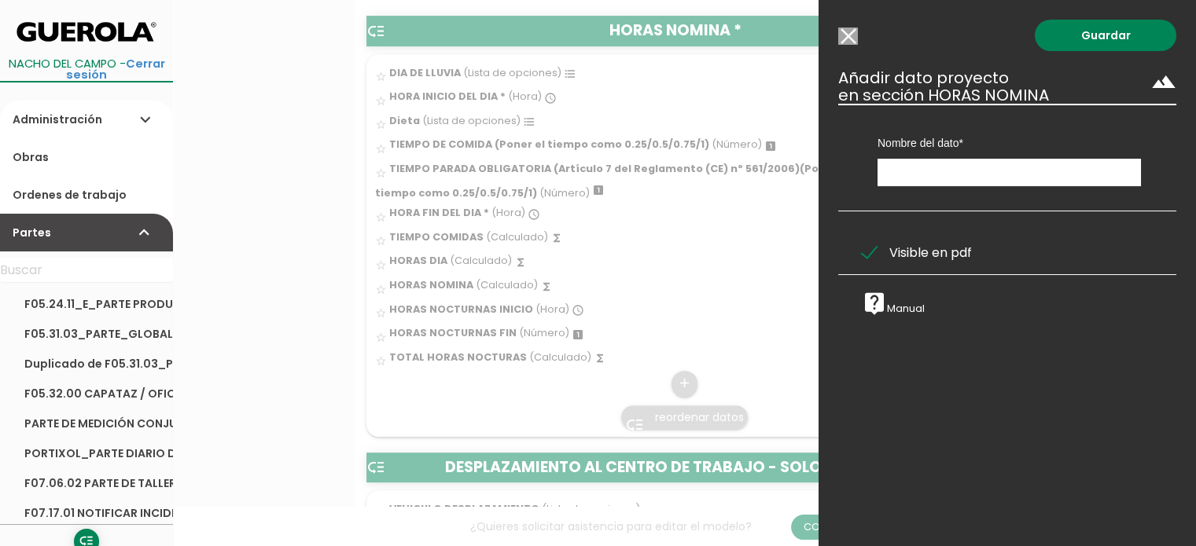
scroll to position [0, 0]
click at [940, 173] on input "text" at bounding box center [1008, 173] width 263 height 28
type input "OBRA"
click at [843, 36] on input "Modelo sin Ordenes de trabajo" at bounding box center [848, 36] width 20 height 17
